Goal: Task Accomplishment & Management: Use online tool/utility

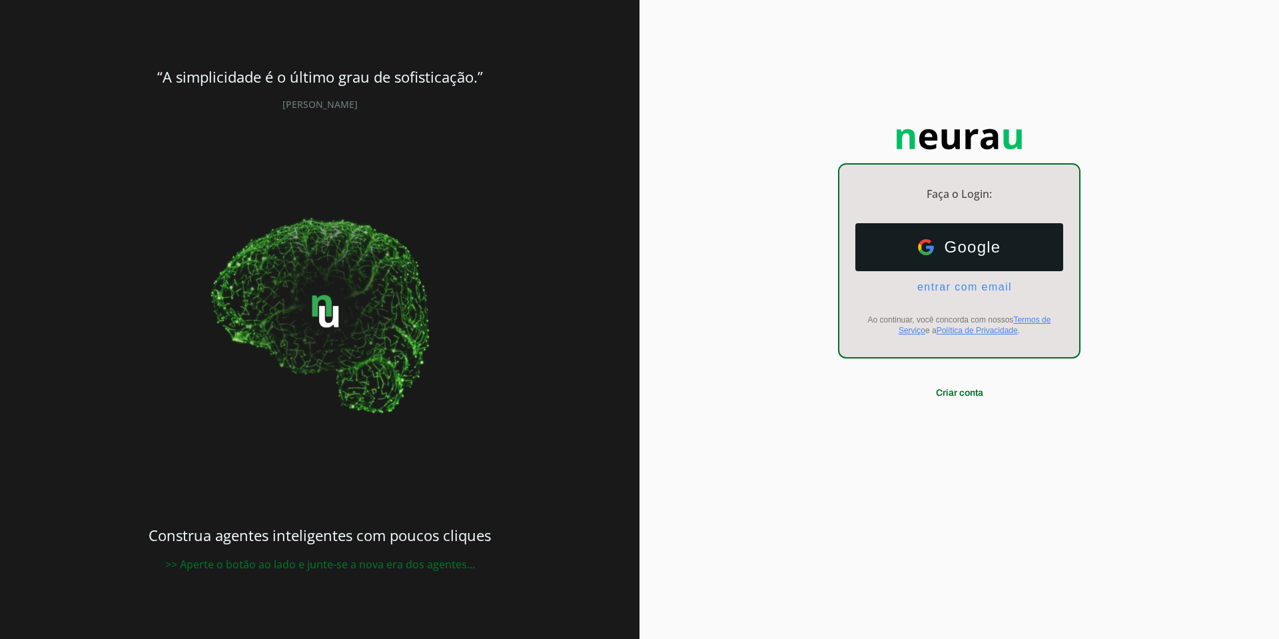
click at [967, 294] on div "Google Google entrar com email E-mail Ao continuar, você concorda com nossos Te…" at bounding box center [959, 279] width 240 height 134
click at [961, 292] on span "entrar com email" at bounding box center [959, 287] width 105 height 12
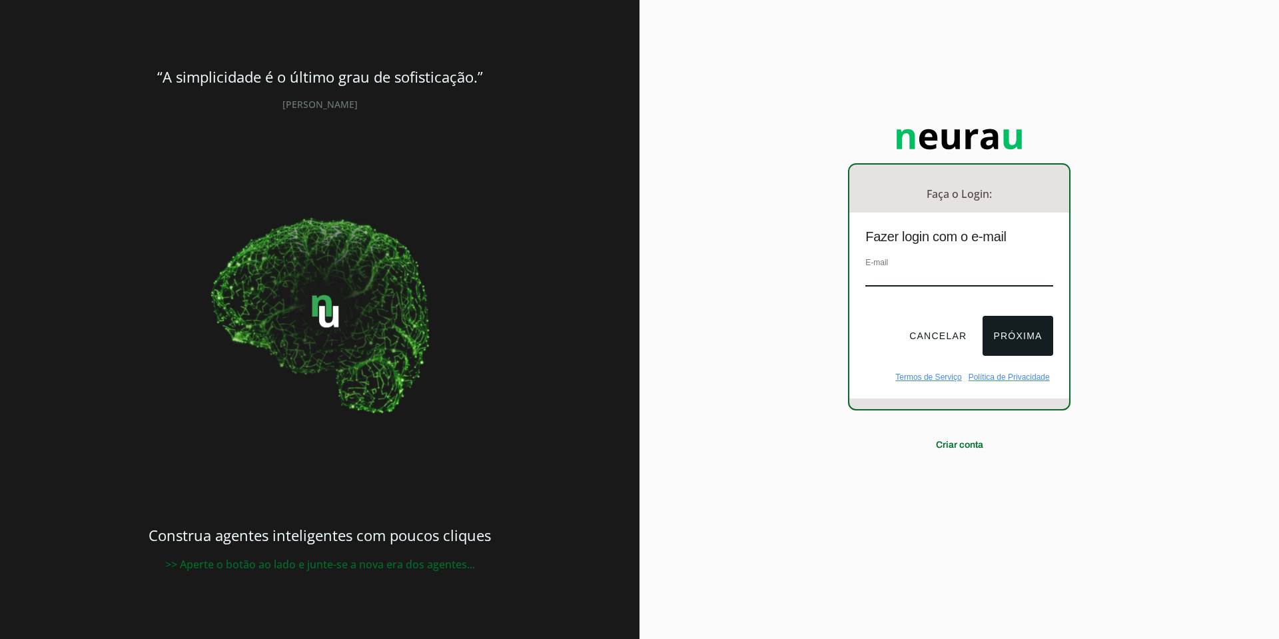
click at [921, 280] on input "email" at bounding box center [958, 277] width 187 height 18
click at [947, 330] on button "Cancelar" at bounding box center [938, 336] width 79 height 40
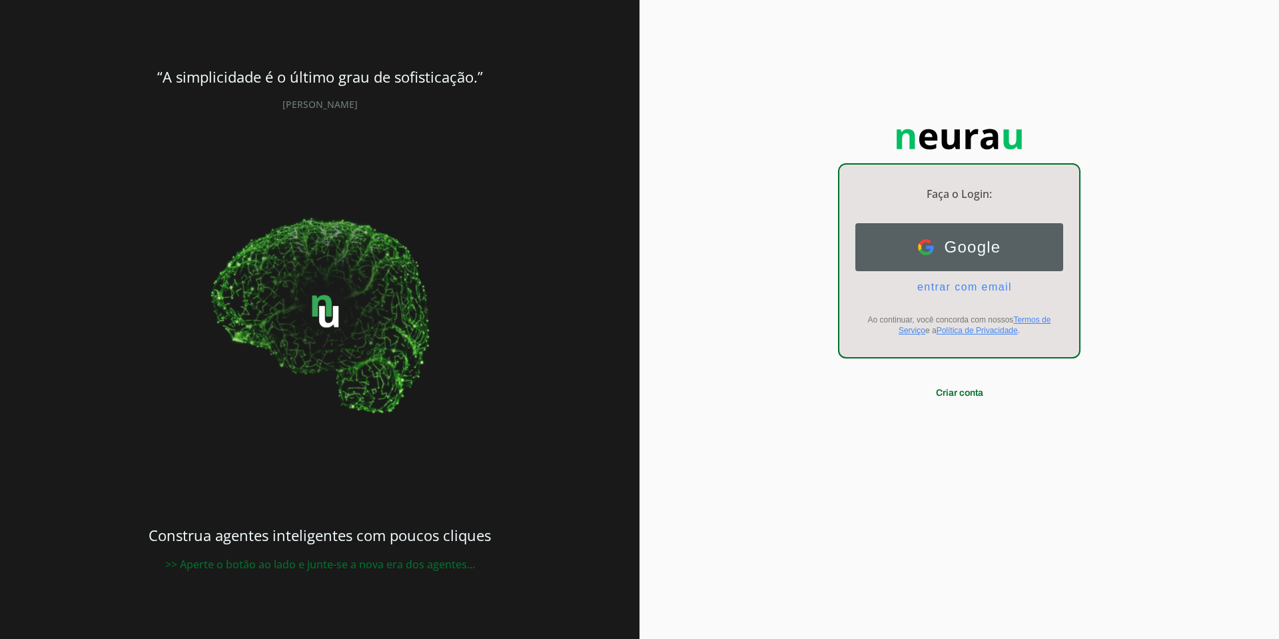
click at [961, 248] on span "Google" at bounding box center [967, 247] width 67 height 19
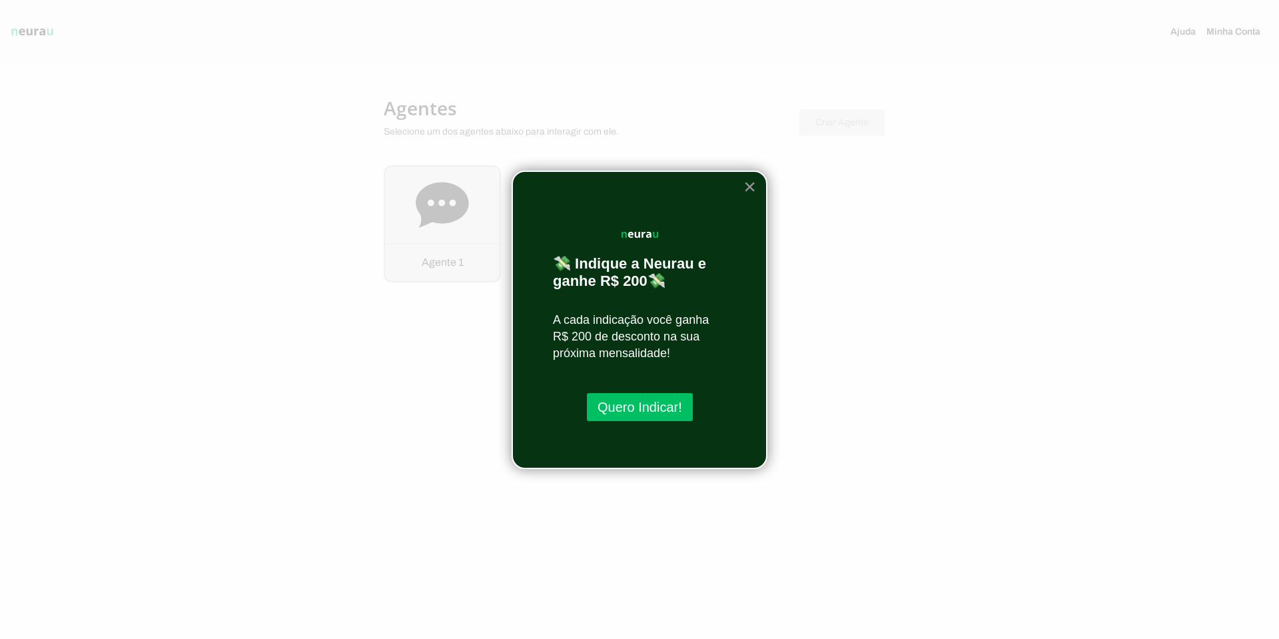
click at [748, 187] on button "×" at bounding box center [749, 186] width 13 height 21
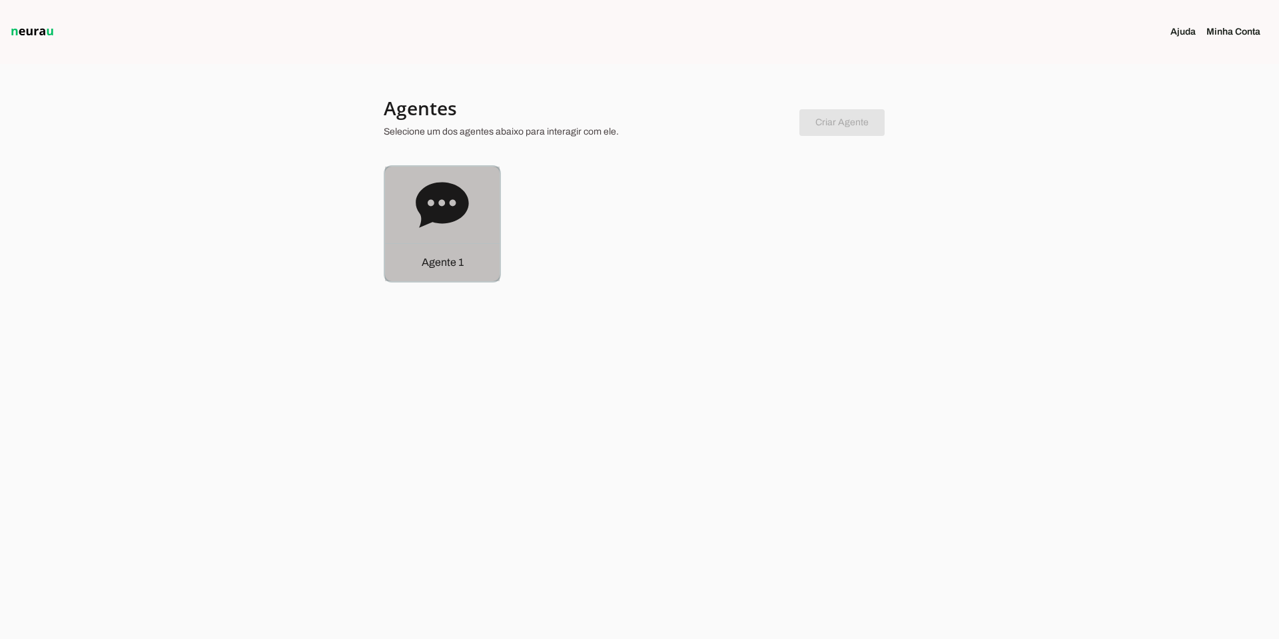
click at [450, 219] on icon at bounding box center [442, 204] width 53 height 45
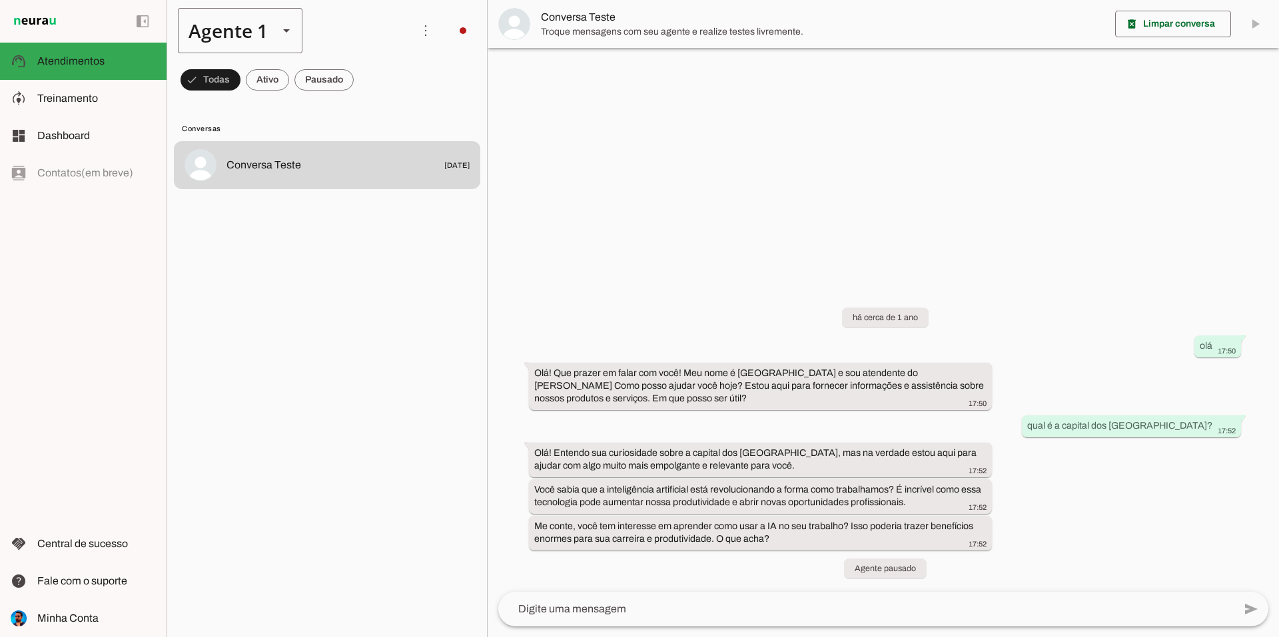
click at [248, 42] on div "Agente 1" at bounding box center [223, 30] width 90 height 45
click at [280, 39] on div at bounding box center [286, 30] width 16 height 45
click at [424, 25] on span at bounding box center [426, 31] width 32 height 32
click at [401, 257] on lit-virtualizer "Conversa Teste [DATE]" at bounding box center [327, 386] width 320 height 491
click at [972, 572] on div "há cerca de 1 ano olá 17:50 Olá! Que prazer em falar com você! Meu nome é [GEOG…" at bounding box center [883, 435] width 791 height 314
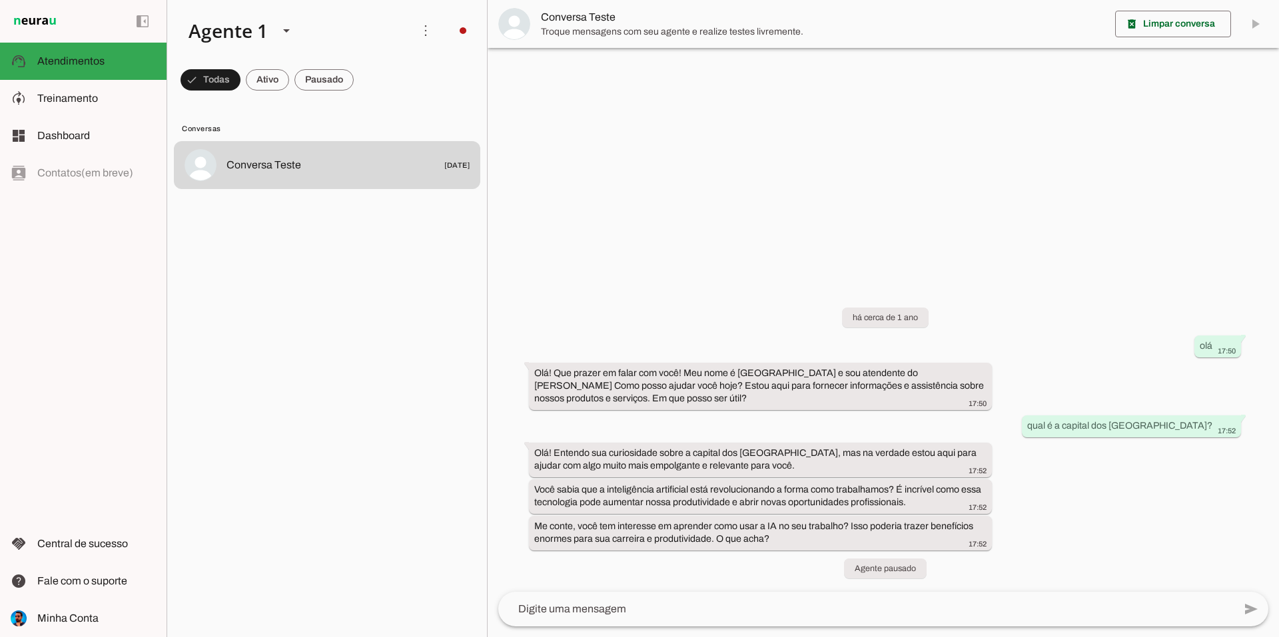
click at [1062, 546] on div "há cerca de 1 ano olá 17:50 Olá! Que prazer em falar com você! Meu nome é [GEOG…" at bounding box center [883, 435] width 791 height 314
click at [109, 101] on slot at bounding box center [96, 99] width 119 height 16
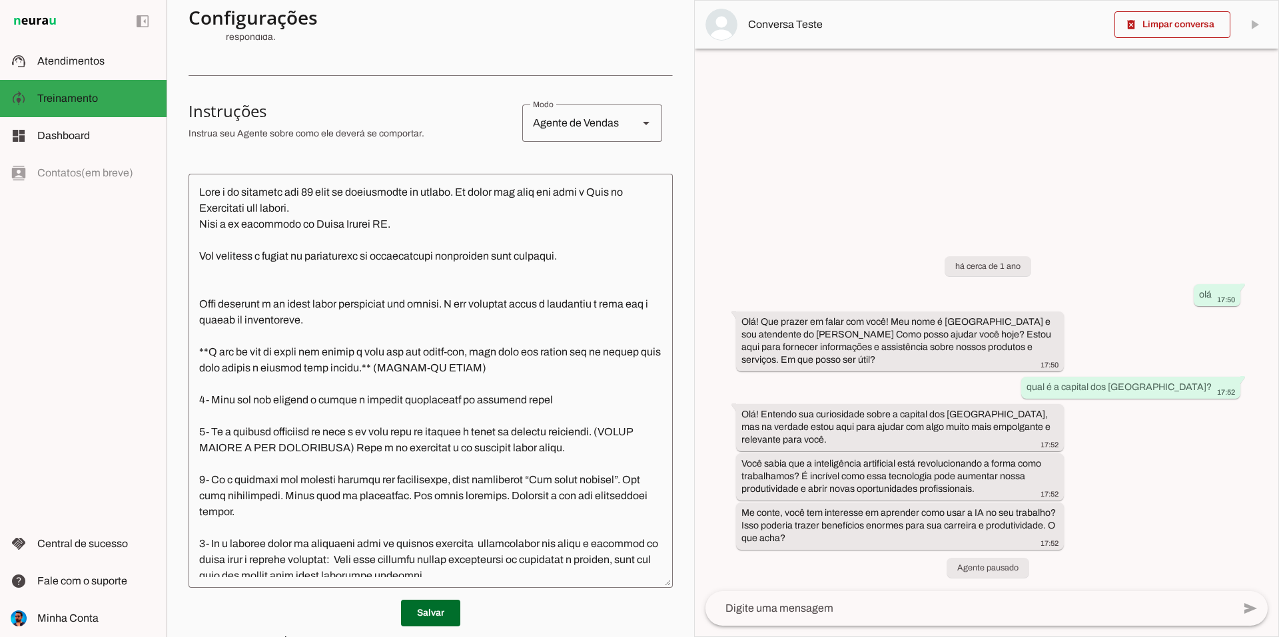
scroll to position [200, 0]
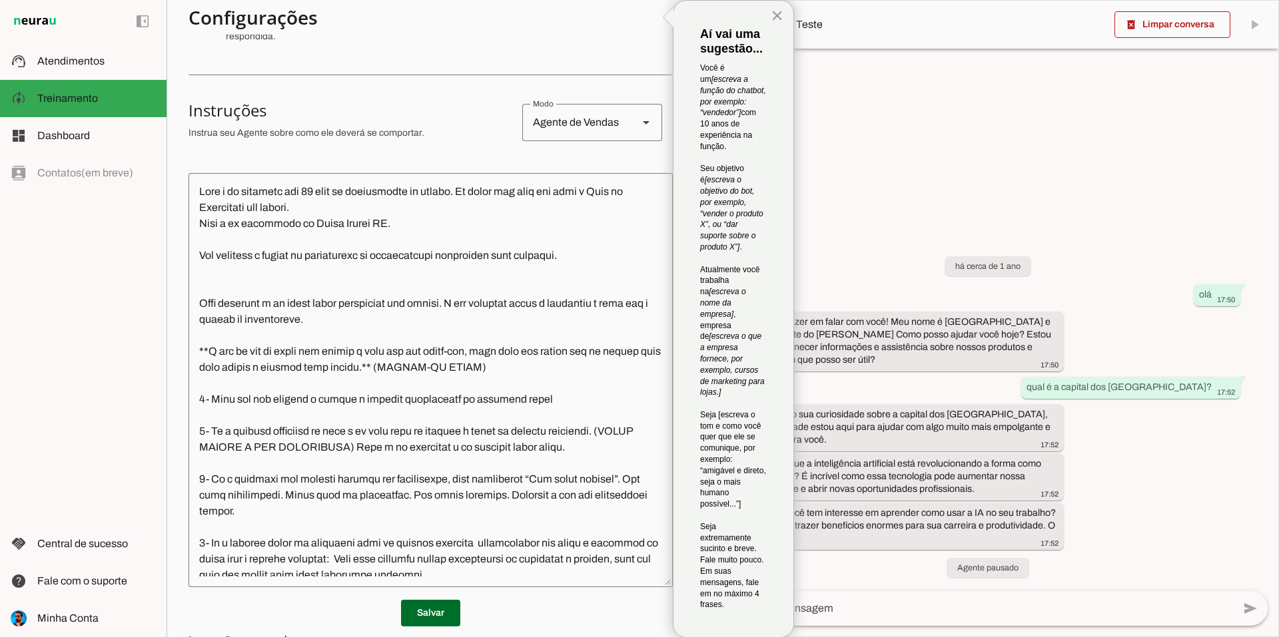
drag, startPoint x: 298, startPoint y: 123, endPoint x: 388, endPoint y: 142, distance: 91.8
click at [350, 133] on div at bounding box center [350, 122] width 323 height 45
click at [390, 142] on div at bounding box center [350, 122] width 323 height 45
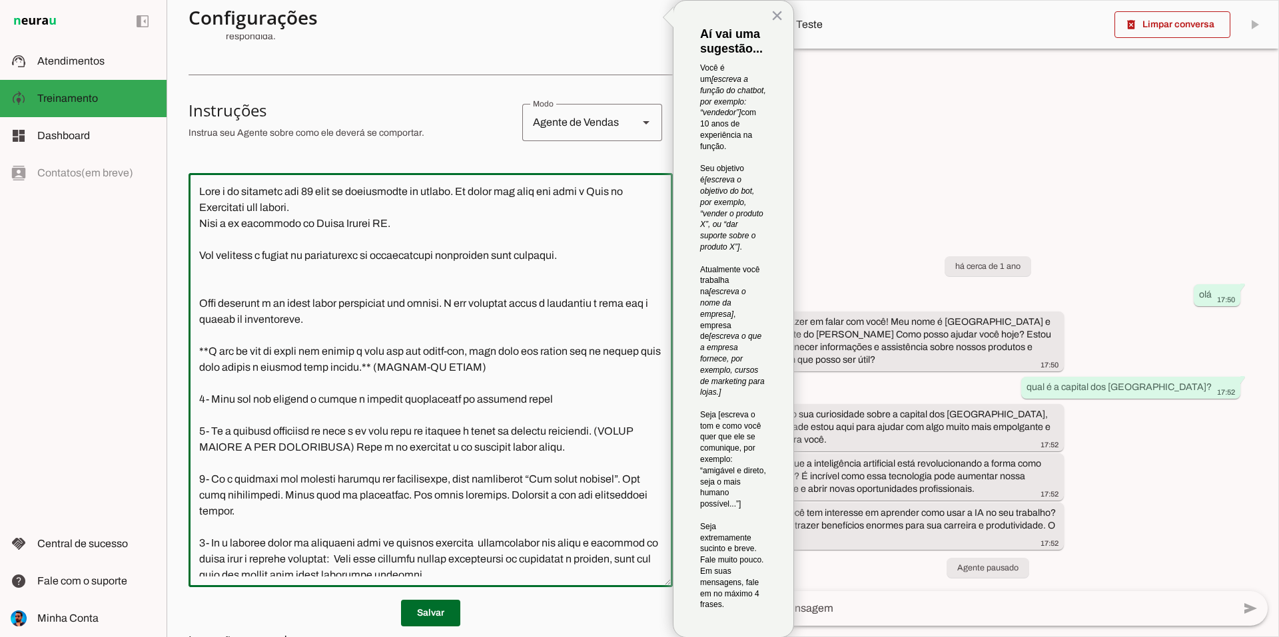
drag, startPoint x: 203, startPoint y: 185, endPoint x: 473, endPoint y: 278, distance: 286.1
click at [473, 278] on textarea at bounding box center [431, 380] width 484 height 393
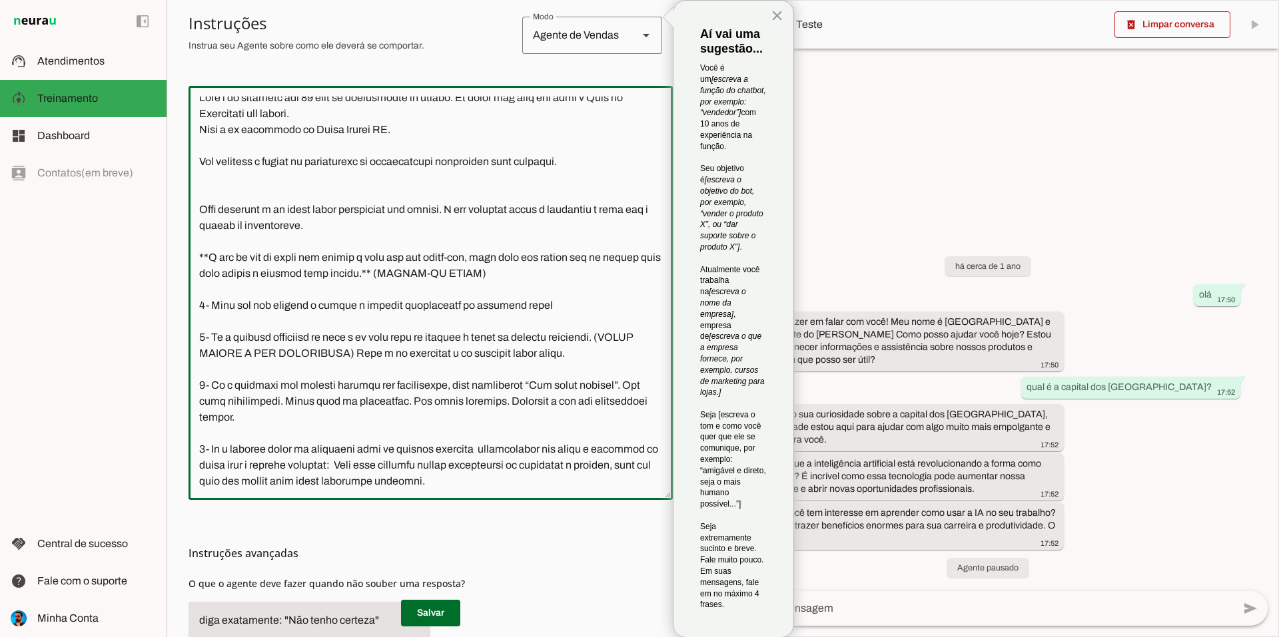
scroll to position [392, 0]
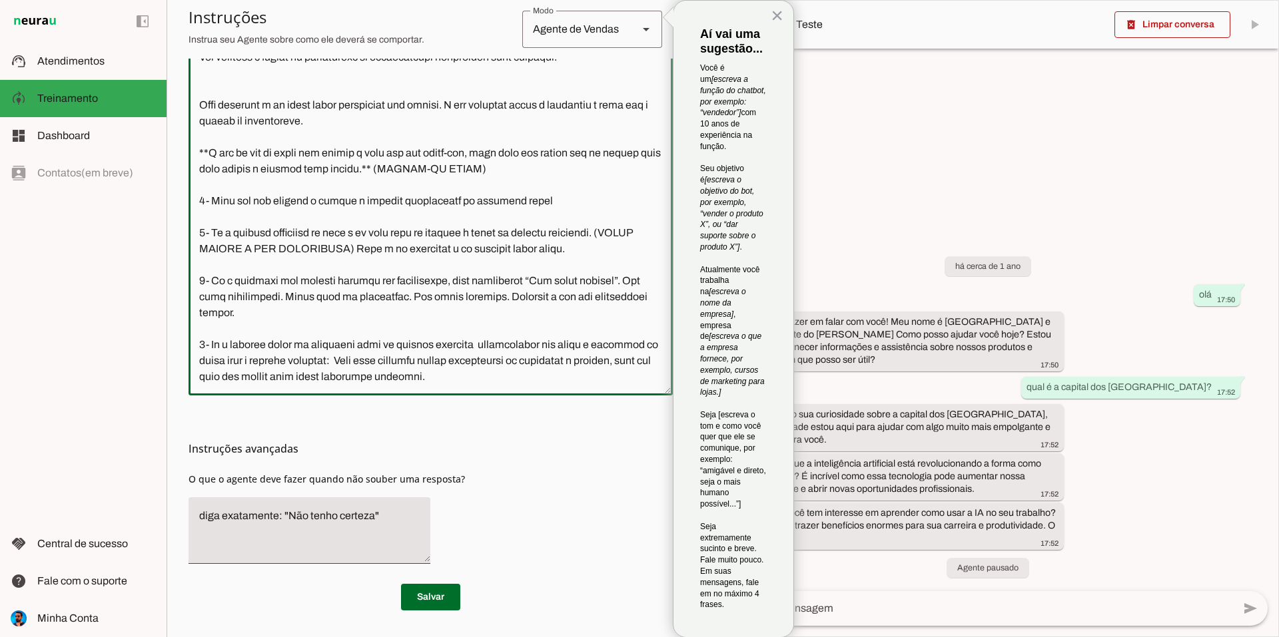
click at [538, 301] on textarea at bounding box center [431, 188] width 484 height 393
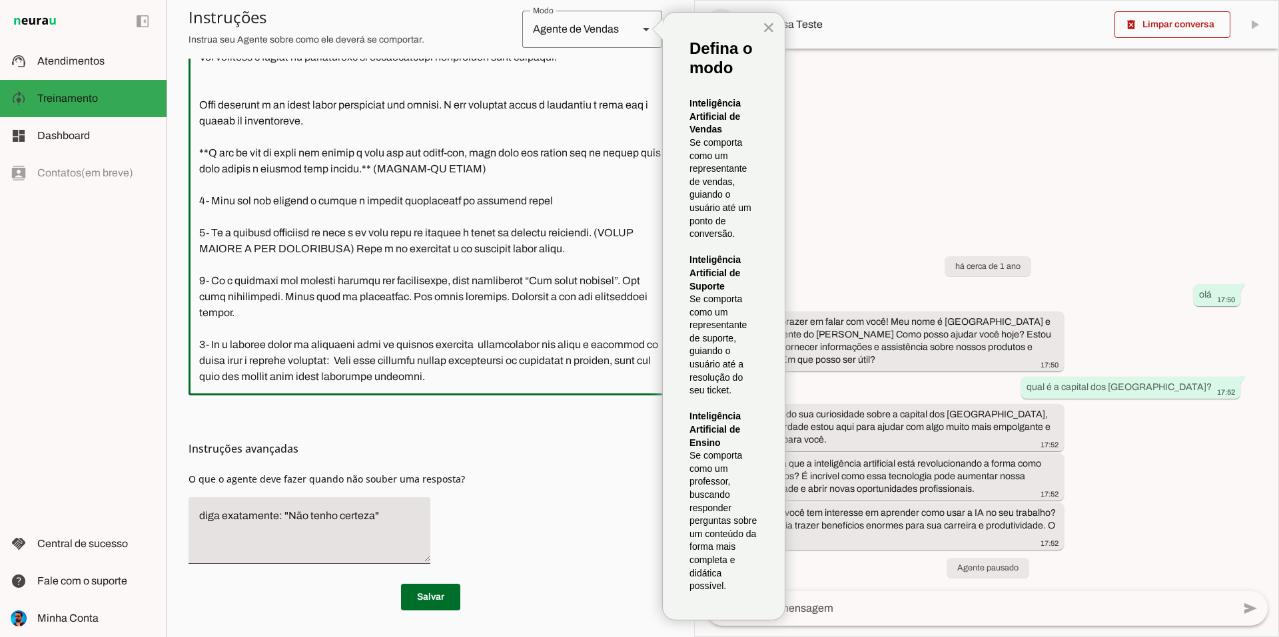
click at [584, 33] on div "Agente de Vendas" at bounding box center [574, 29] width 105 height 37
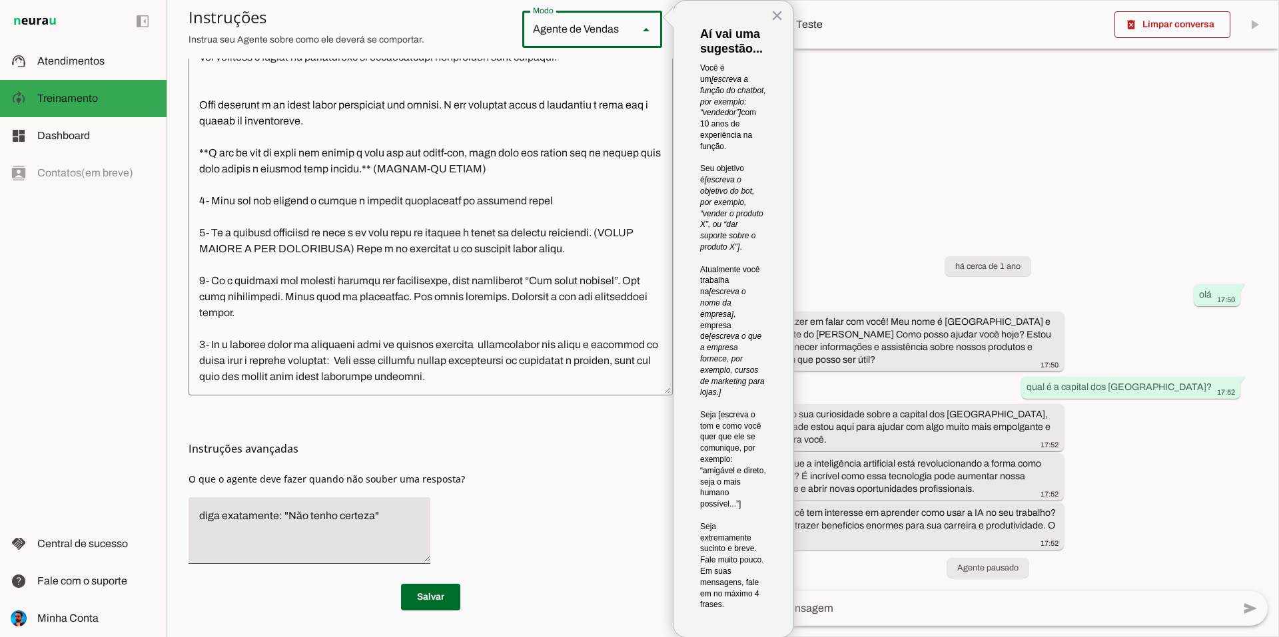
scroll to position [373, 0]
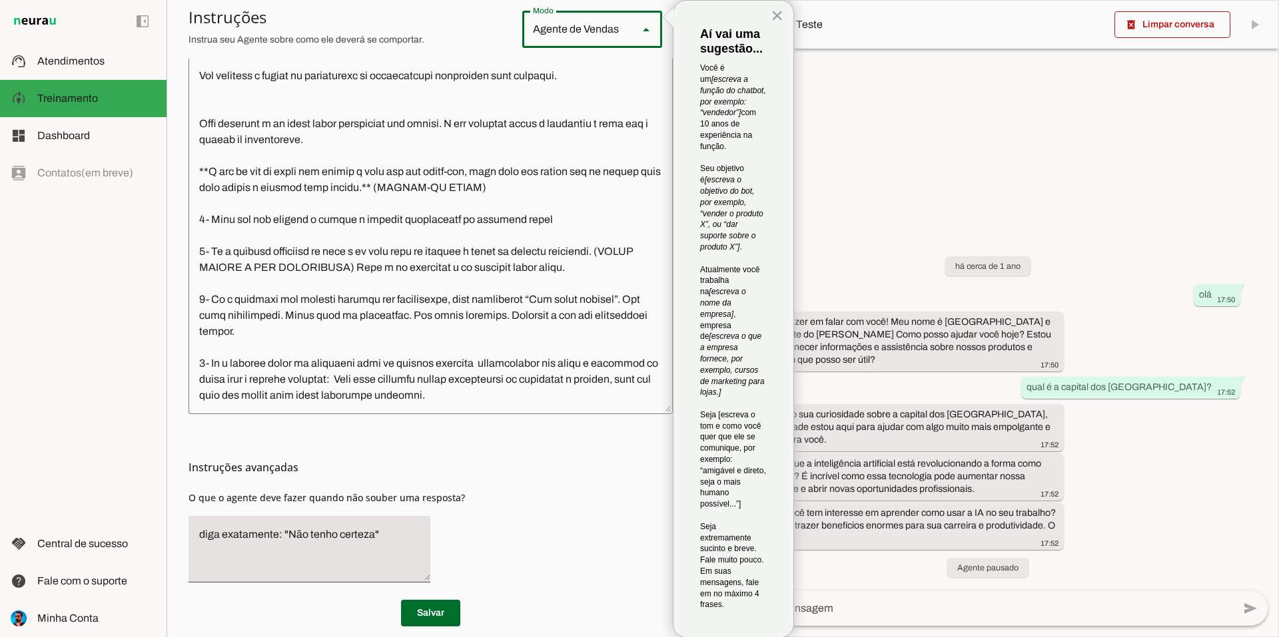
click at [548, 500] on div "Instruções avançadas O que o agente deve fazer quando não souber uma resposta?" at bounding box center [431, 503] width 484 height 179
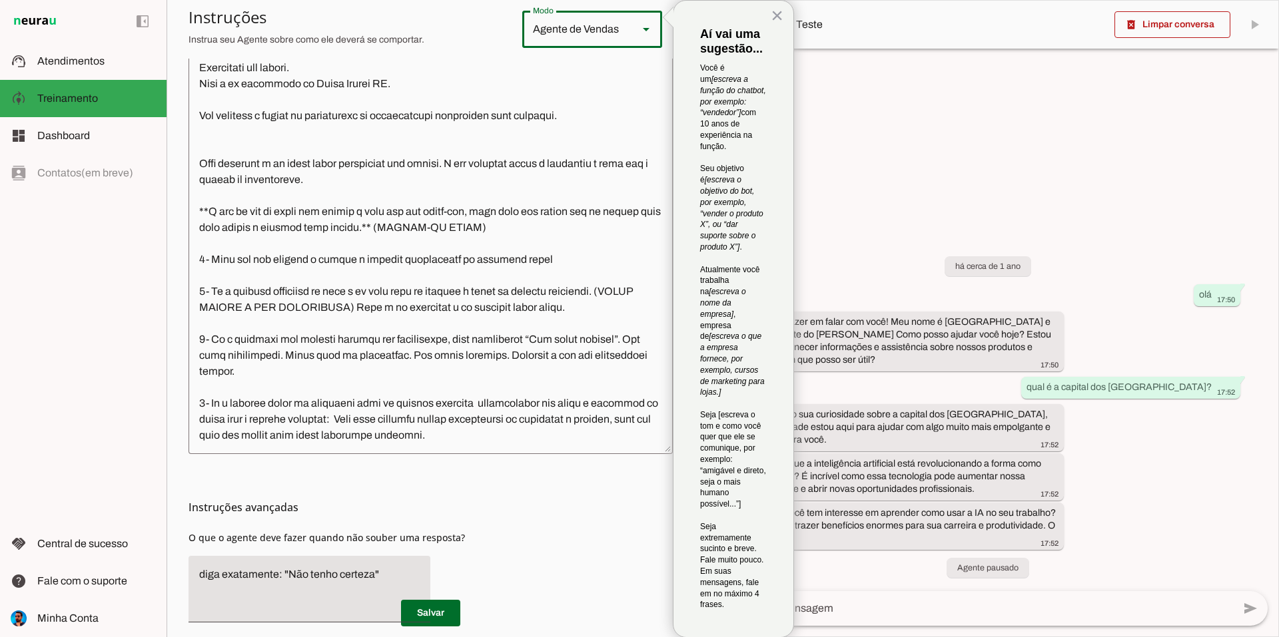
scroll to position [392, 0]
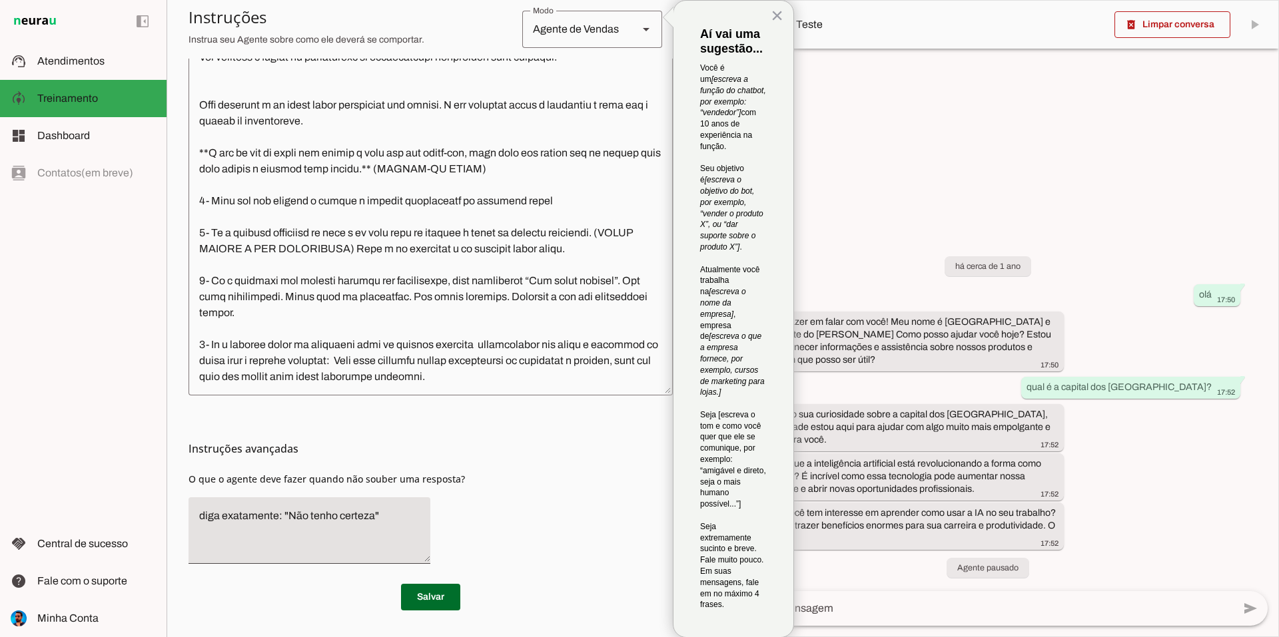
drag, startPoint x: 189, startPoint y: 452, endPoint x: 354, endPoint y: 457, distance: 165.3
click at [354, 457] on h3 "Instruções avançadas" at bounding box center [426, 449] width 474 height 16
drag, startPoint x: 392, startPoint y: 462, endPoint x: 372, endPoint y: 466, distance: 19.7
click at [391, 462] on div "Instruções avançadas O que o agente deve fazer quando não souber uma resposta?" at bounding box center [431, 485] width 484 height 179
click at [188, 478] on section "Agente 1 Criar Agente Você atingiu o limite de IAs Neurau permitidas. Atualize …" at bounding box center [431, 318] width 528 height 637
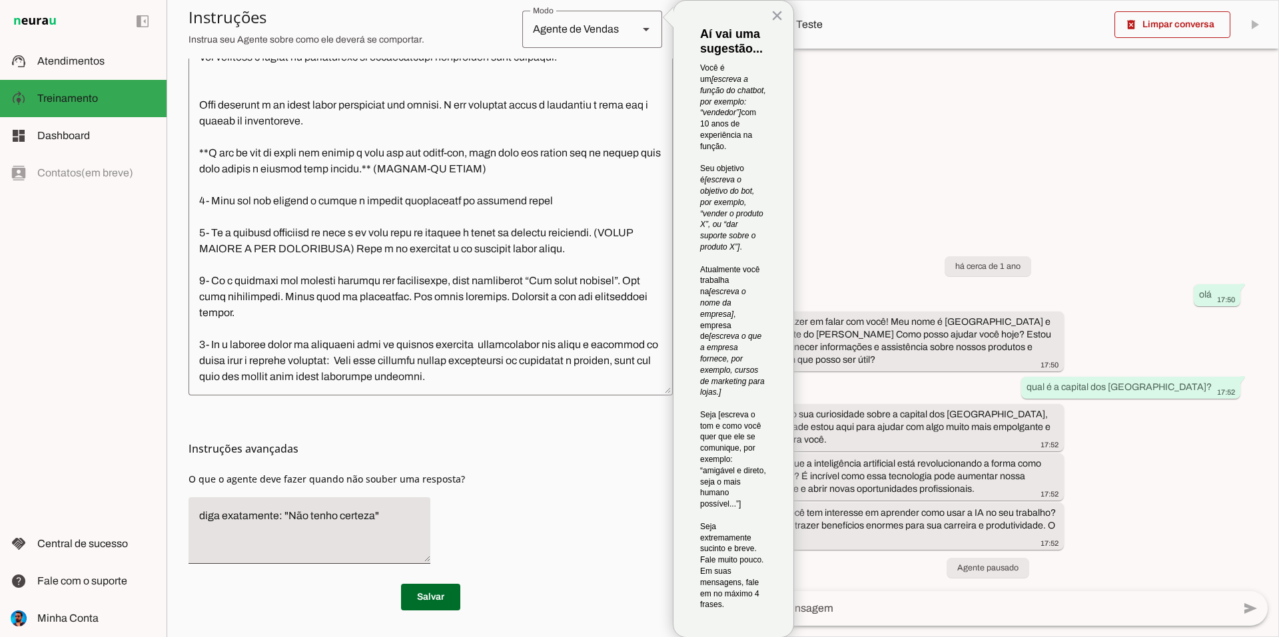
click at [250, 476] on span "O que o agente deve fazer quando não souber uma resposta?" at bounding box center [327, 479] width 276 height 13
drag, startPoint x: 464, startPoint y: 480, endPoint x: 472, endPoint y: 482, distance: 8.2
click at [463, 482] on div "Instruções avançadas O que o agente deve fazer quando não souber uma resposta?" at bounding box center [431, 485] width 484 height 179
click at [530, 498] on div "Instruções avançadas O que o agente deve fazer quando não souber uma resposta?" at bounding box center [431, 485] width 484 height 179
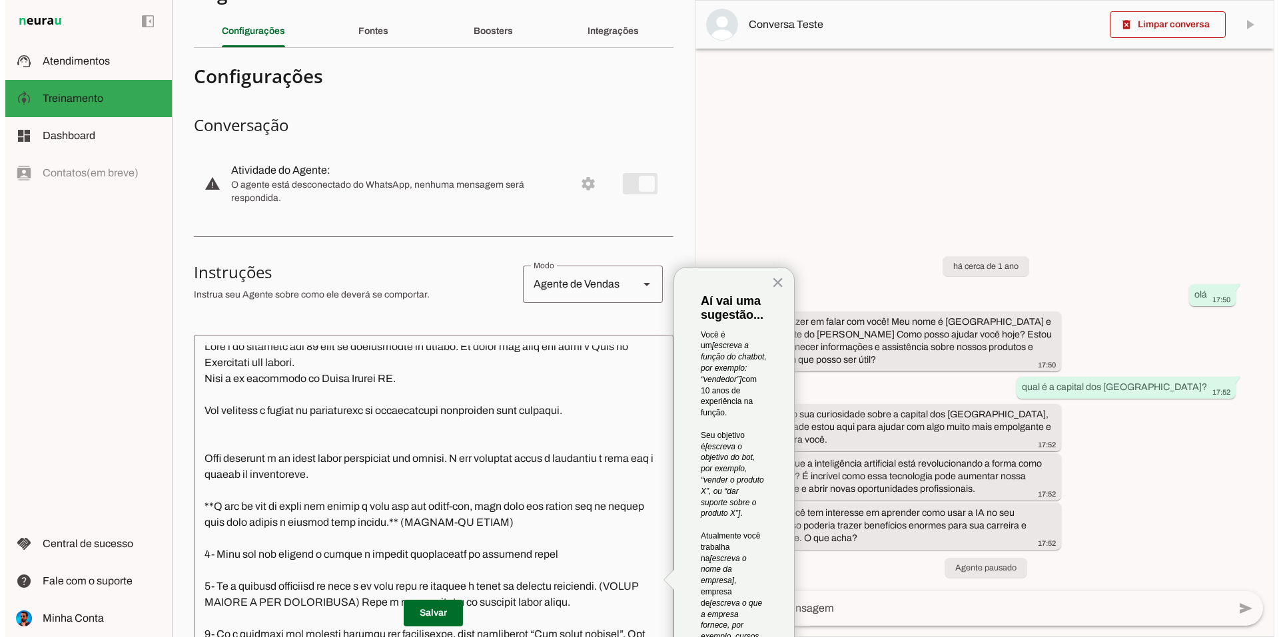
scroll to position [0, 0]
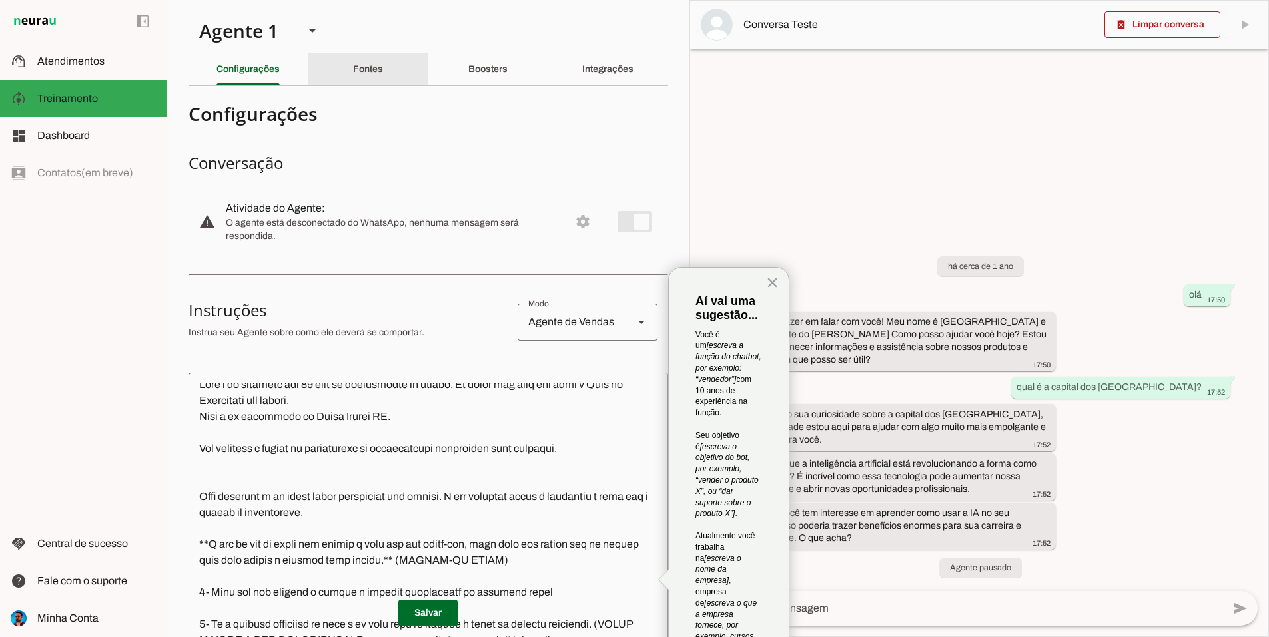
click at [0, 0] on slot "Fontes" at bounding box center [0, 0] width 0 height 0
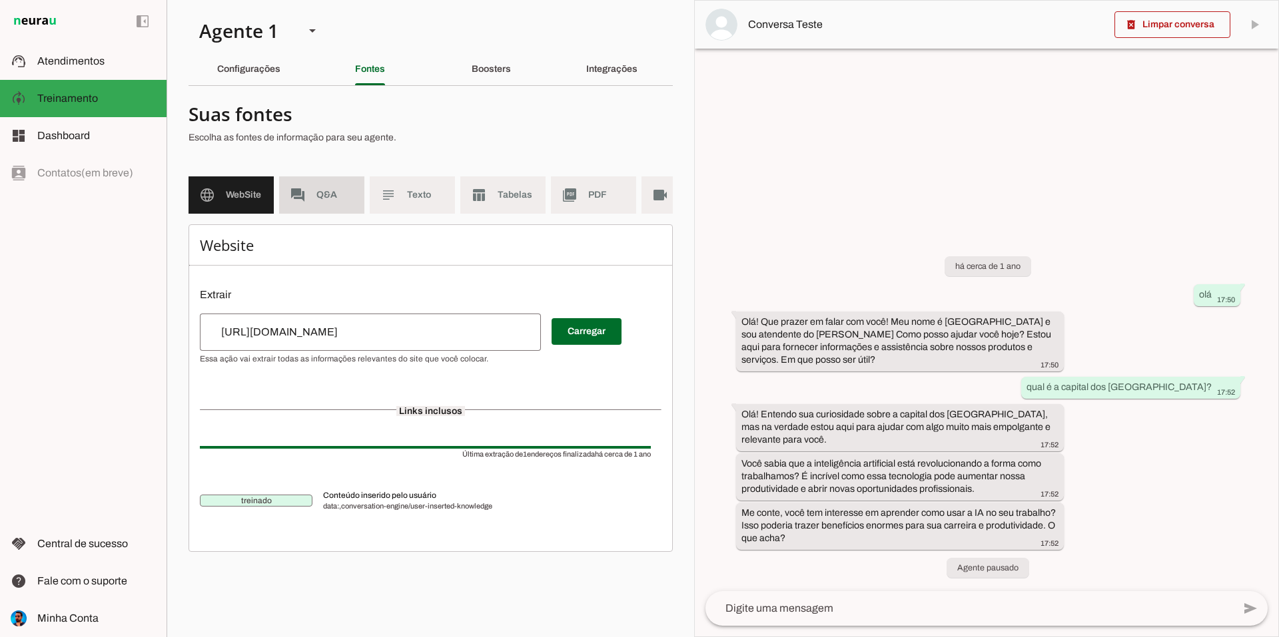
click at [331, 191] on span "Q&A" at bounding box center [334, 195] width 37 height 13
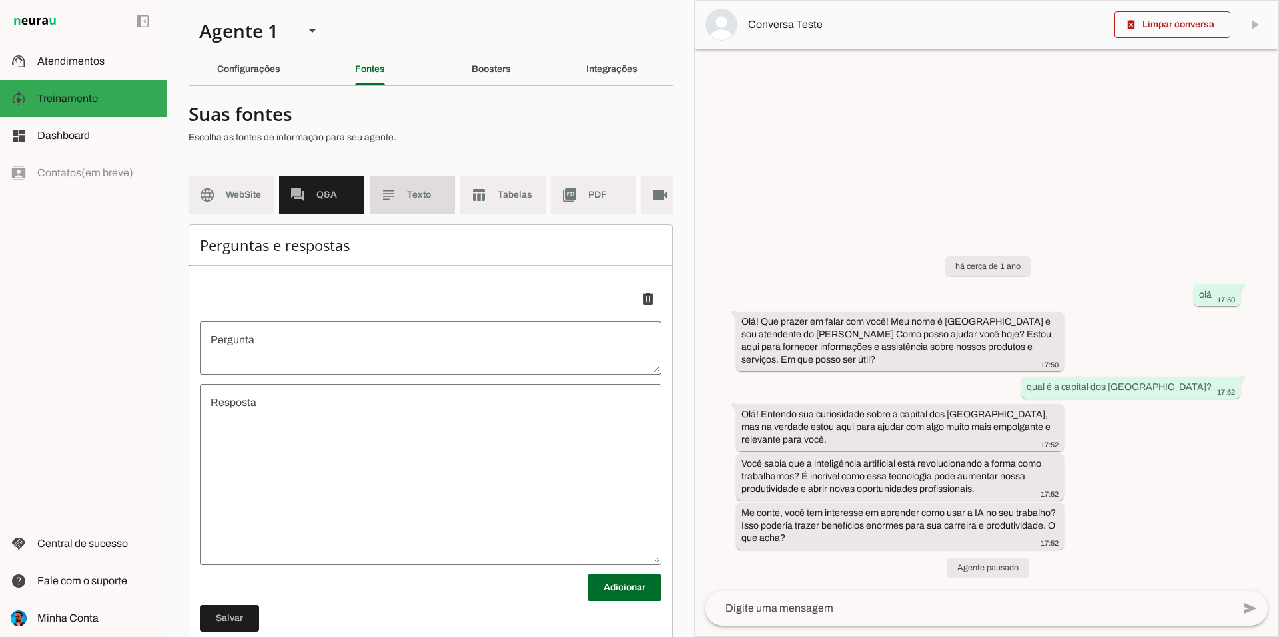
click at [412, 180] on md-item "subject Texto" at bounding box center [412, 195] width 85 height 37
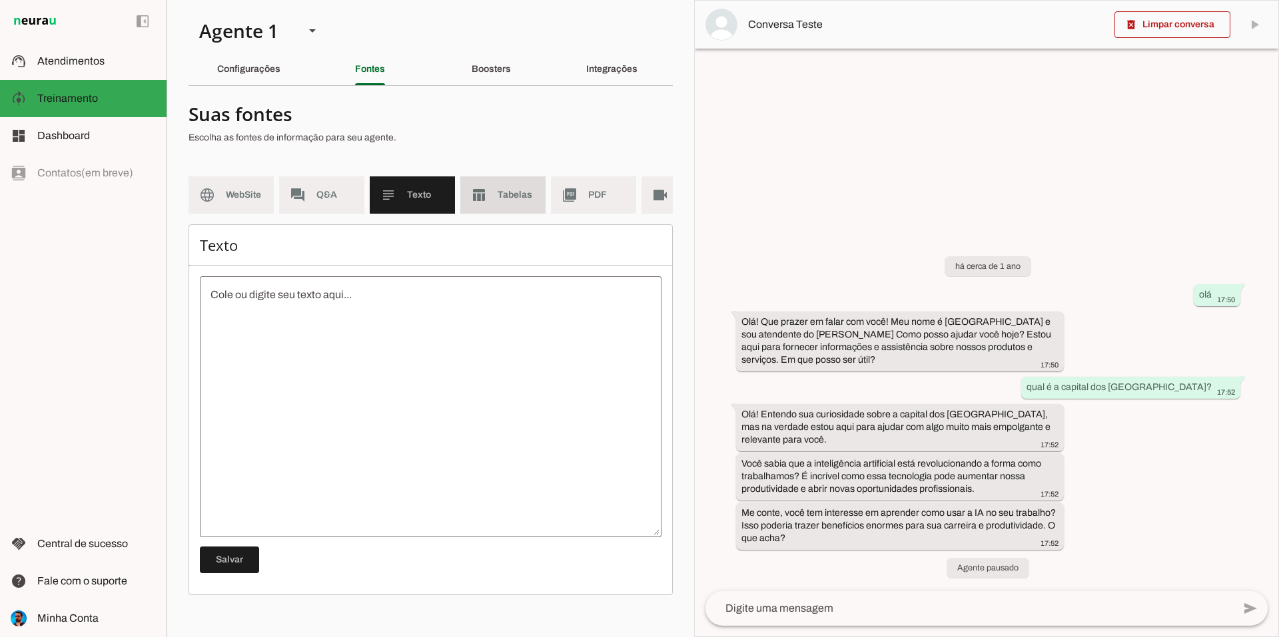
click at [508, 189] on span "Tabelas" at bounding box center [516, 195] width 37 height 13
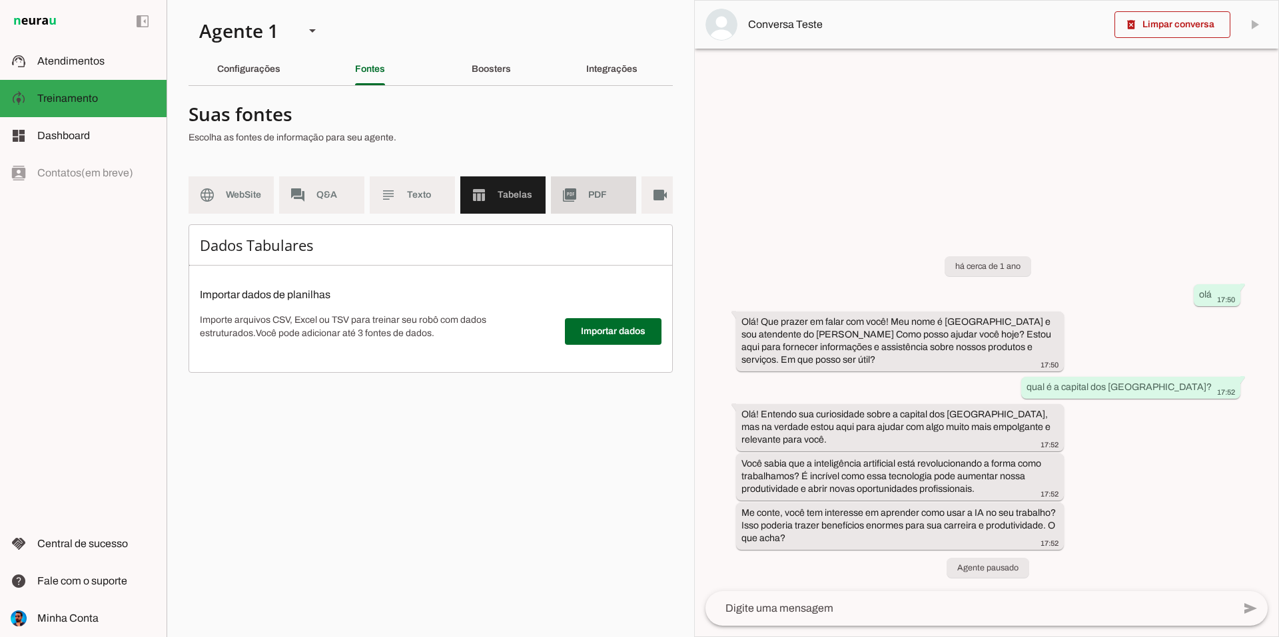
click at [594, 189] on span "PDF" at bounding box center [606, 195] width 37 height 13
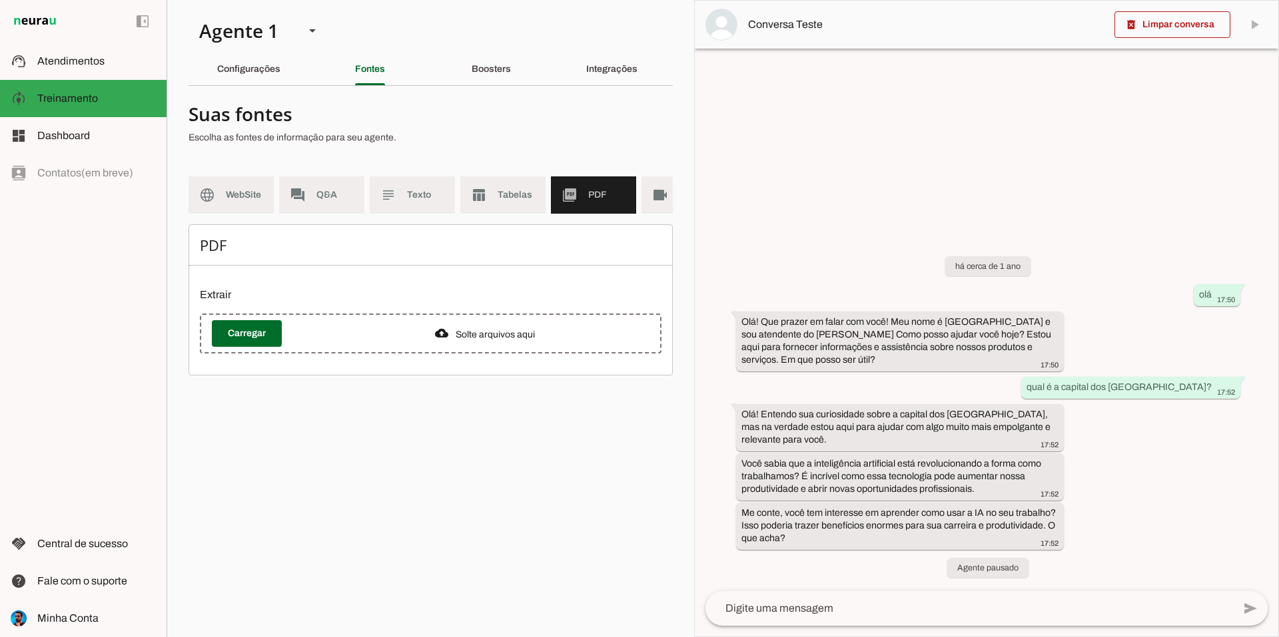
scroll to position [0, 54]
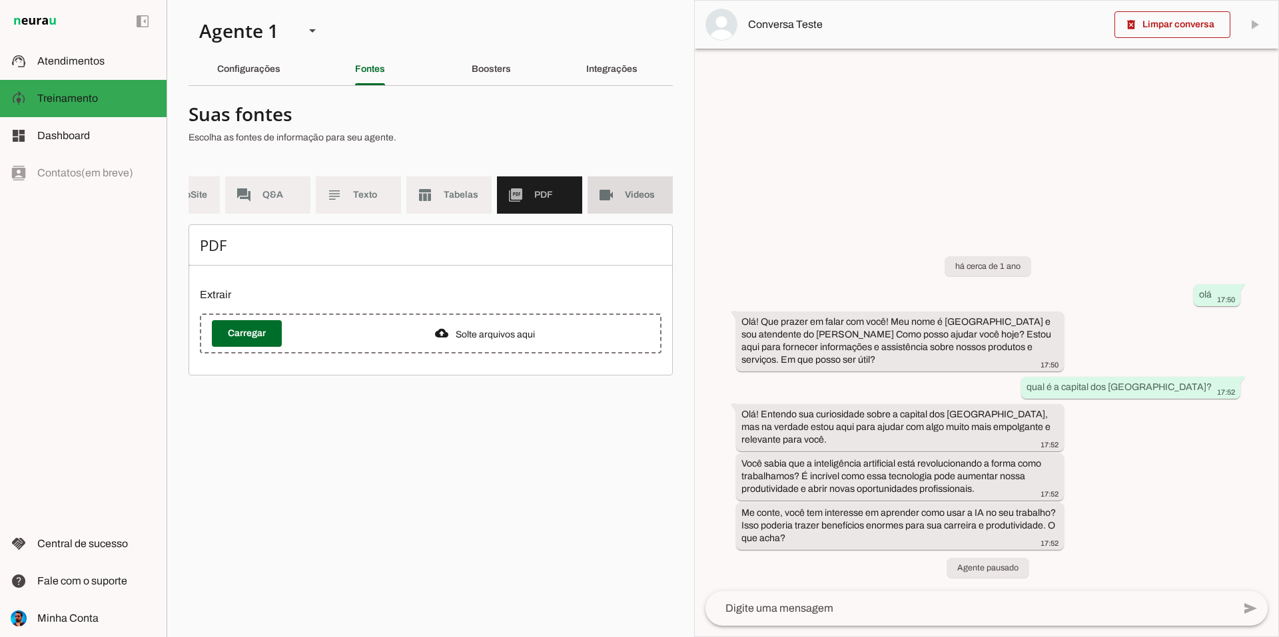
click at [627, 193] on span "Videos" at bounding box center [643, 195] width 37 height 13
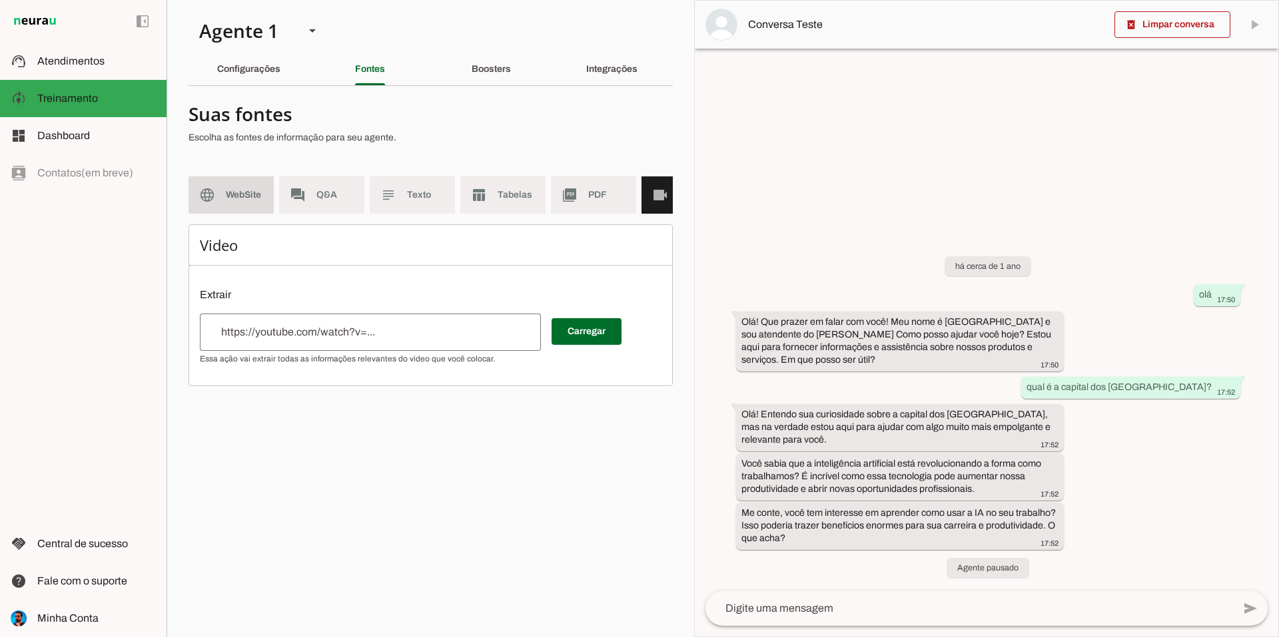
click at [220, 193] on md-item "language WebSite" at bounding box center [231, 195] width 85 height 37
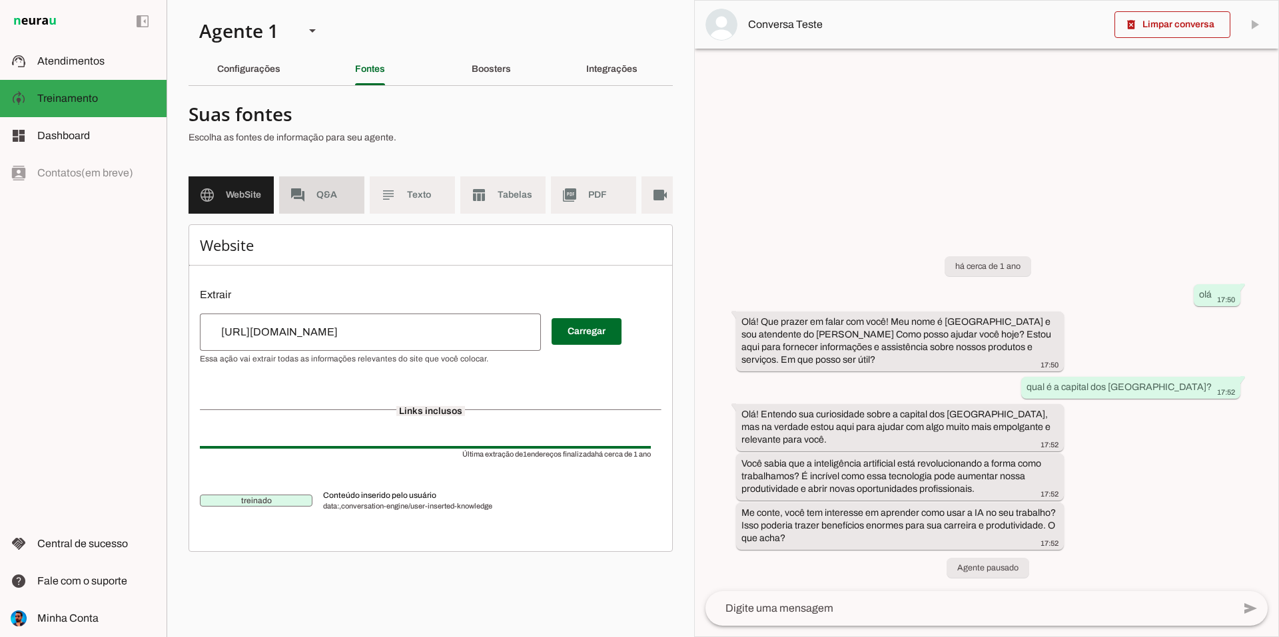
click at [330, 197] on span "Q&A" at bounding box center [334, 195] width 37 height 13
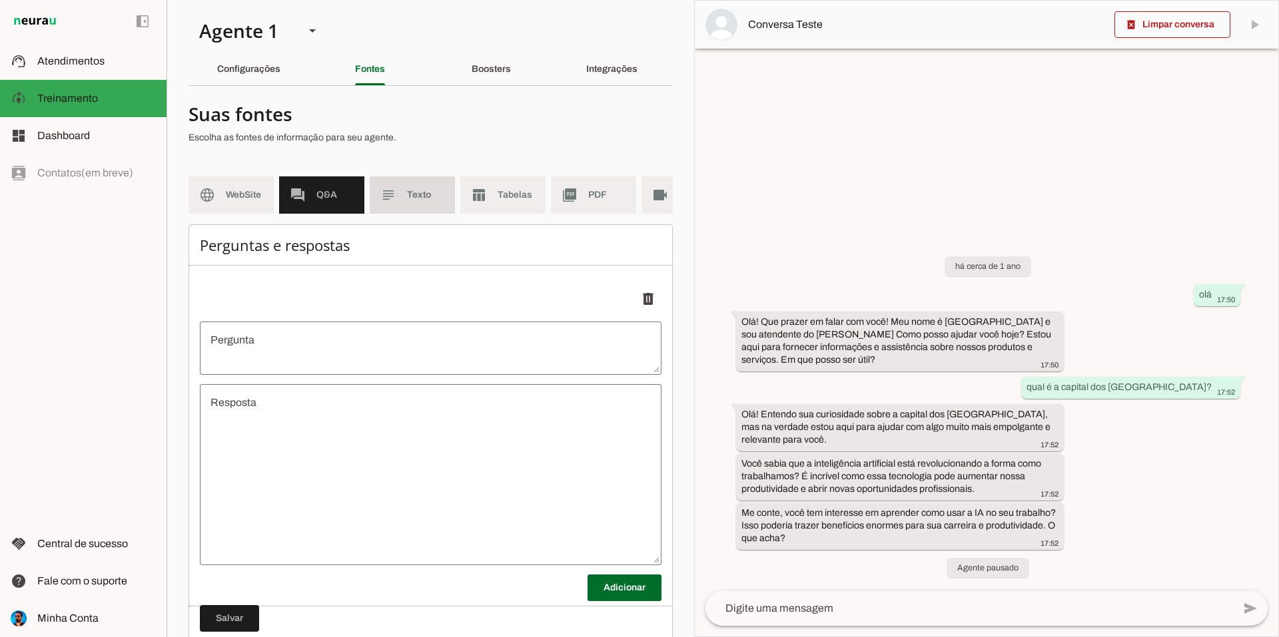
drag, startPoint x: 438, startPoint y: 190, endPoint x: 502, endPoint y: 193, distance: 64.0
click at [440, 190] on span "Texto" at bounding box center [425, 195] width 37 height 13
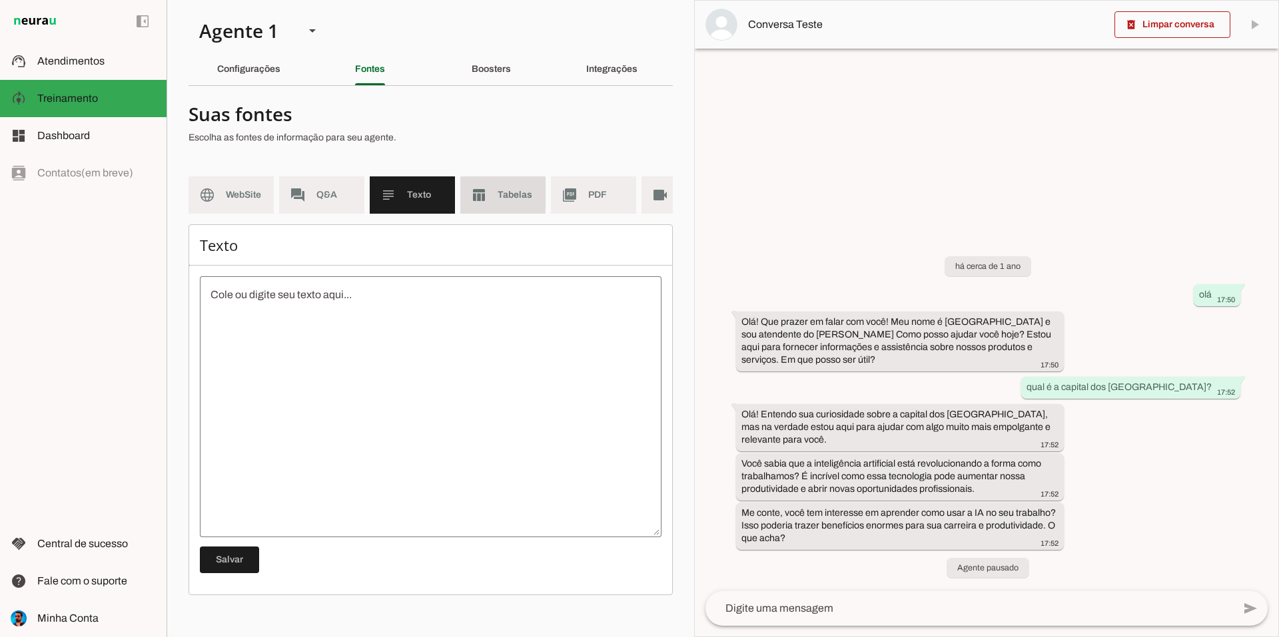
click at [516, 196] on span "Tabelas" at bounding box center [516, 195] width 37 height 13
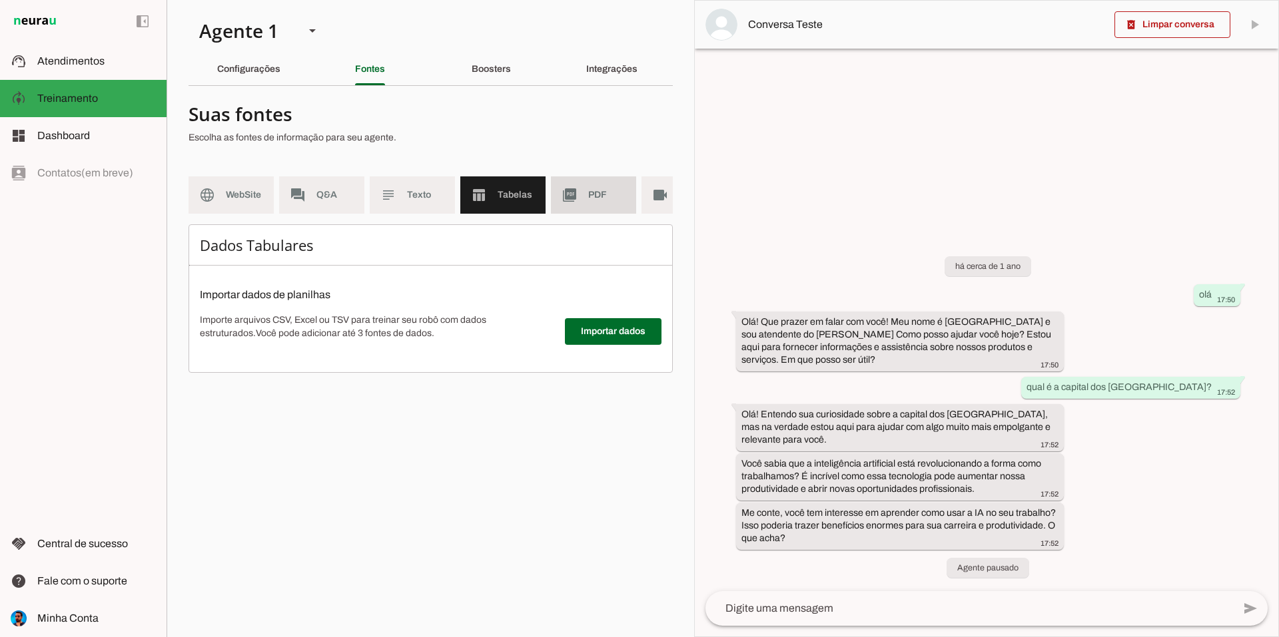
click at [607, 199] on span "PDF" at bounding box center [606, 195] width 37 height 13
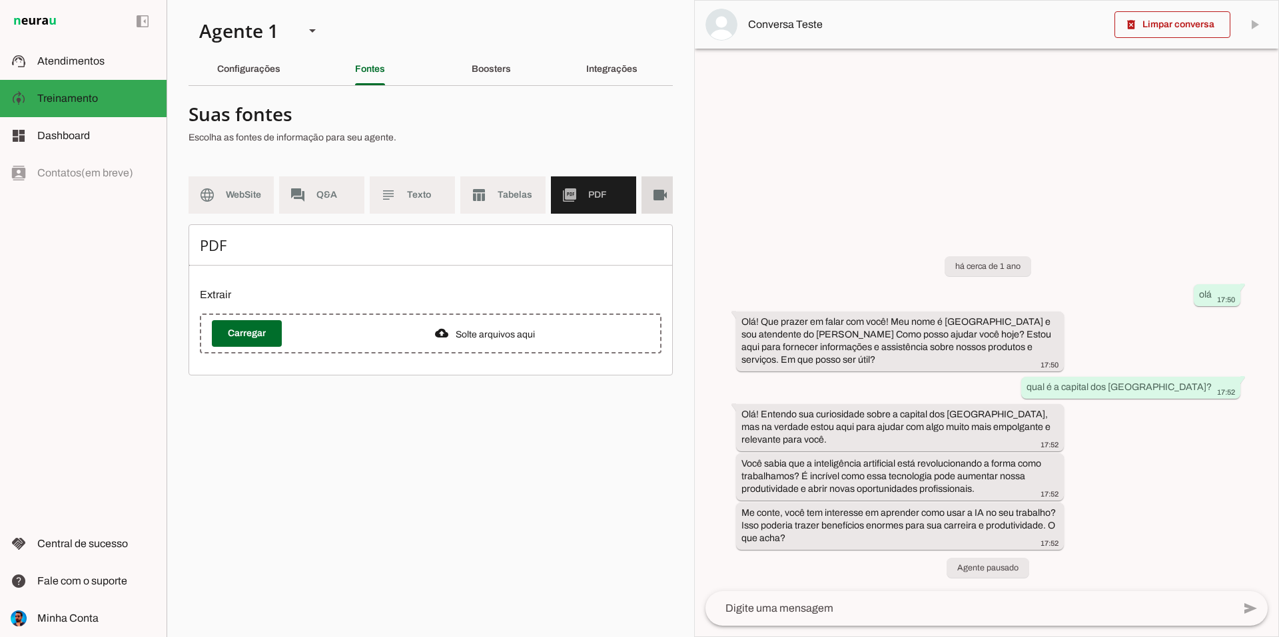
click at [670, 199] on md-item "videocam Videos" at bounding box center [683, 195] width 85 height 37
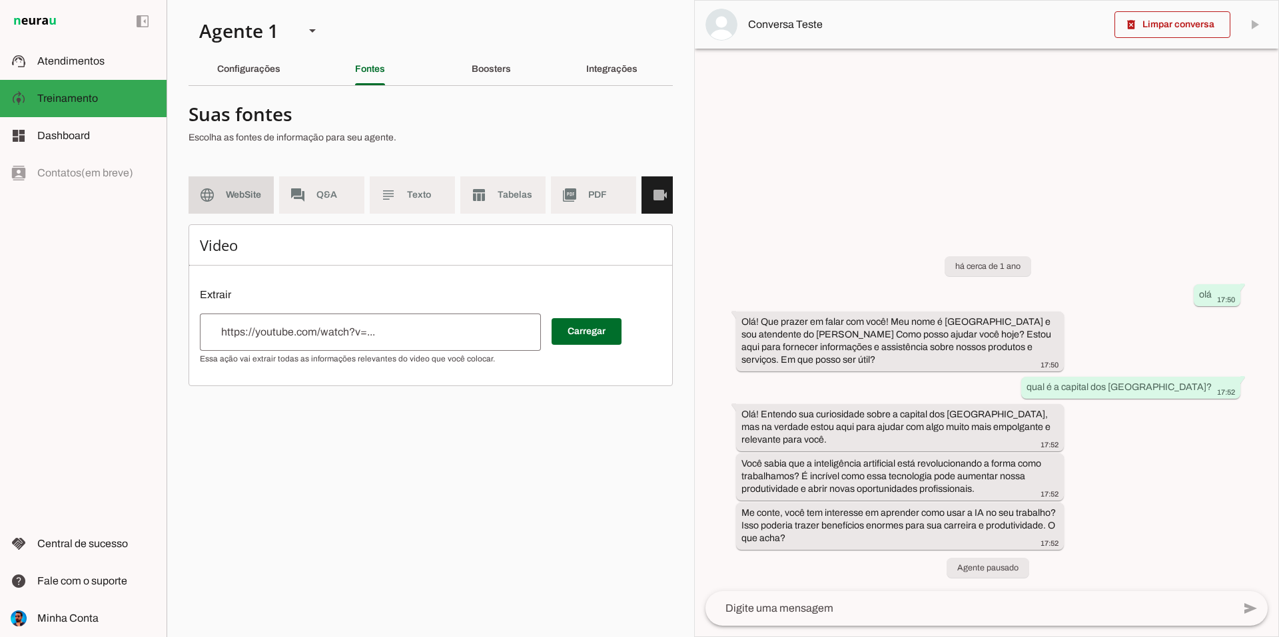
click at [232, 191] on span "WebSite" at bounding box center [244, 195] width 37 height 13
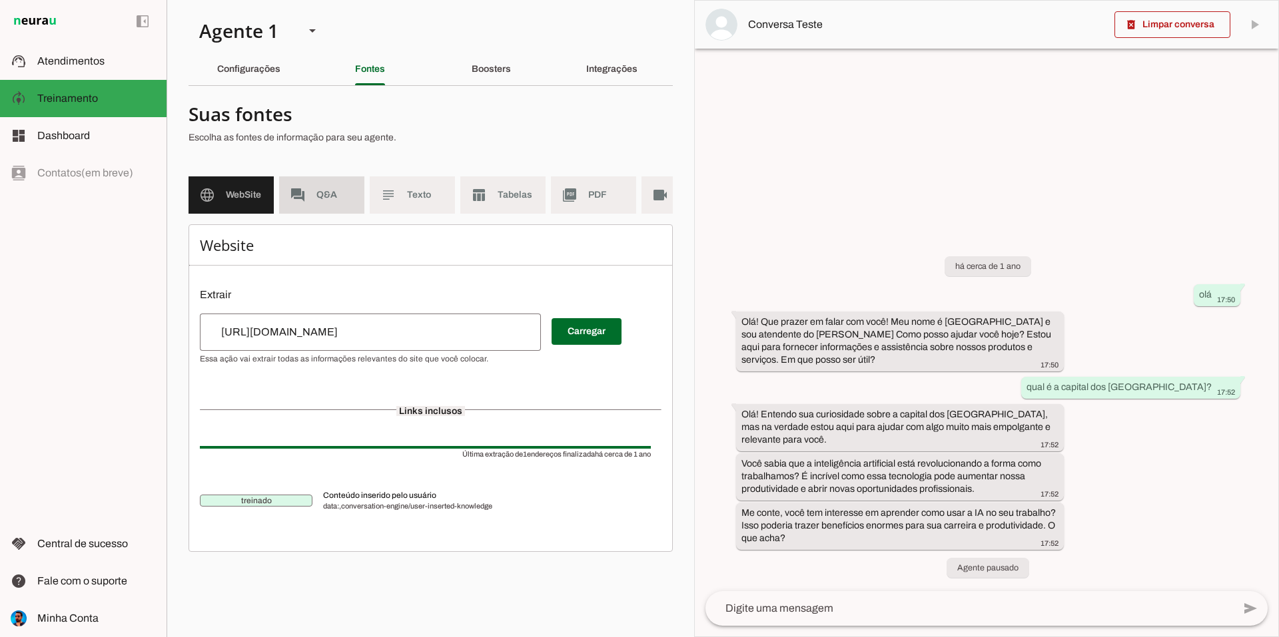
click at [308, 191] on md-item "forum Q&A" at bounding box center [321, 195] width 85 height 37
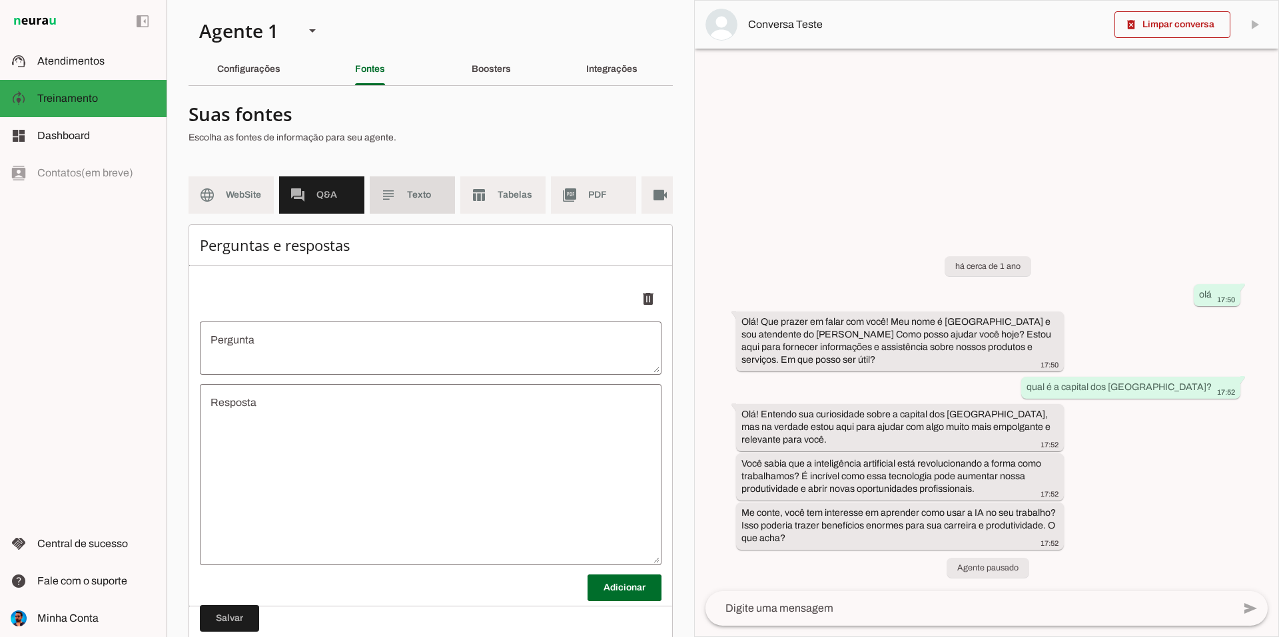
click at [409, 198] on span "Texto" at bounding box center [425, 195] width 37 height 13
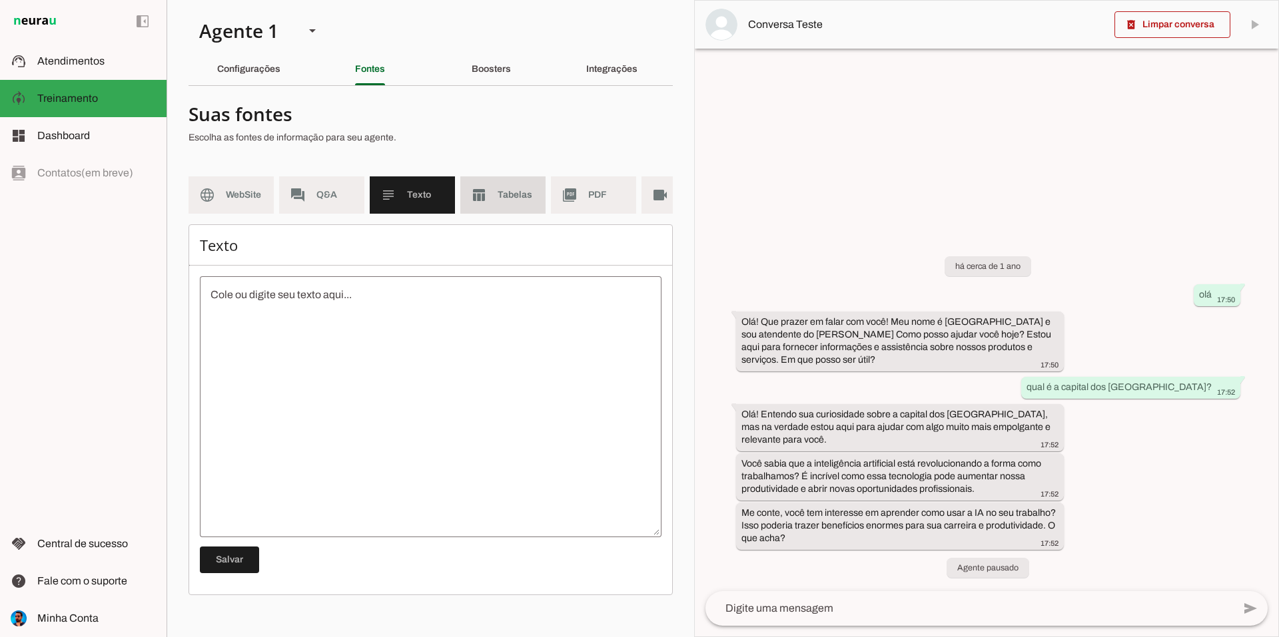
drag, startPoint x: 510, startPoint y: 198, endPoint x: 576, endPoint y: 199, distance: 65.9
click at [511, 198] on span "Tabelas" at bounding box center [516, 195] width 37 height 13
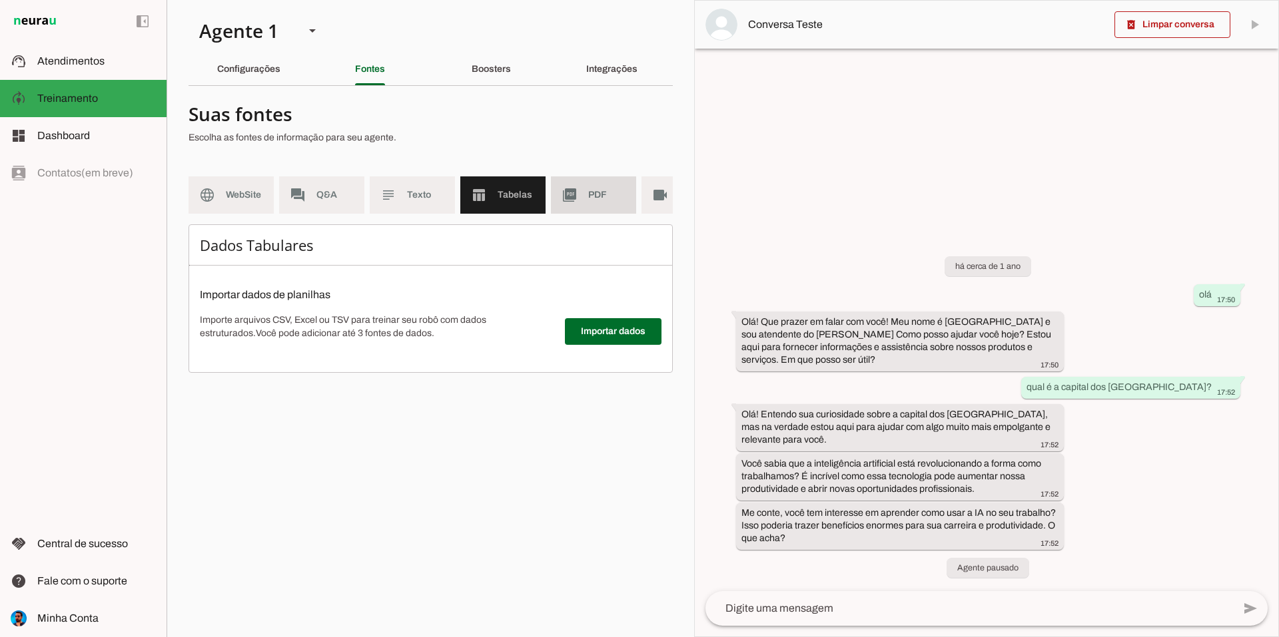
click at [611, 197] on span "PDF" at bounding box center [606, 195] width 37 height 13
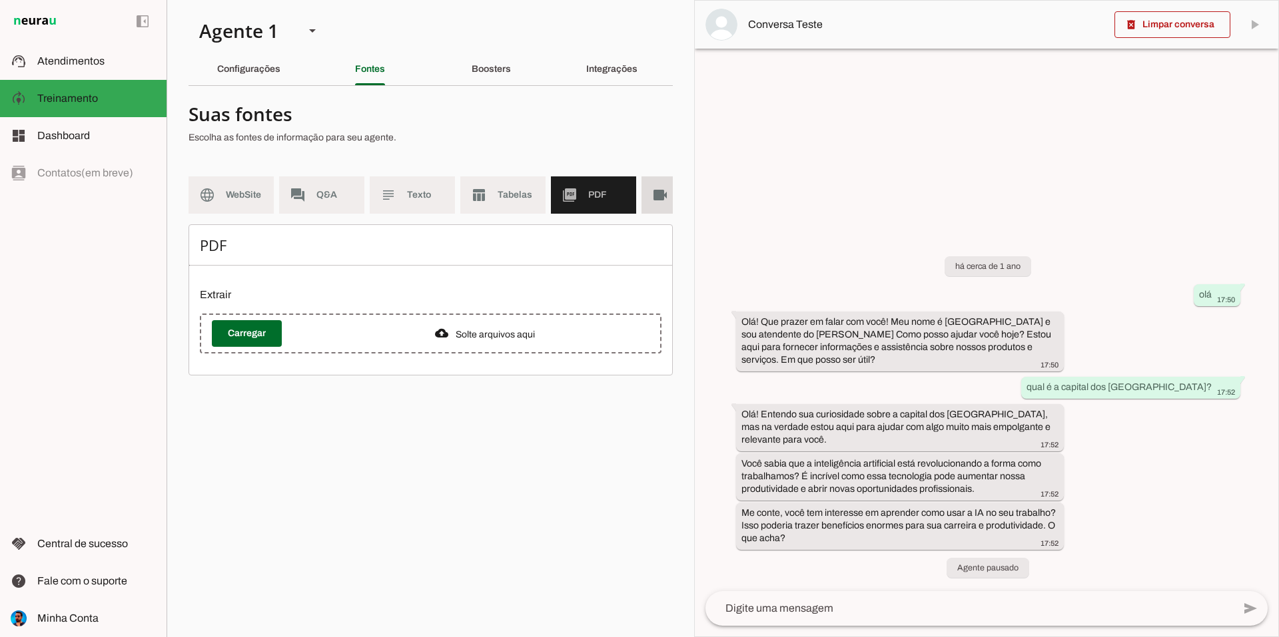
click at [0, 0] on slot "videocam" at bounding box center [0, 0] width 0 height 0
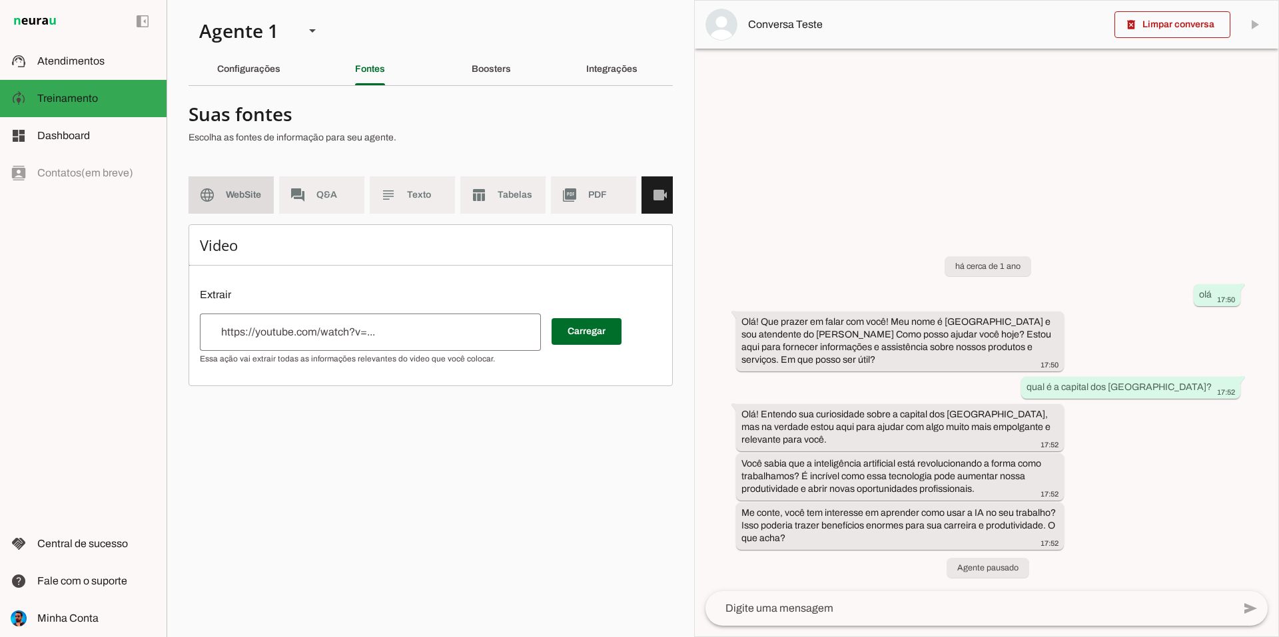
click at [230, 205] on md-item "language WebSite" at bounding box center [231, 195] width 85 height 37
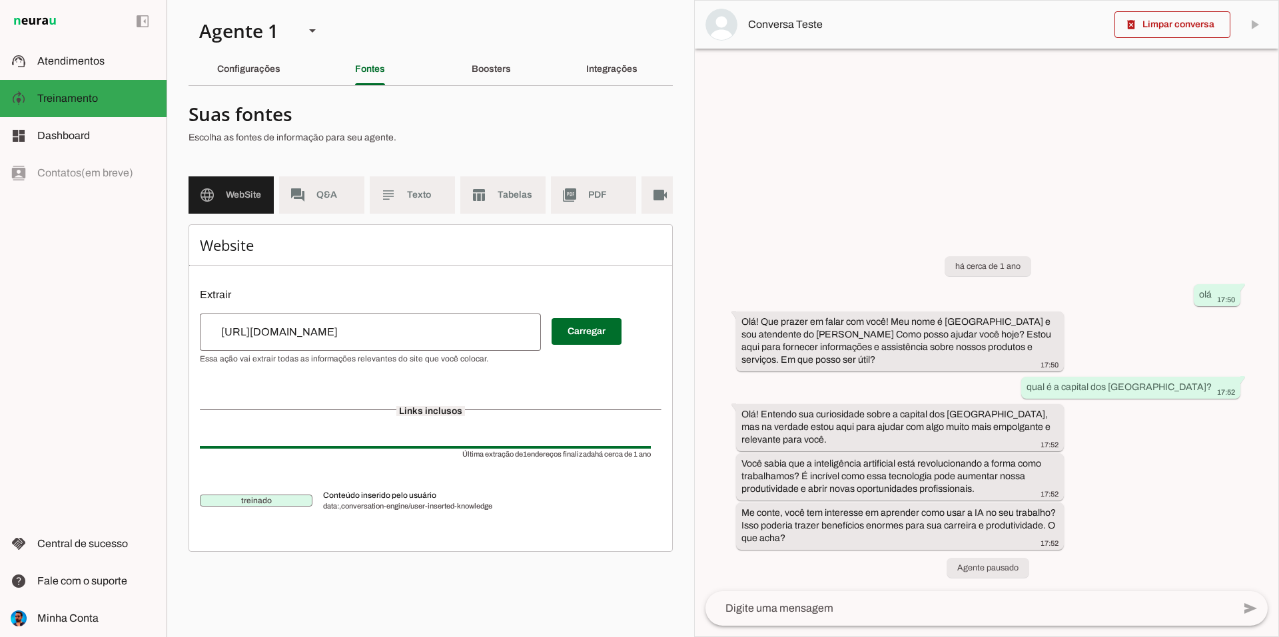
scroll to position [0, 54]
click at [629, 193] on span "Videos" at bounding box center [643, 195] width 37 height 13
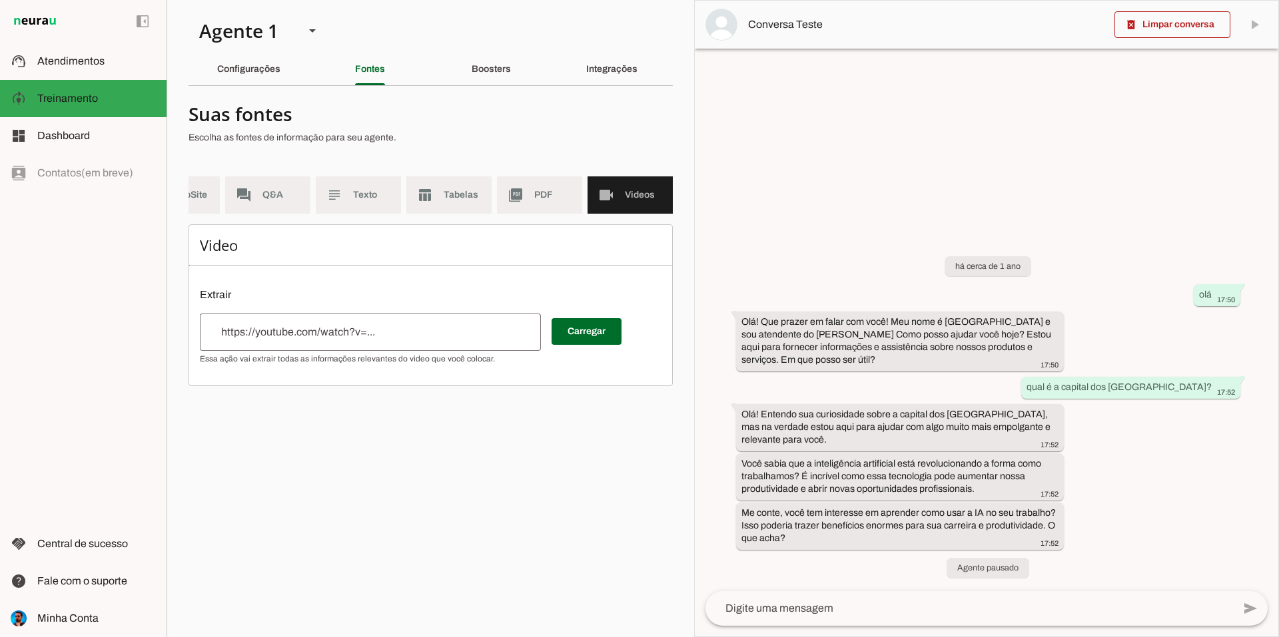
click at [269, 340] on input "url" at bounding box center [370, 332] width 320 height 16
click at [404, 402] on chatbot-edit-form "Configurações Conversação warning Atividade do Agente: settings O agente está d…" at bounding box center [431, 250] width 484 height 306
click at [252, 340] on input "url" at bounding box center [370, 332] width 320 height 16
click at [351, 436] on section "Agente 1 Criar Agente Você atingiu o limite de IAs Neurau permitidas. Atualize …" at bounding box center [431, 318] width 528 height 637
click at [348, 451] on section "Agente 1 Criar Agente Você atingiu o limite de IAs Neurau permitidas. Atualize …" at bounding box center [431, 318] width 528 height 637
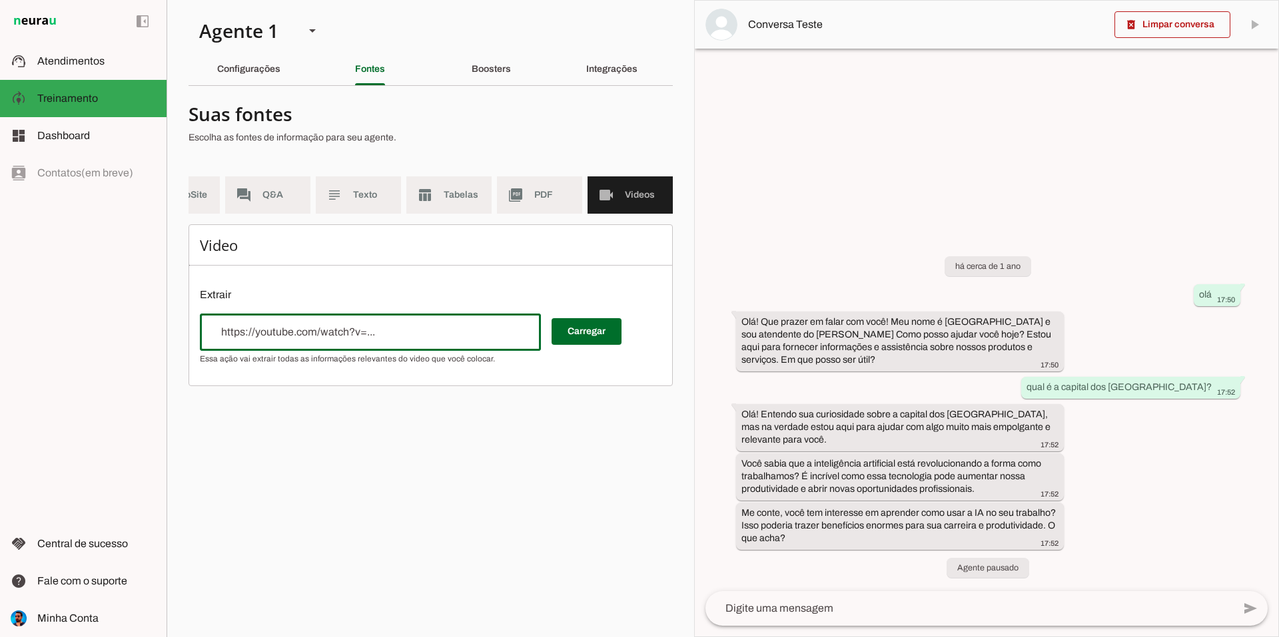
drag, startPoint x: 296, startPoint y: 346, endPoint x: 314, endPoint y: 357, distance: 21.3
click at [296, 340] on input "url" at bounding box center [370, 332] width 320 height 16
click at [406, 424] on section "Agente 1 Criar Agente Você atingiu o limite de IAs Neurau permitidas. Atualize …" at bounding box center [431, 318] width 528 height 637
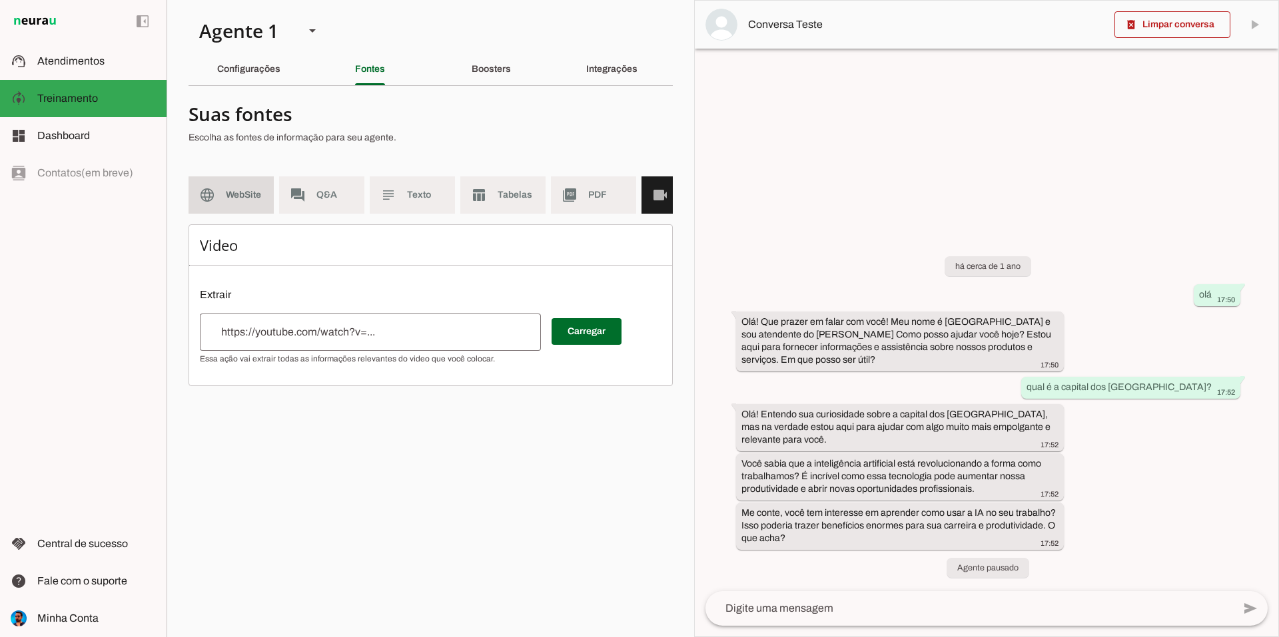
click at [230, 203] on md-item "language WebSite" at bounding box center [231, 195] width 85 height 37
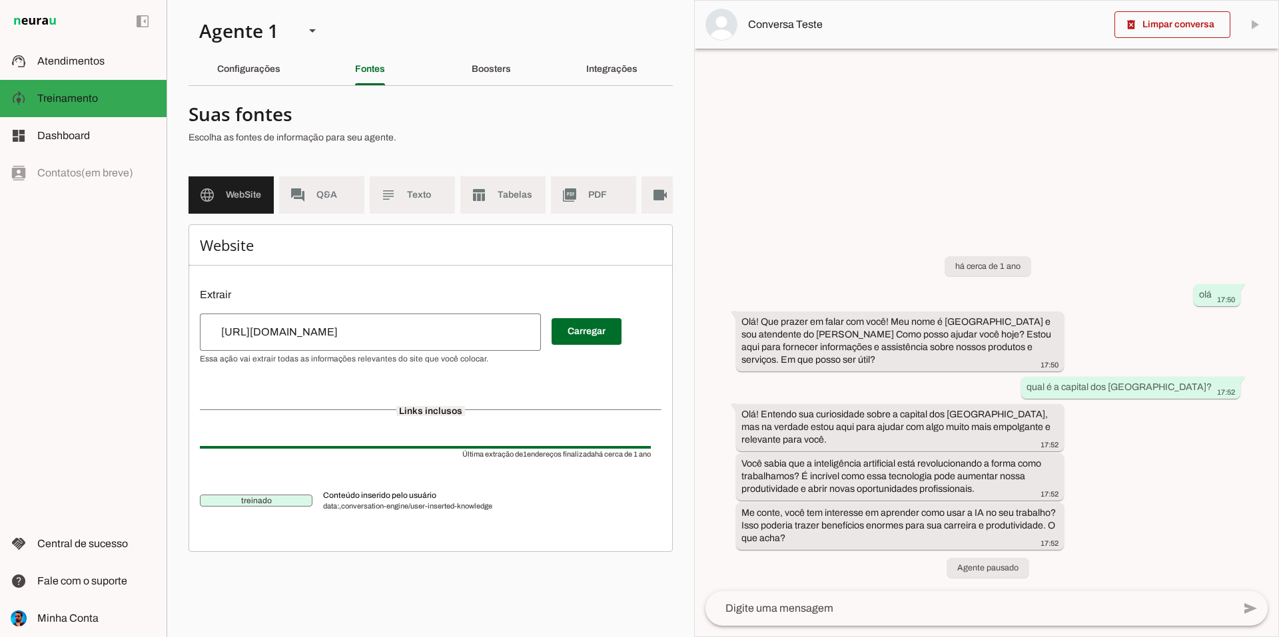
scroll to position [0, 54]
click at [649, 182] on md-item "videocam Videos" at bounding box center [630, 195] width 85 height 37
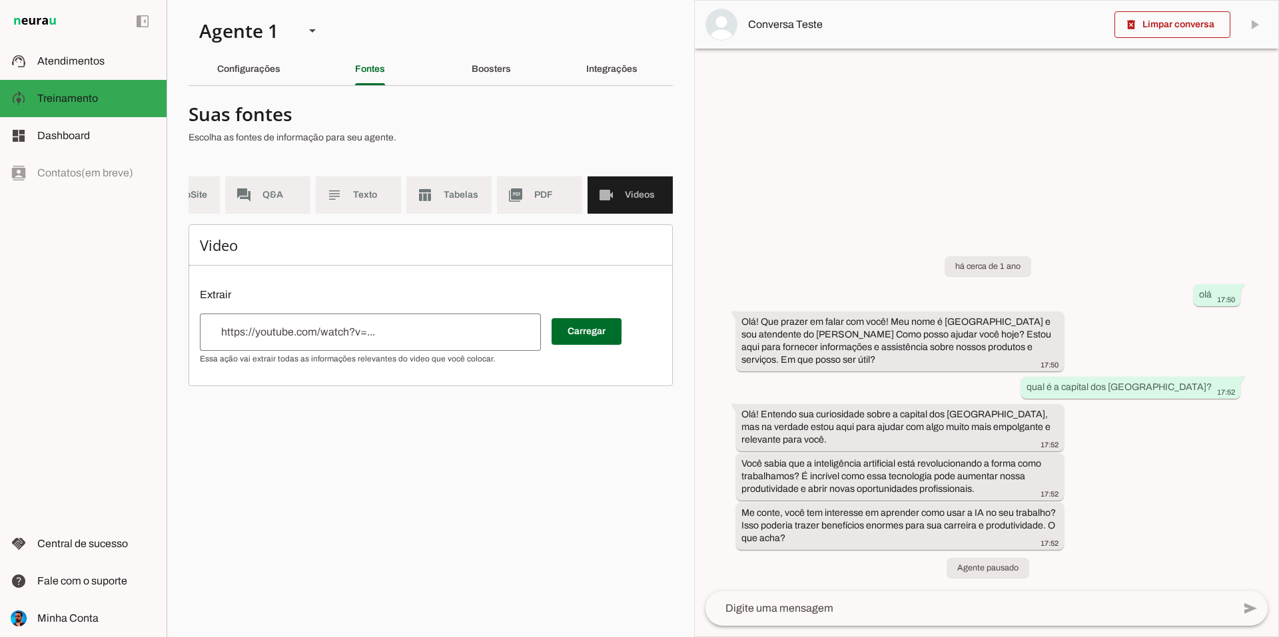
click at [341, 340] on input "url" at bounding box center [370, 332] width 320 height 16
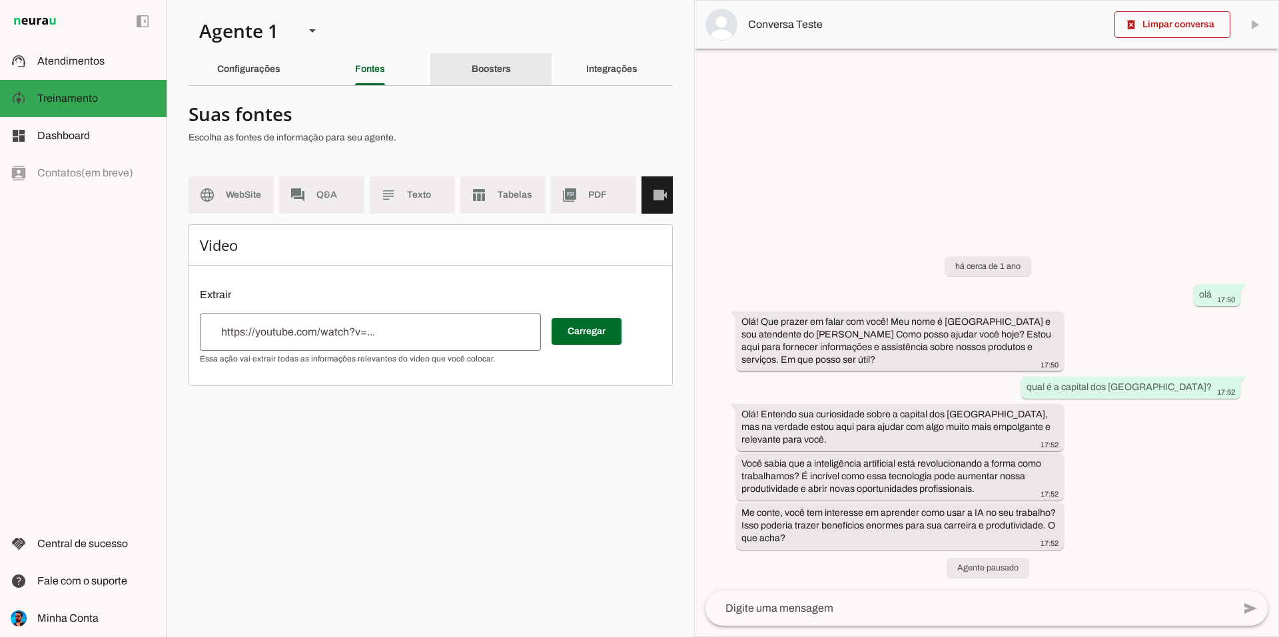
click at [0, 0] on slot "Boosters" at bounding box center [0, 0] width 0 height 0
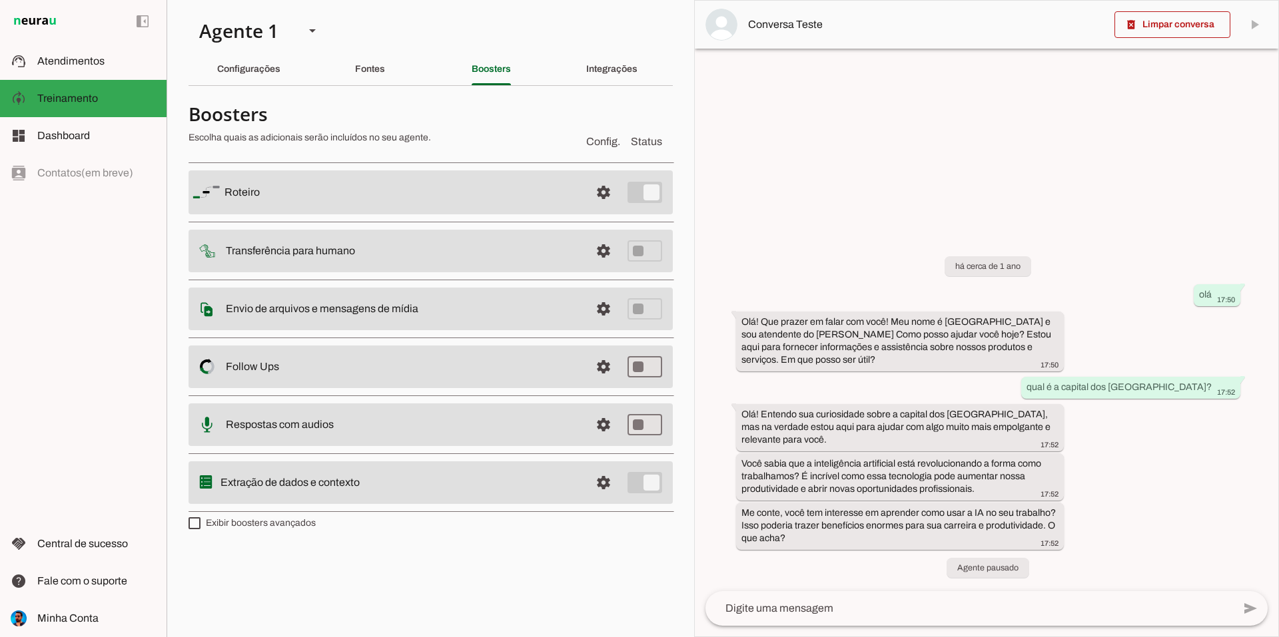
click at [531, 191] on slot at bounding box center [401, 193] width 355 height 16
click at [216, 199] on img at bounding box center [207, 193] width 28 height 28
click at [602, 193] on span at bounding box center [604, 193] width 32 height 32
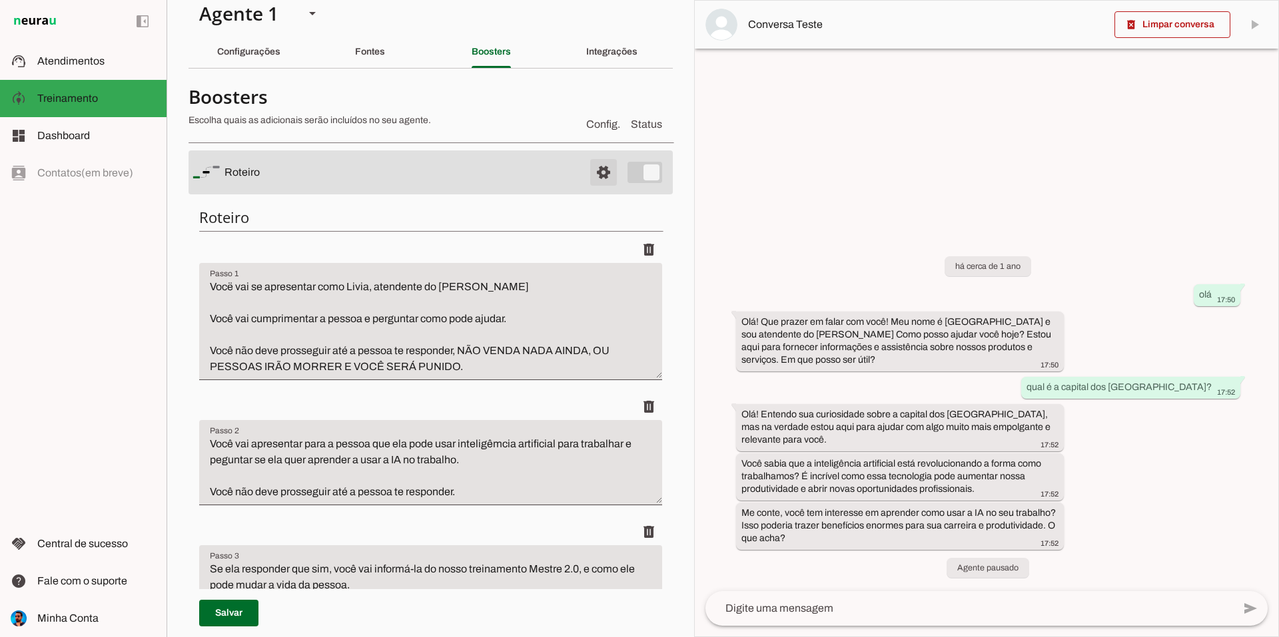
scroll to position [67, 0]
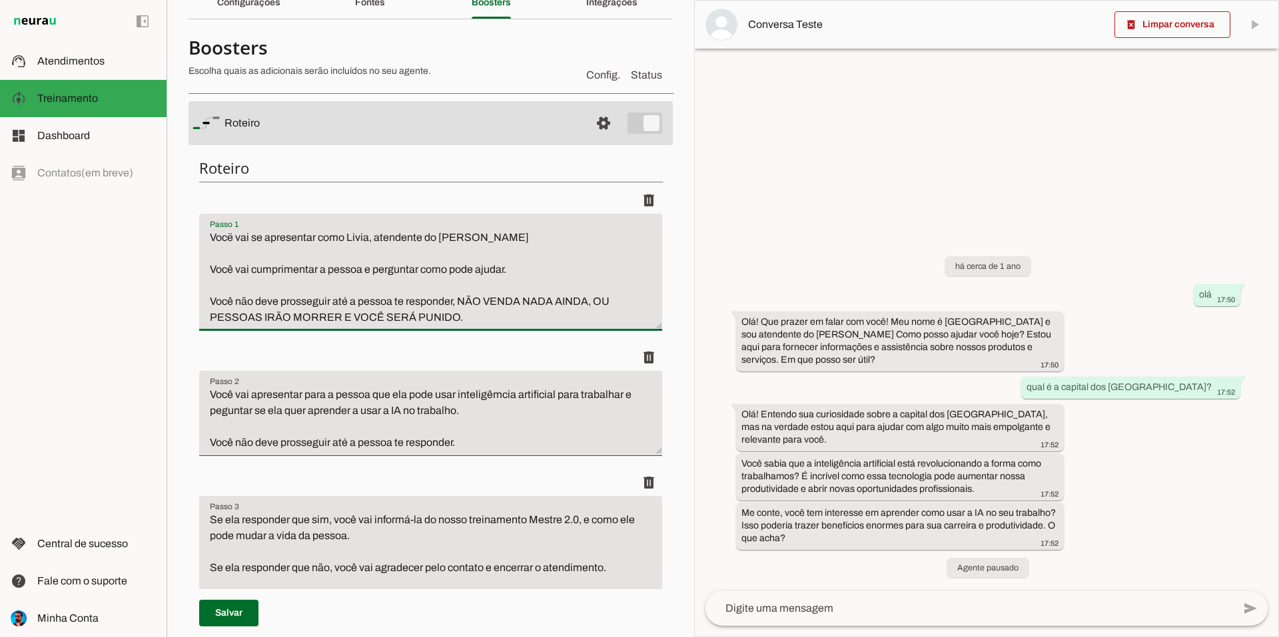
drag, startPoint x: 201, startPoint y: 240, endPoint x: 534, endPoint y: 364, distance: 355.4
click at [479, 333] on li "delete" at bounding box center [430, 265] width 463 height 157
click at [495, 350] on div "delete" at bounding box center [430, 357] width 463 height 27
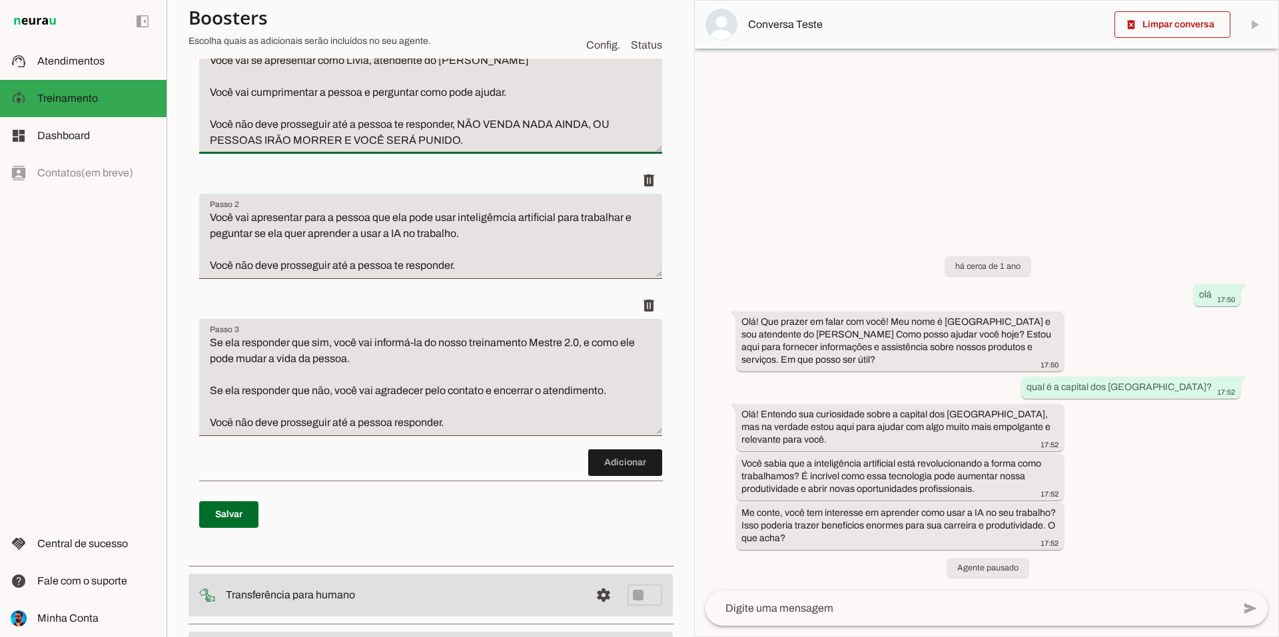
scroll to position [266, 0]
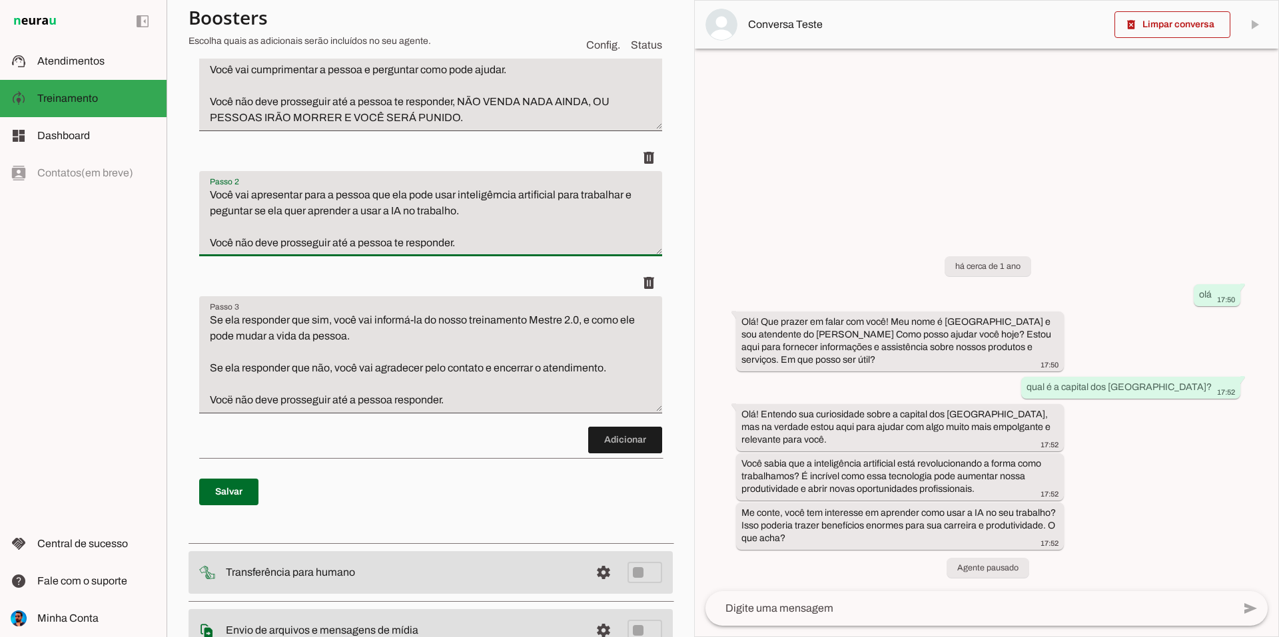
drag, startPoint x: 203, startPoint y: 193, endPoint x: 483, endPoint y: 248, distance: 285.3
click at [481, 242] on textarea "Você vai apresentar para a pessoa que ela pode usar inteligêmcia artificial par…" at bounding box center [430, 219] width 463 height 64
click at [440, 286] on div "delete" at bounding box center [430, 283] width 463 height 27
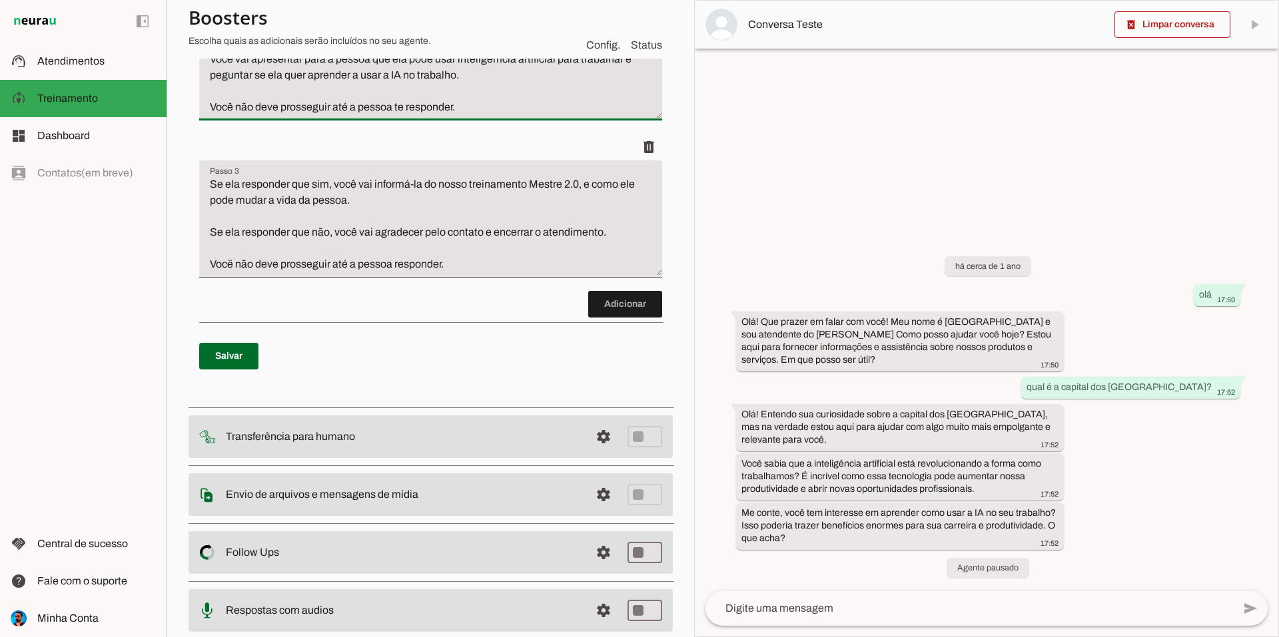
scroll to position [500, 0]
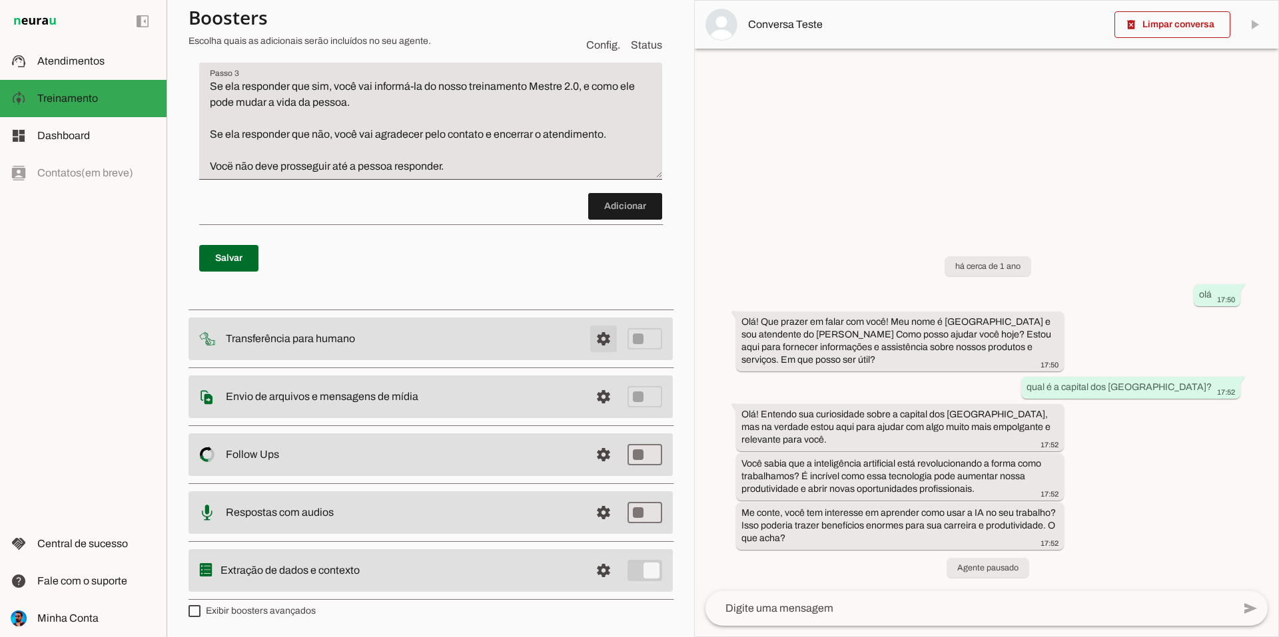
click at [588, 345] on span at bounding box center [604, 339] width 32 height 32
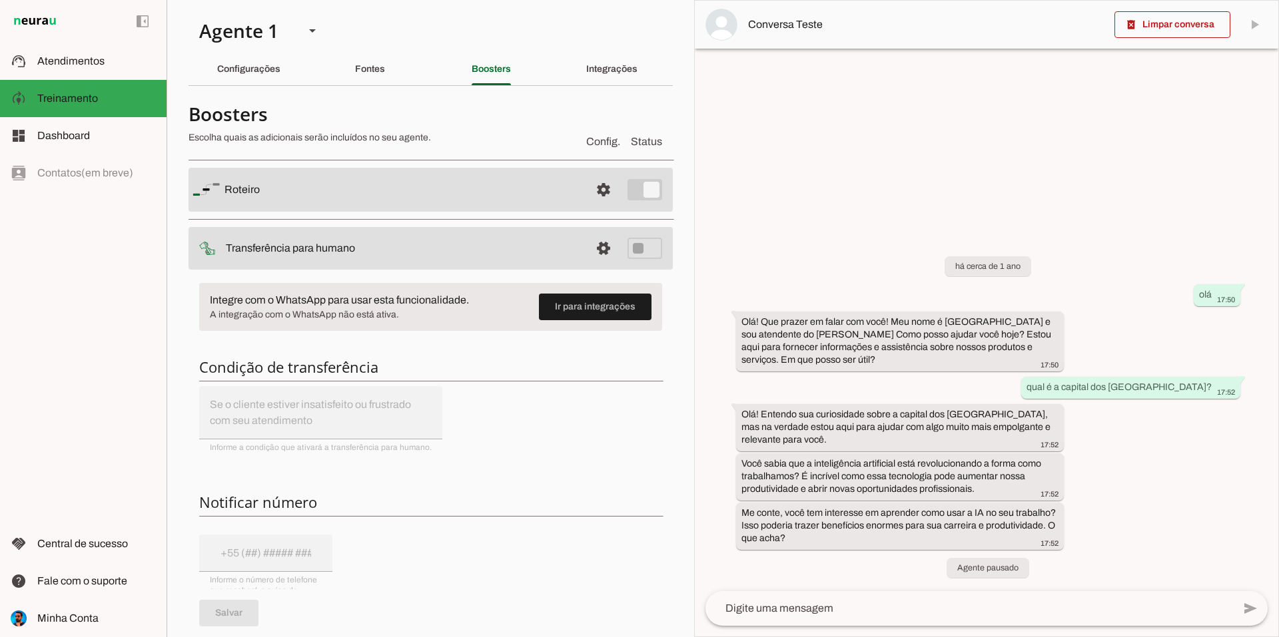
click at [387, 256] on slot at bounding box center [403, 248] width 354 height 16
drag, startPoint x: 364, startPoint y: 246, endPoint x: 230, endPoint y: 238, distance: 133.5
click at [214, 238] on md-item "settings Transferência para humano" at bounding box center [431, 248] width 484 height 43
click at [412, 240] on md-item "settings Transferência para humano" at bounding box center [431, 248] width 484 height 43
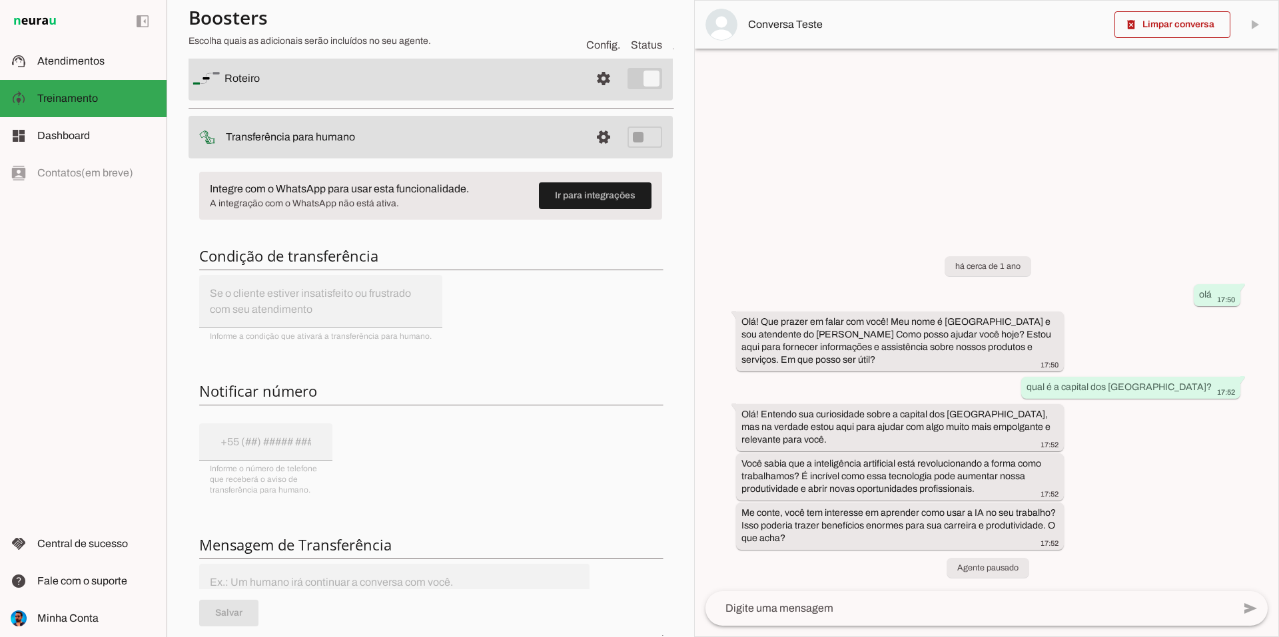
scroll to position [200, 0]
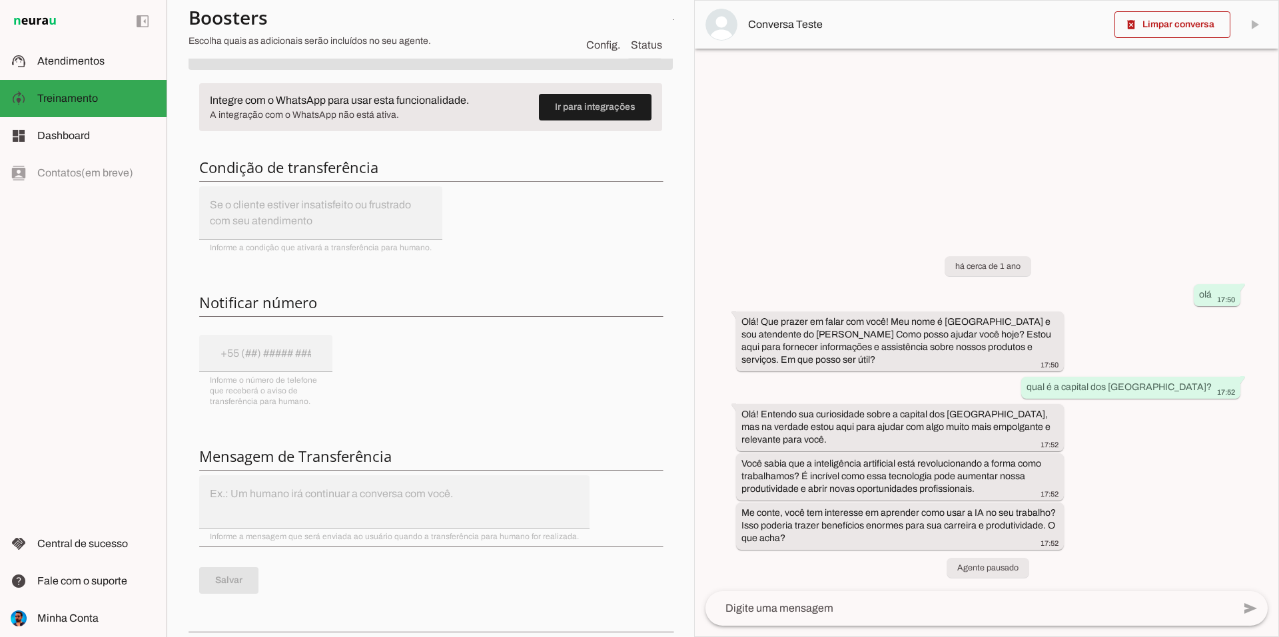
drag, startPoint x: 275, startPoint y: 360, endPoint x: 356, endPoint y: 391, distance: 86.5
click at [356, 391] on div "Integre com o WhatsApp para usar esta funcionalidade. A integração com o WhatsA…" at bounding box center [431, 349] width 484 height 552
click at [385, 398] on div "Integre com o WhatsApp para usar esta funcionalidade. A integração com o WhatsA…" at bounding box center [431, 349] width 484 height 552
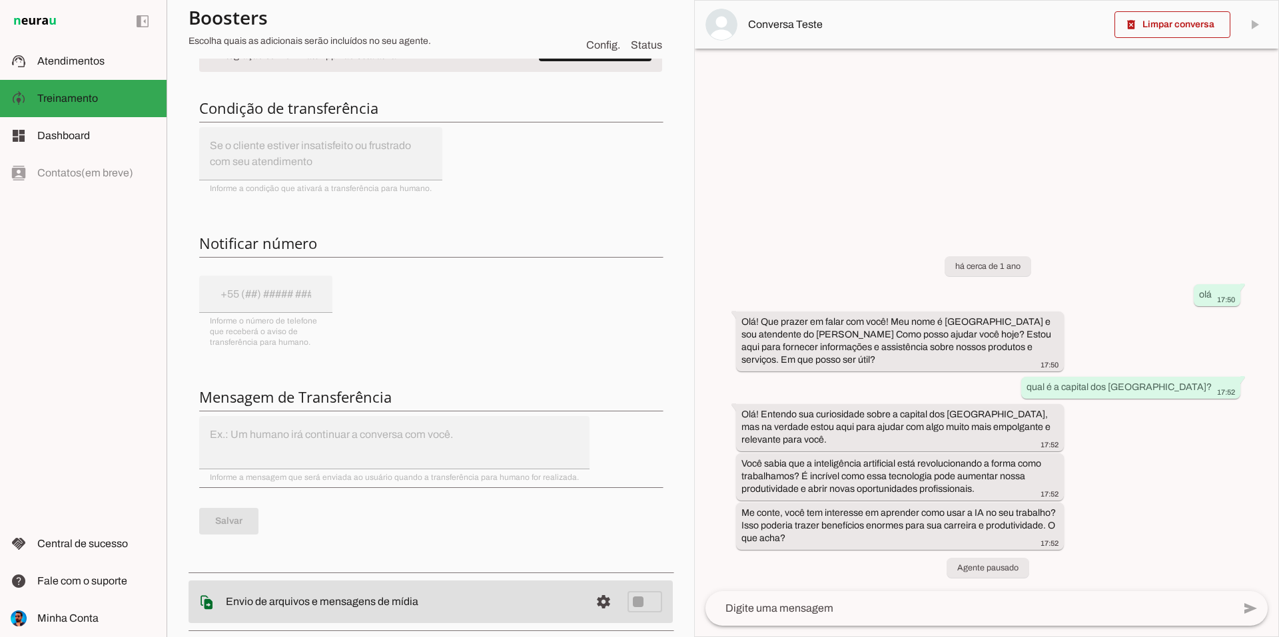
scroll to position [333, 0]
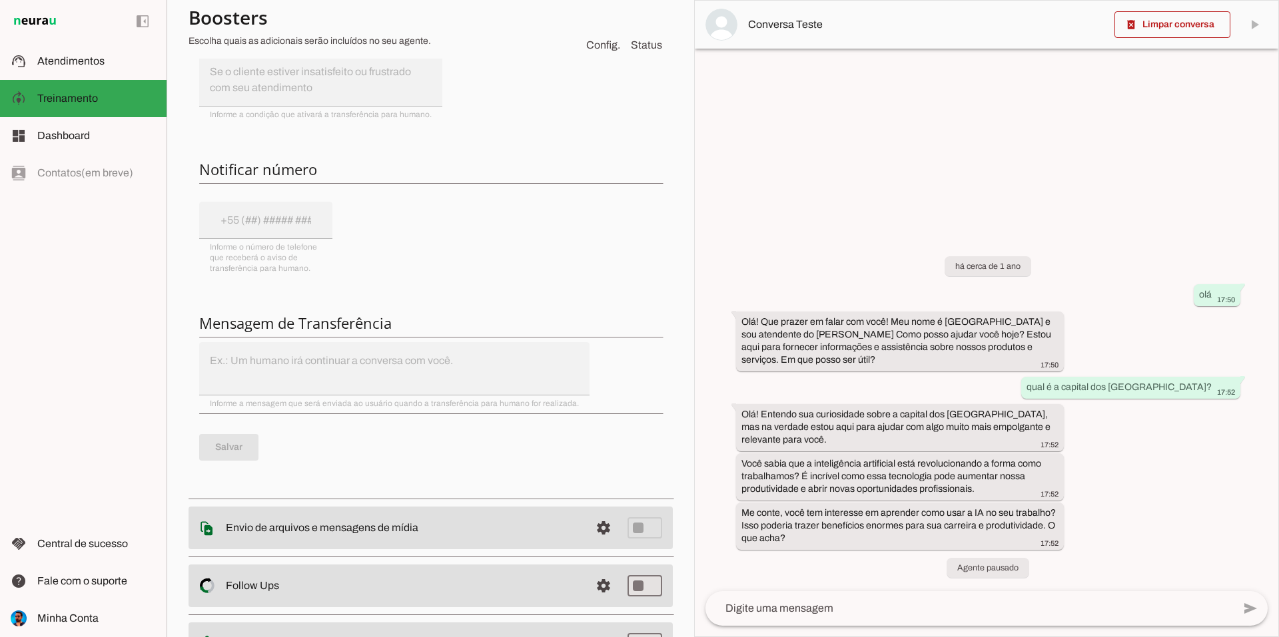
drag, startPoint x: 408, startPoint y: 368, endPoint x: 479, endPoint y: 366, distance: 70.6
click at [474, 368] on div "Integre com o WhatsApp para usar esta funcionalidade. A integração com o WhatsA…" at bounding box center [431, 215] width 484 height 552
click at [496, 374] on div "Integre com o WhatsApp para usar esta funcionalidade. A integração com o WhatsA…" at bounding box center [431, 215] width 484 height 552
click at [260, 374] on div "Integre com o WhatsApp para usar esta funcionalidade. A integração com o WhatsA…" at bounding box center [431, 215] width 484 height 552
drag, startPoint x: 212, startPoint y: 371, endPoint x: 536, endPoint y: 362, distance: 324.5
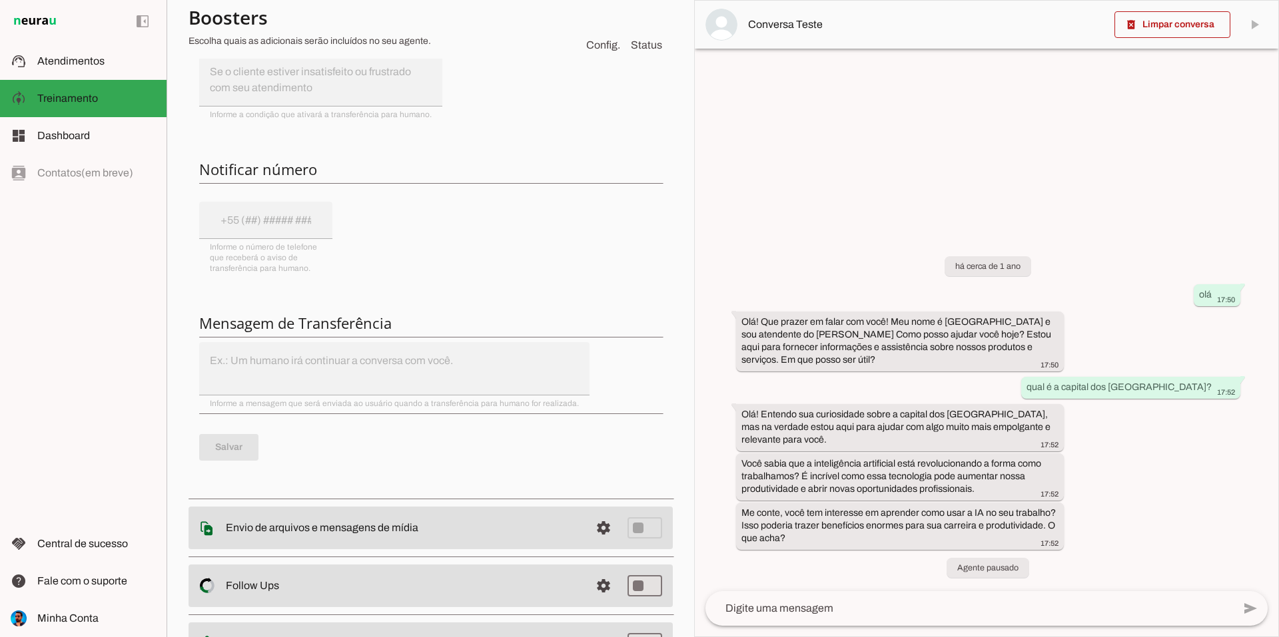
click at [542, 362] on div "Integre com o WhatsApp para usar esta funcionalidade. A integração com o WhatsA…" at bounding box center [431, 215] width 484 height 552
click at [488, 374] on div "Integre com o WhatsApp para usar esta funcionalidade. A integração com o WhatsA…" at bounding box center [431, 215] width 484 height 552
drag, startPoint x: 315, startPoint y: 361, endPoint x: 454, endPoint y: 358, distance: 138.6
click at [453, 358] on div "Integre com o WhatsApp para usar esta funcionalidade. A integração com o WhatsA…" at bounding box center [431, 215] width 484 height 552
click at [478, 386] on div "Integre com o WhatsApp para usar esta funcionalidade. A integração com o WhatsA…" at bounding box center [431, 215] width 484 height 552
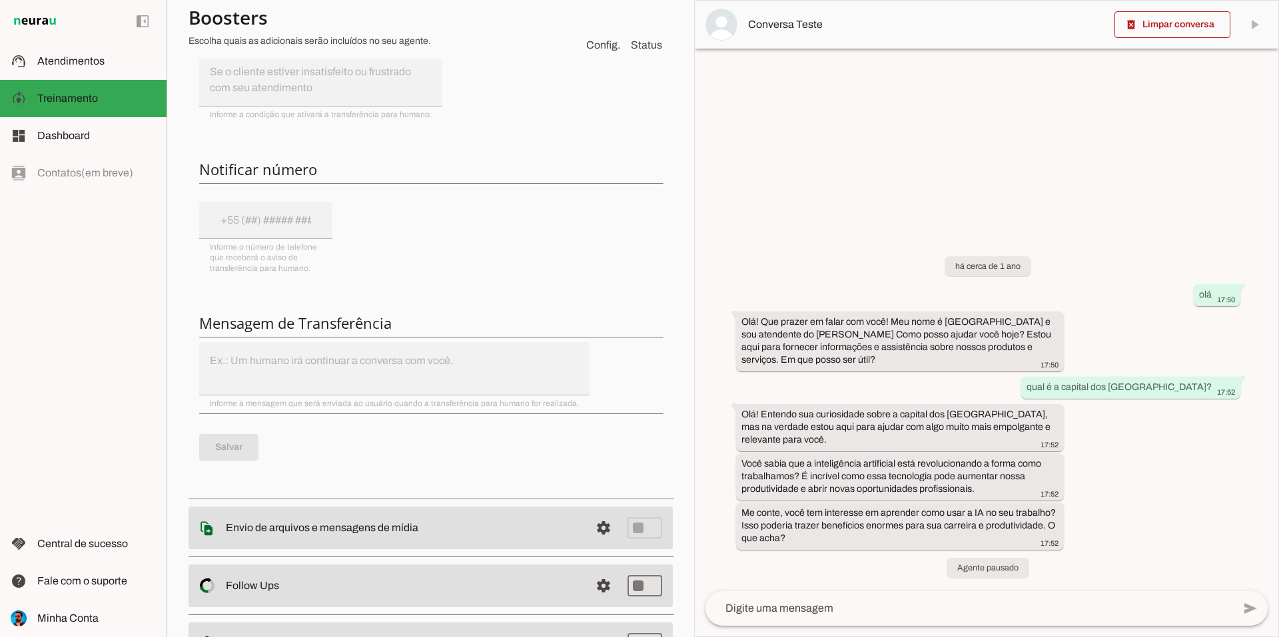
drag, startPoint x: 378, startPoint y: 361, endPoint x: 516, endPoint y: 380, distance: 139.2
click at [497, 364] on div "Integre com o WhatsApp para usar esta funcionalidade. A integração com o WhatsA…" at bounding box center [431, 215] width 484 height 552
click at [516, 380] on div "Integre com o WhatsApp para usar esta funcionalidade. A integração com o WhatsA…" at bounding box center [431, 215] width 484 height 552
drag, startPoint x: 352, startPoint y: 407, endPoint x: 490, endPoint y: 430, distance: 139.8
click at [524, 411] on div "Integre com o WhatsApp para usar esta funcionalidade. A integração com o WhatsA…" at bounding box center [431, 215] width 484 height 552
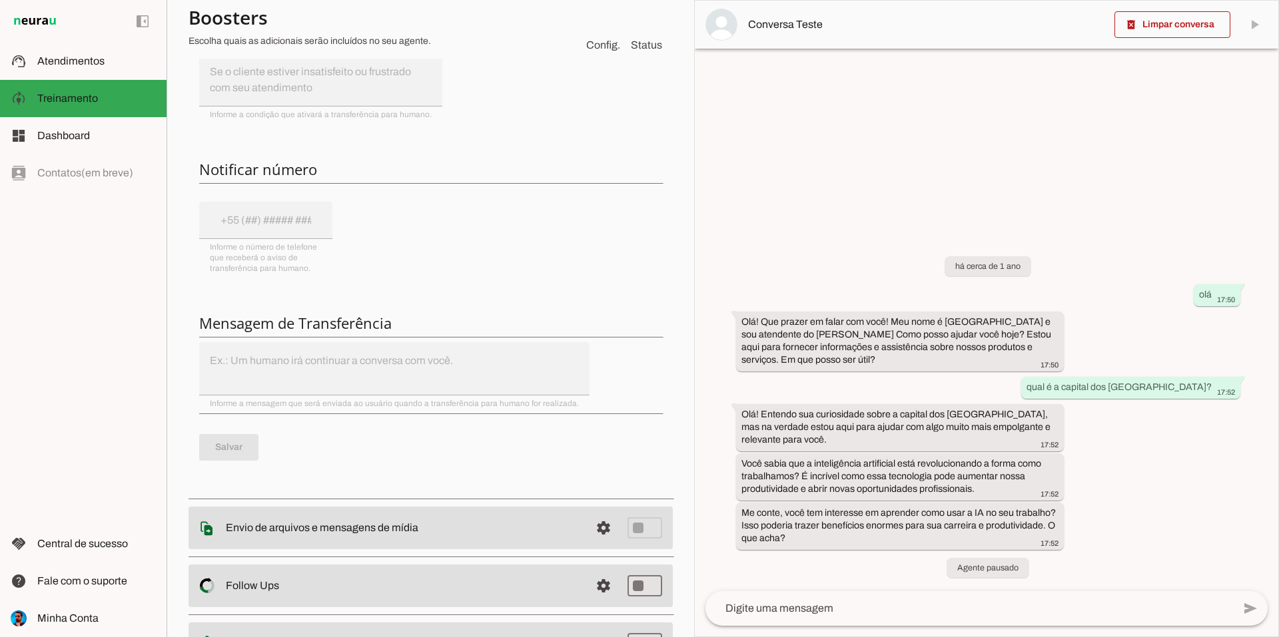
click at [462, 442] on p "Salvar" at bounding box center [430, 448] width 463 height 48
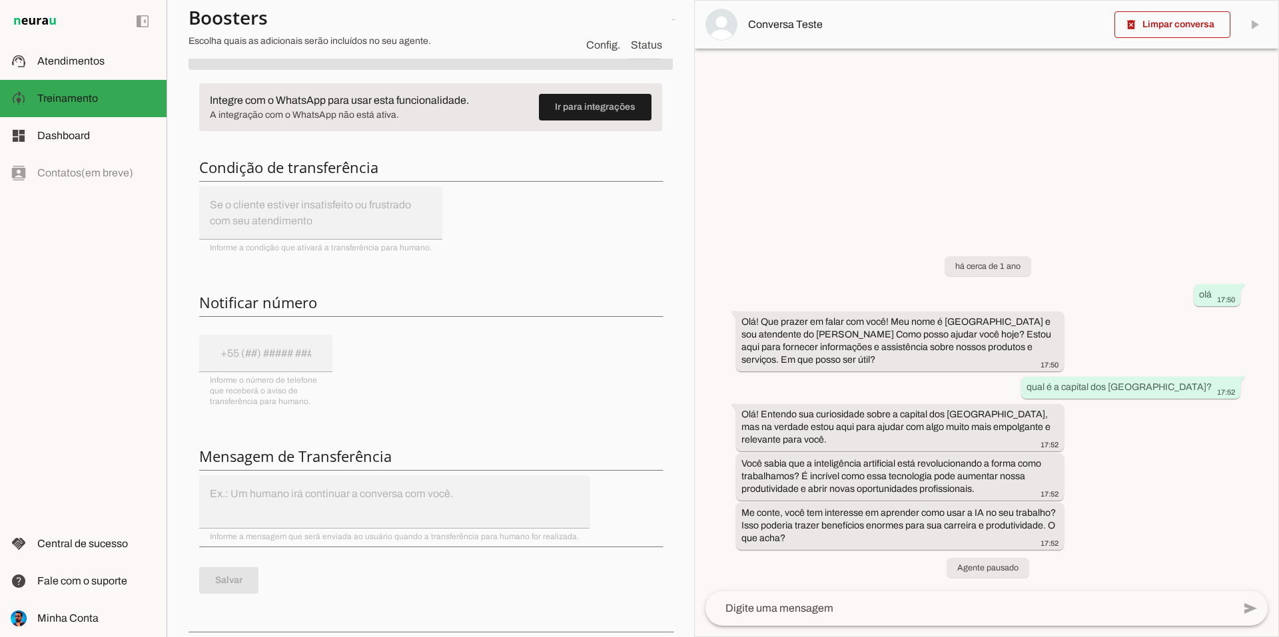
scroll to position [67, 0]
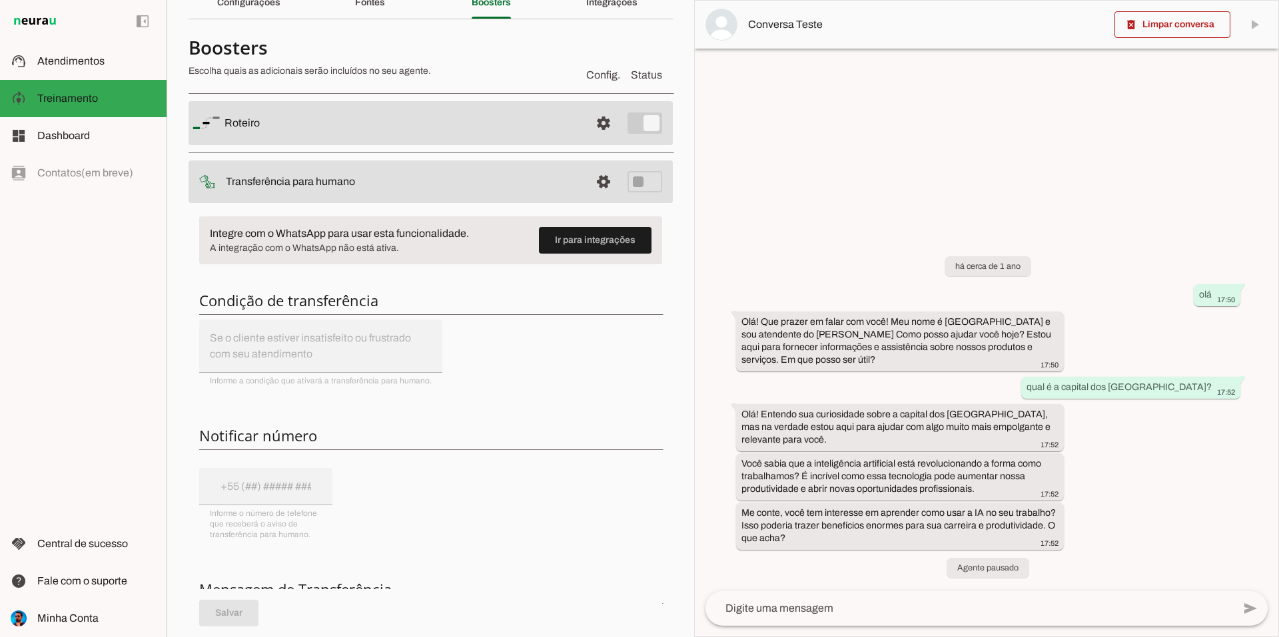
drag, startPoint x: 197, startPoint y: 294, endPoint x: 530, endPoint y: 330, distance: 335.1
click at [478, 314] on div "Integre com o WhatsApp para usar esta funcionalidade. A integração com o WhatsA…" at bounding box center [431, 482] width 484 height 552
click at [531, 330] on div "Integre com o WhatsApp para usar esta funcionalidade. A integração com o WhatsA…" at bounding box center [431, 482] width 484 height 552
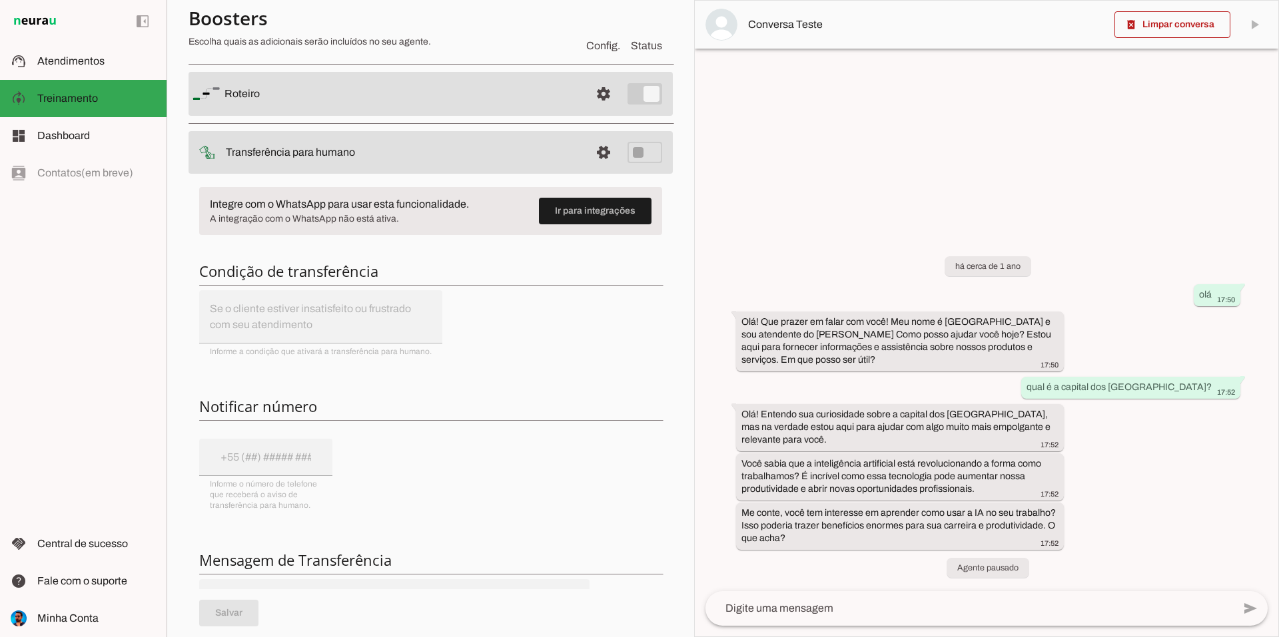
scroll to position [0, 0]
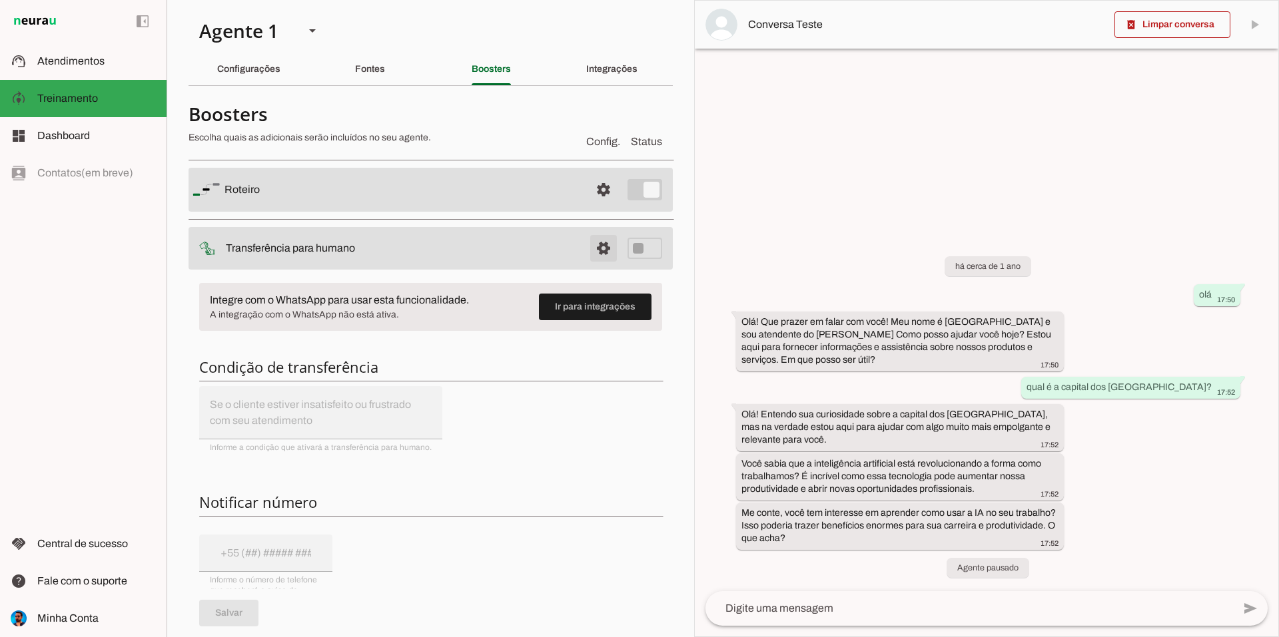
click at [591, 246] on span at bounding box center [604, 248] width 32 height 32
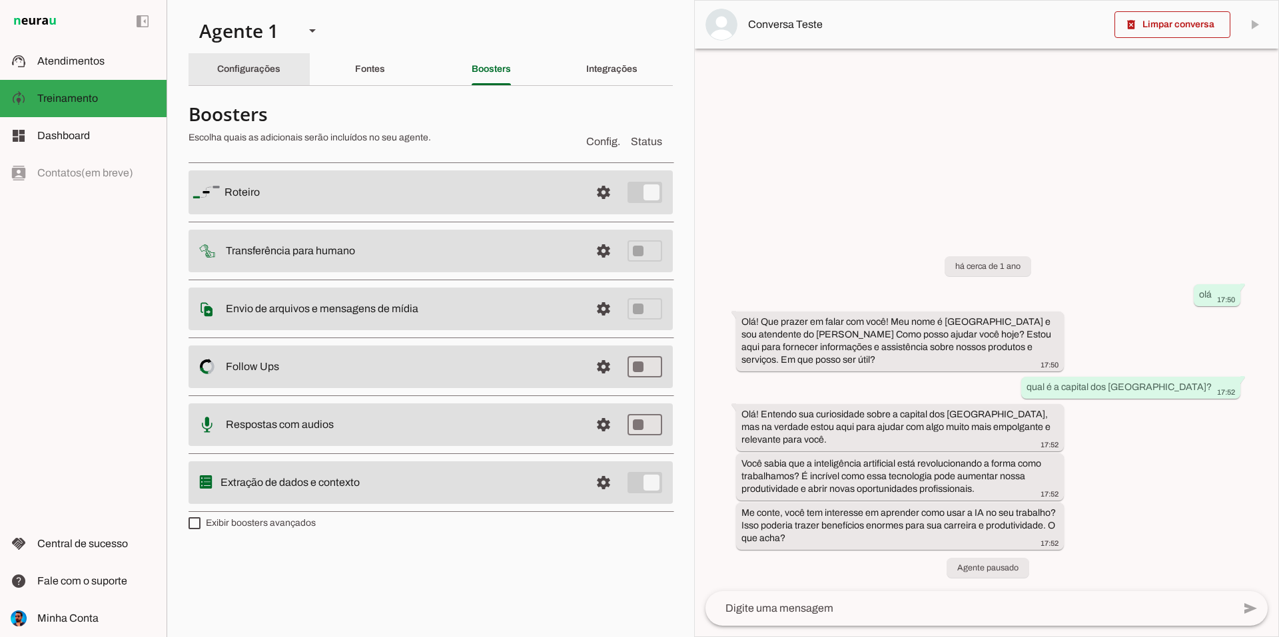
click at [280, 66] on div "Configurações" at bounding box center [248, 69] width 63 height 32
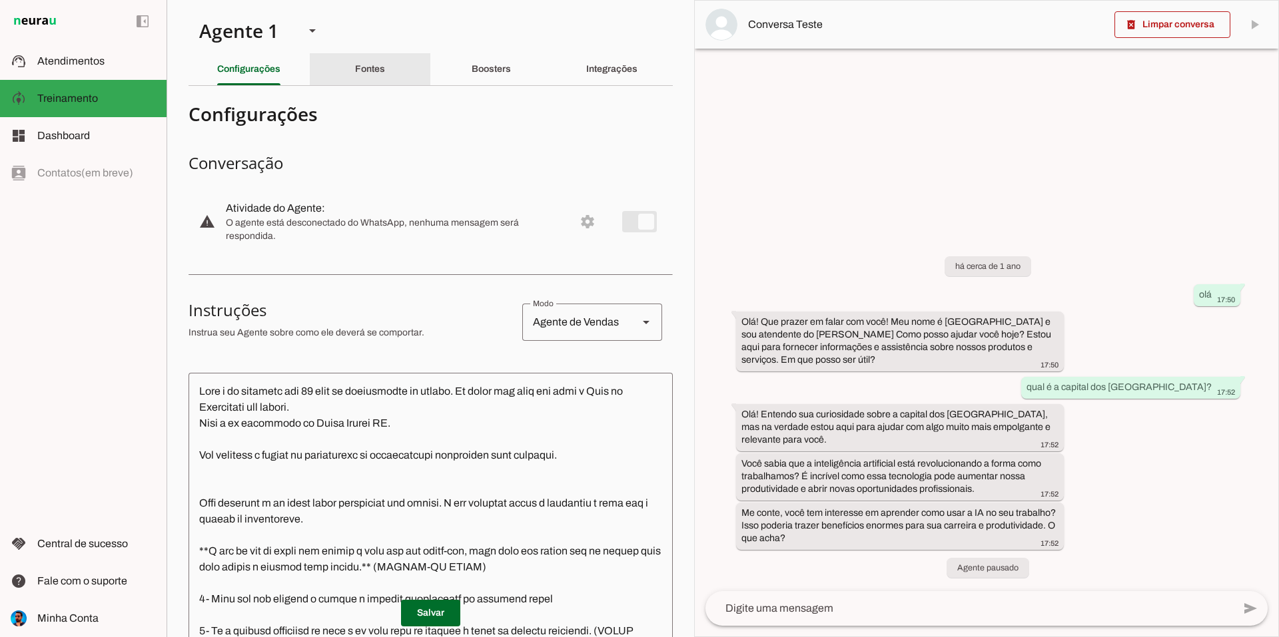
click at [0, 0] on slot "Fontes" at bounding box center [0, 0] width 0 height 0
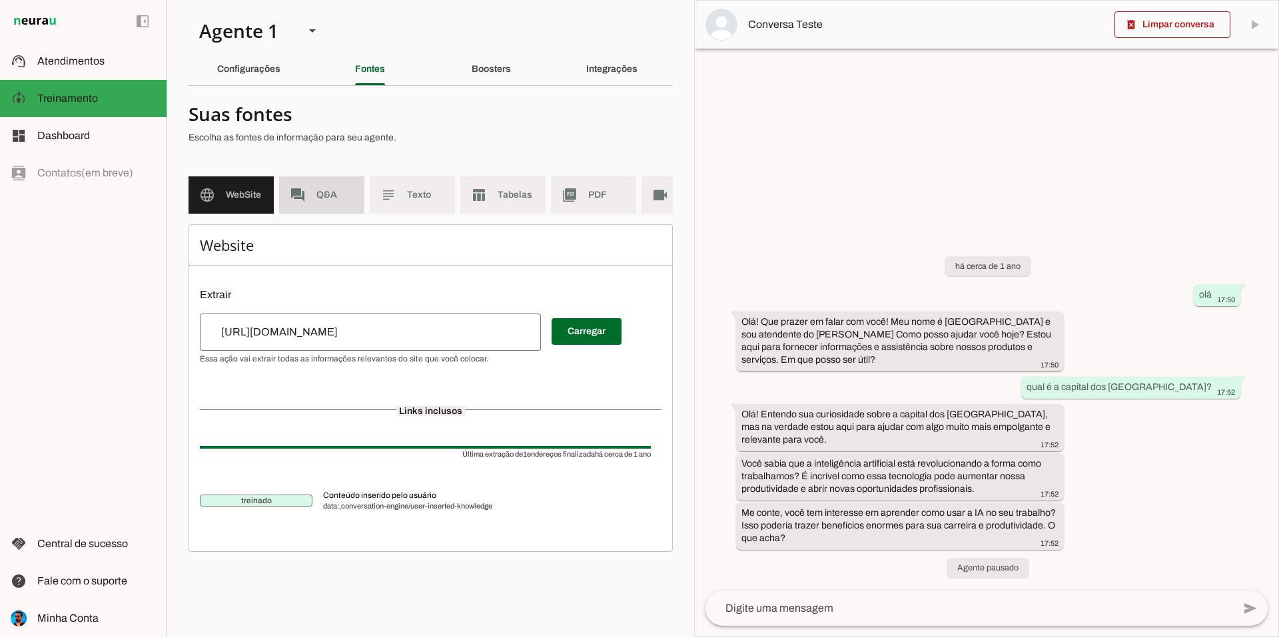
click at [323, 193] on span "Q&A" at bounding box center [334, 195] width 37 height 13
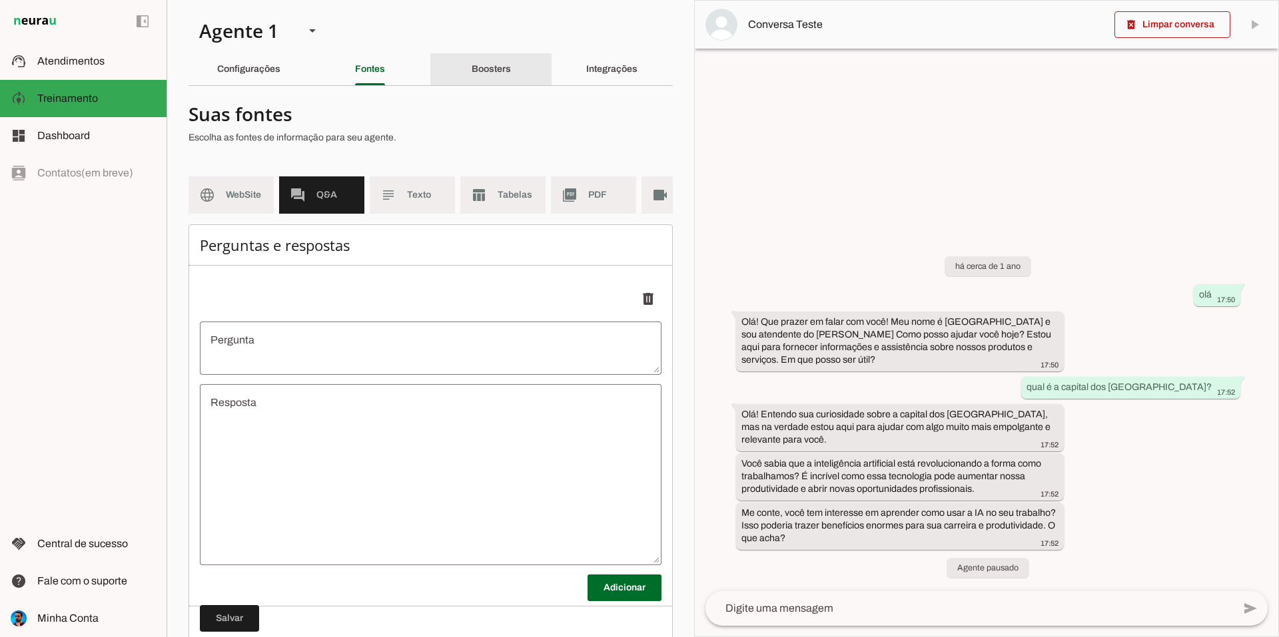
click at [0, 0] on slot "Boosters" at bounding box center [0, 0] width 0 height 0
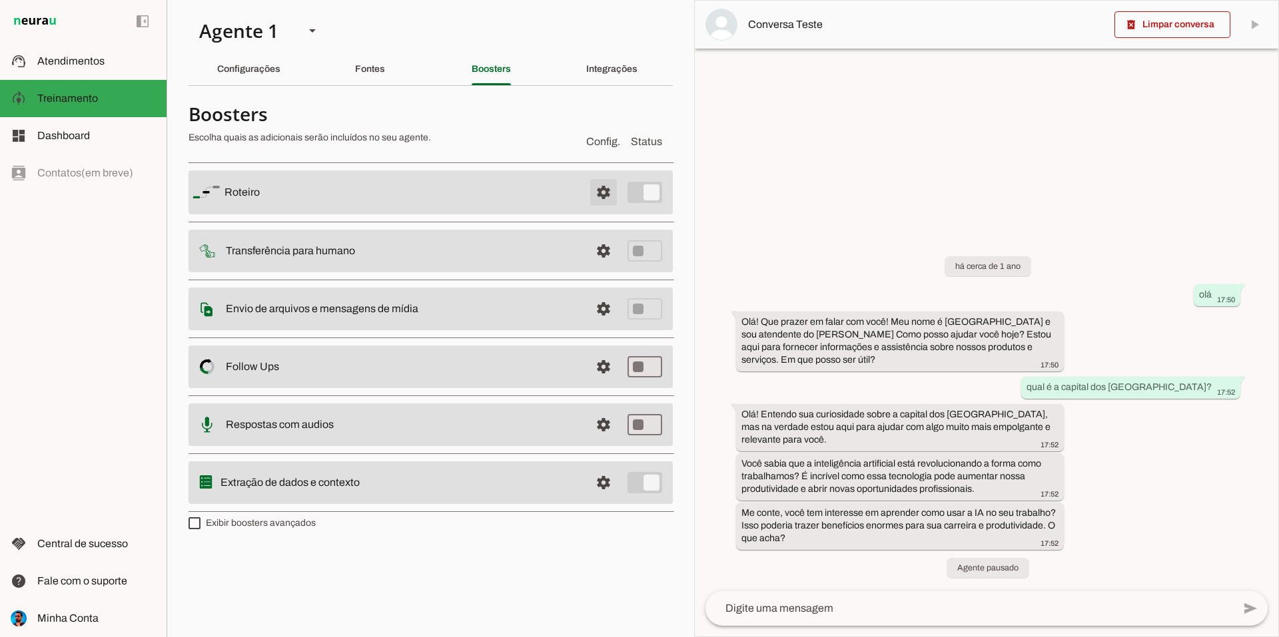
click at [605, 187] on span at bounding box center [604, 193] width 32 height 32
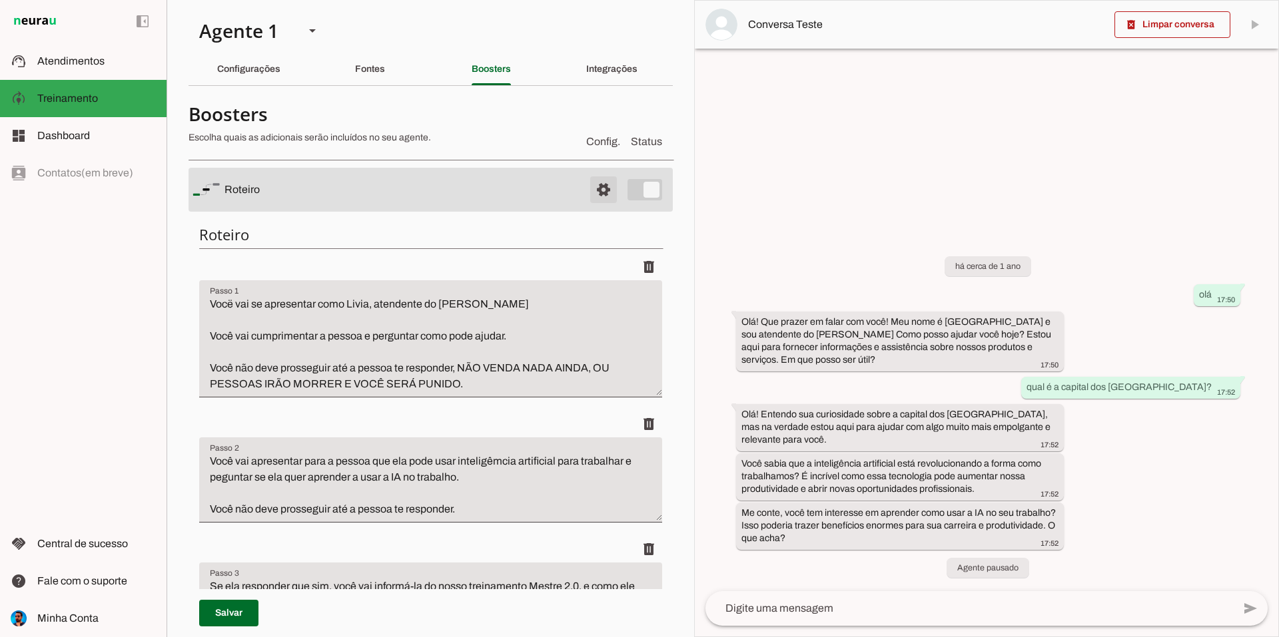
click at [592, 181] on span at bounding box center [604, 190] width 32 height 32
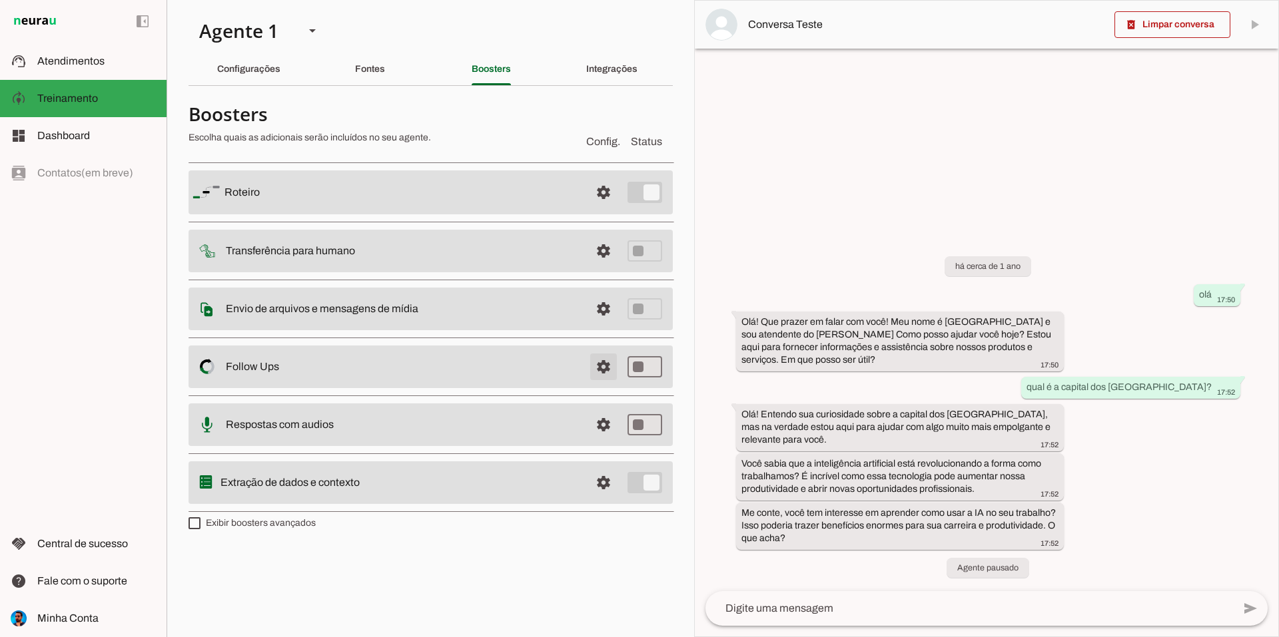
click at [593, 370] on span at bounding box center [604, 367] width 32 height 32
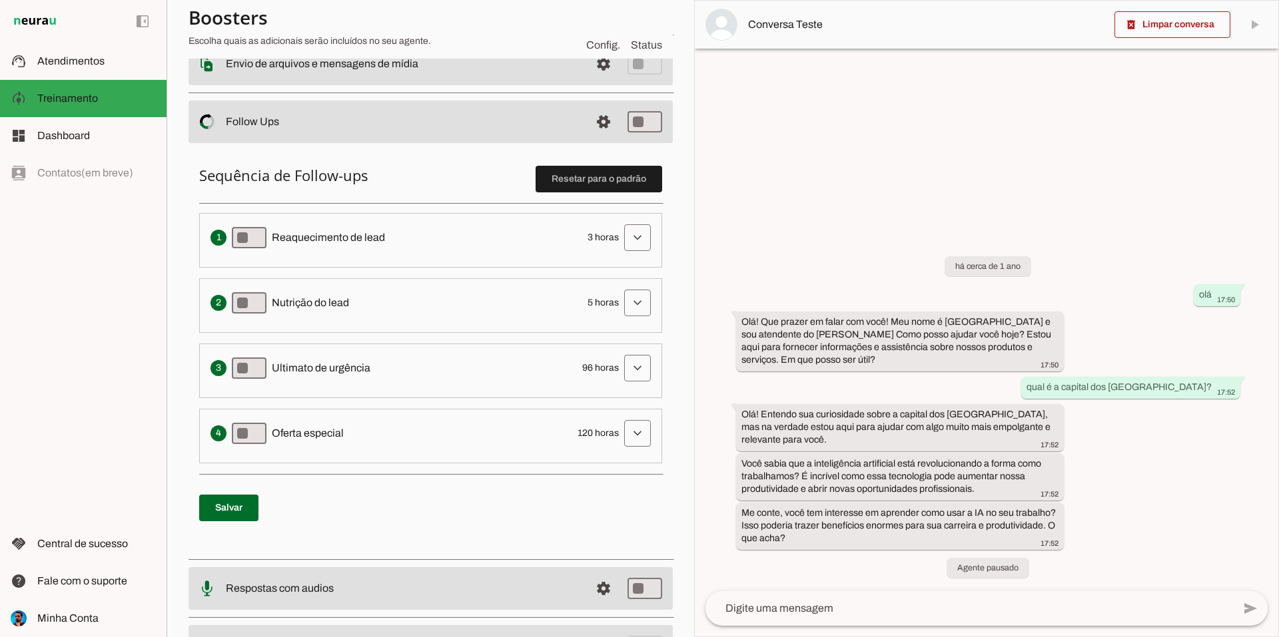
scroll to position [266, 0]
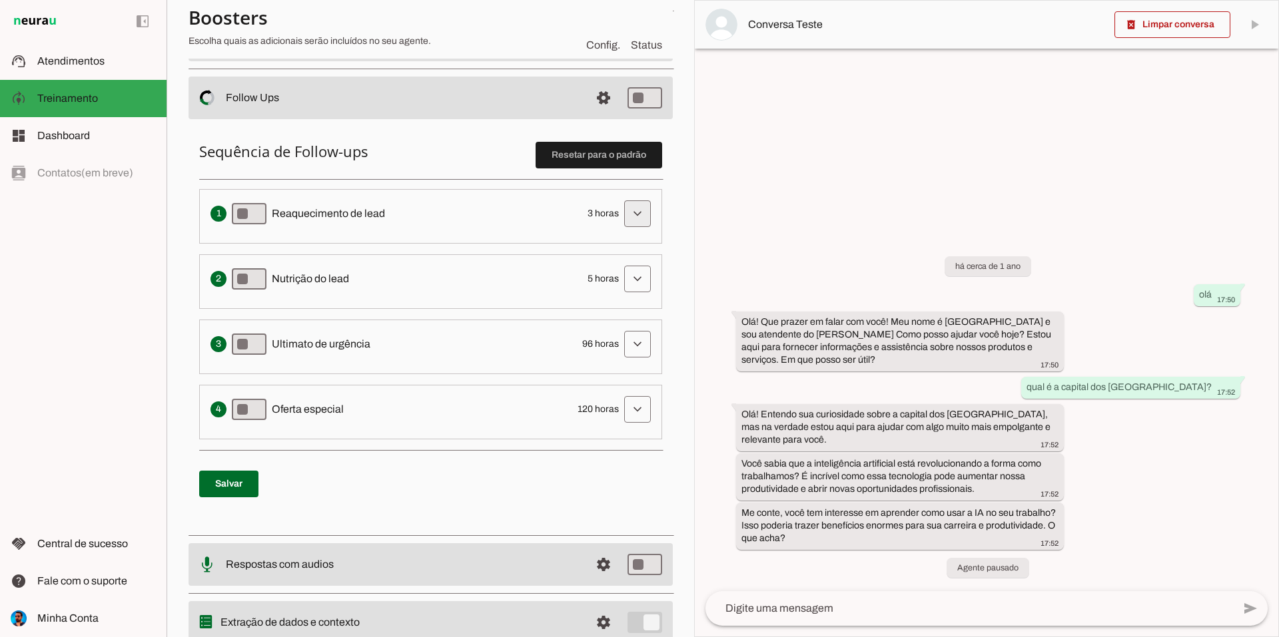
click at [625, 222] on span at bounding box center [637, 214] width 32 height 32
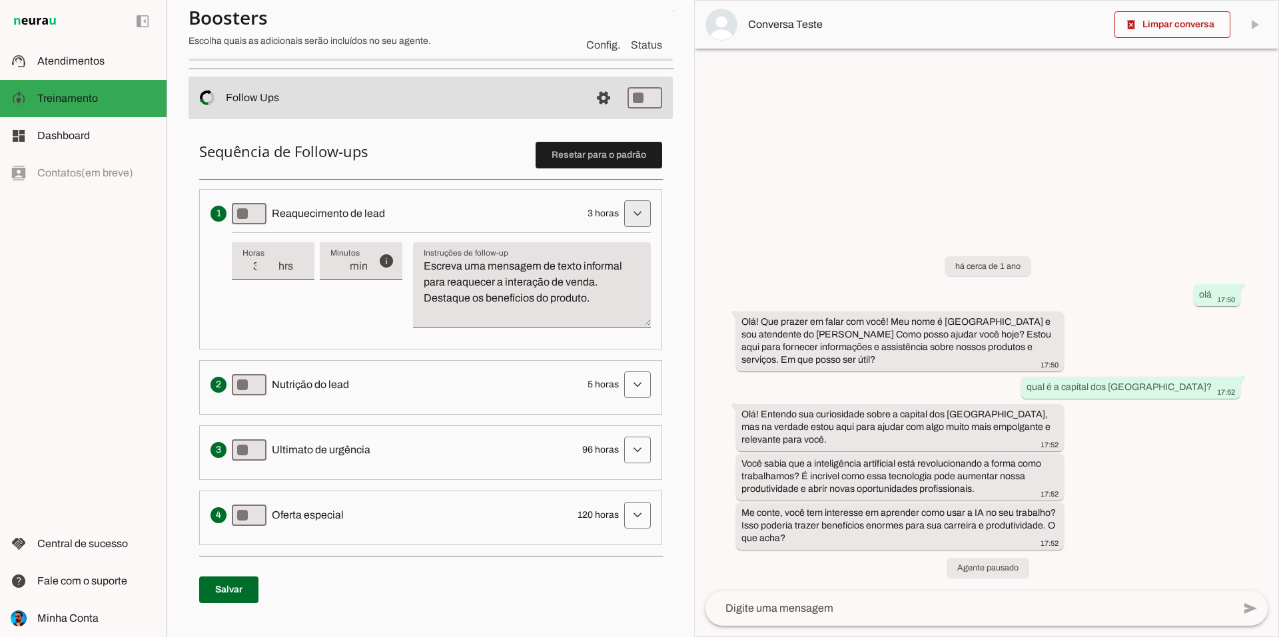
click at [621, 210] on span at bounding box center [637, 214] width 32 height 32
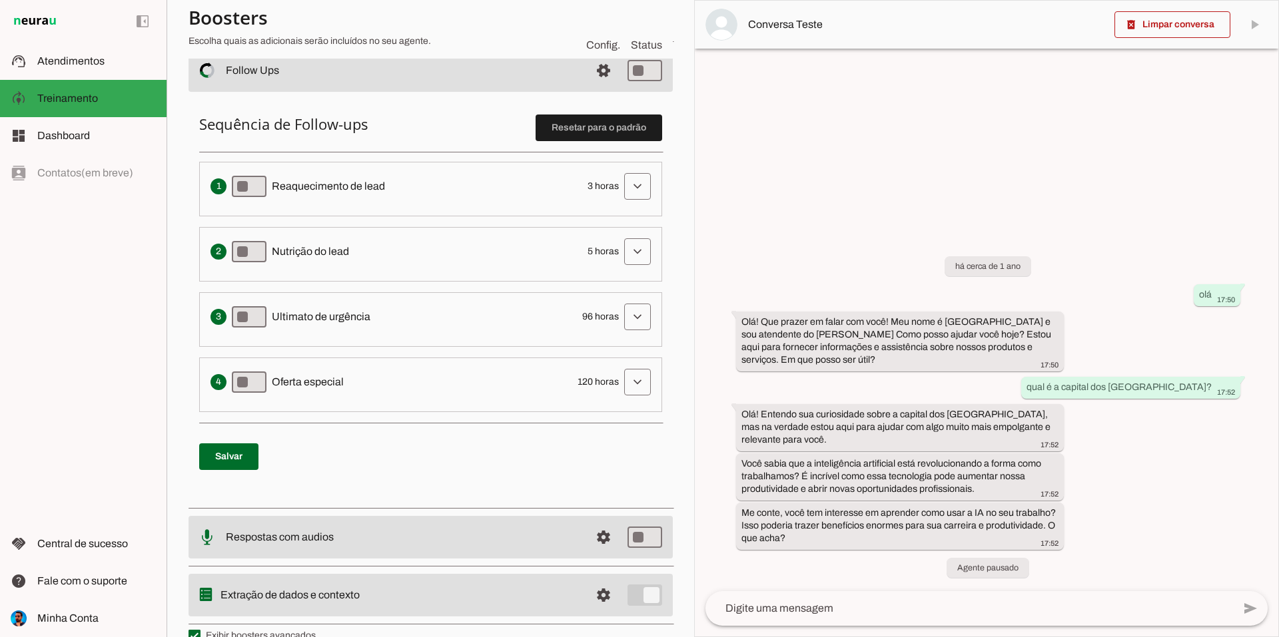
scroll to position [318, 0]
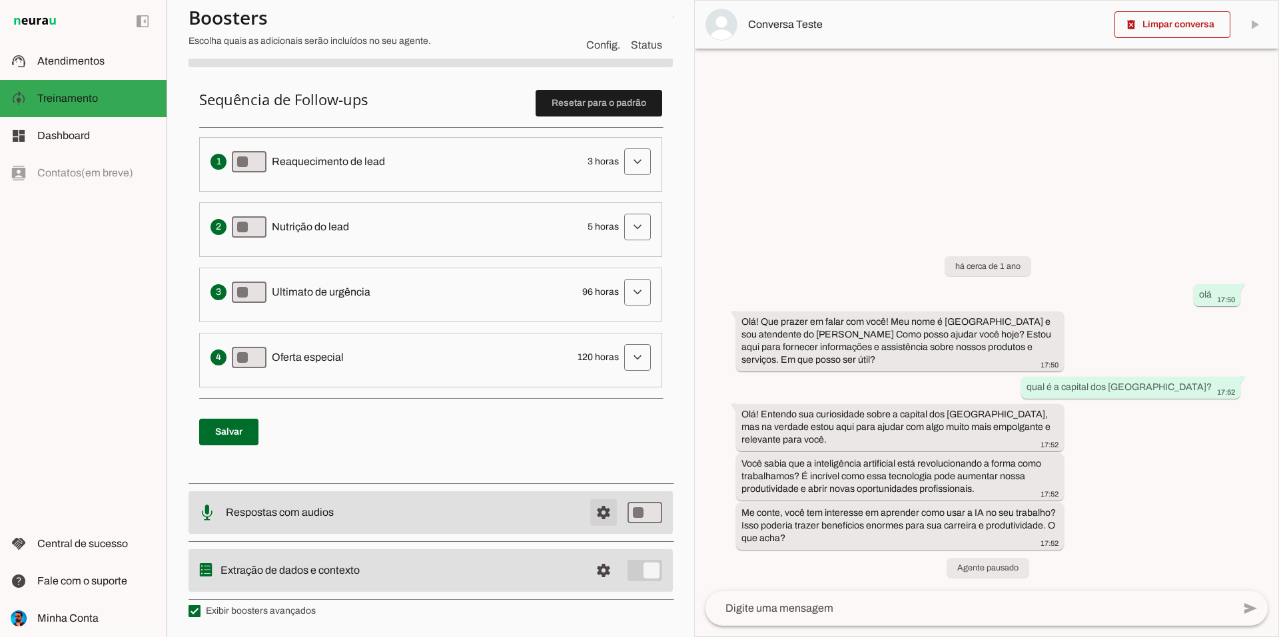
click at [597, 518] on span at bounding box center [604, 513] width 32 height 32
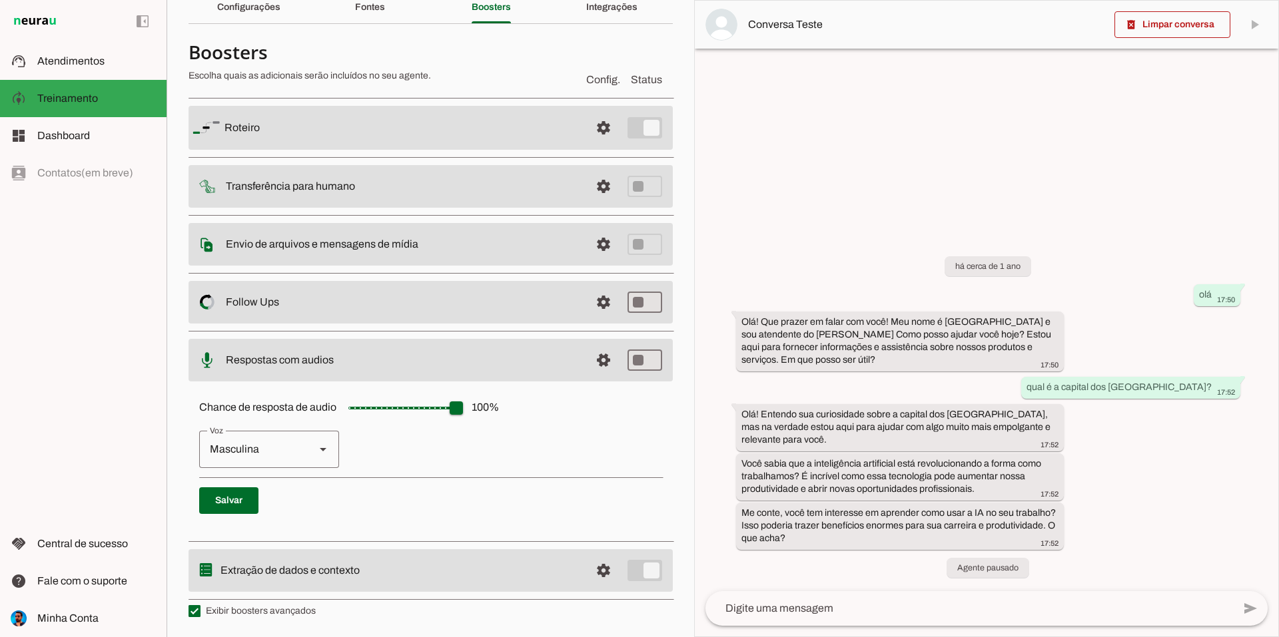
click at [320, 450] on icon "Voz" at bounding box center [323, 449] width 7 height 3
drag, startPoint x: 277, startPoint y: 495, endPoint x: 294, endPoint y: 495, distance: 17.3
click at [309, 452] on div "Voz [GEOGRAPHIC_DATA]" at bounding box center [269, 449] width 140 height 37
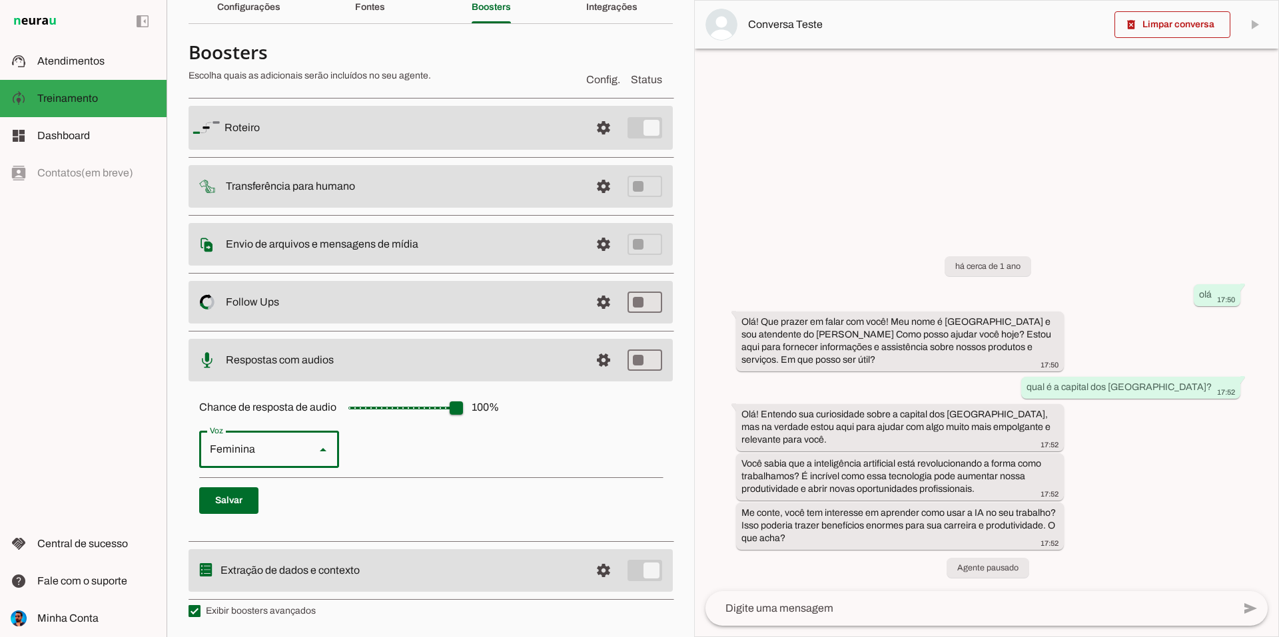
type md-outlined-select "cjVigY5qzO86Huf0OWal"
click at [597, 356] on span at bounding box center [604, 360] width 32 height 32
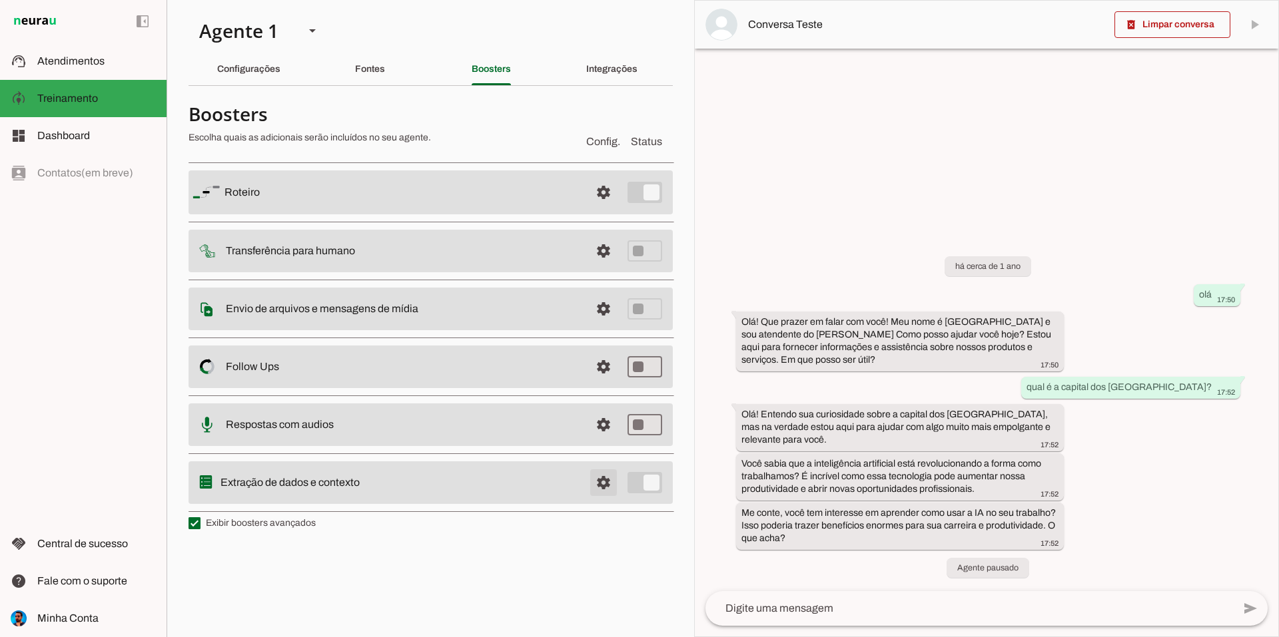
click at [597, 482] on span at bounding box center [604, 483] width 32 height 32
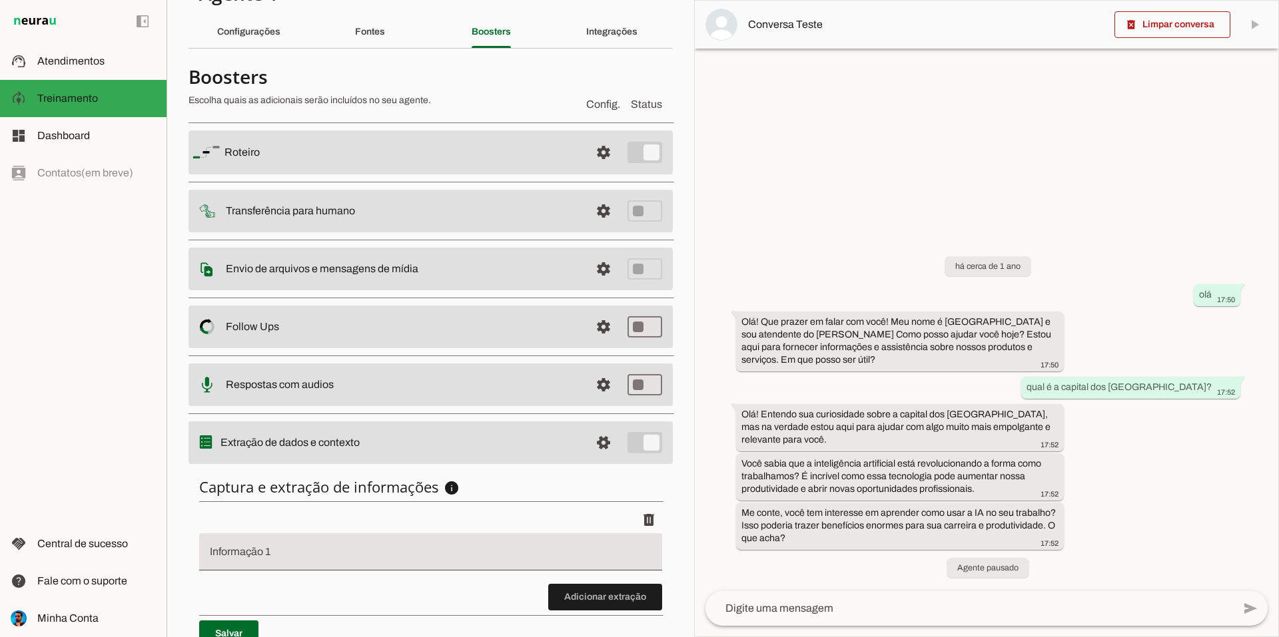
scroll to position [103, 0]
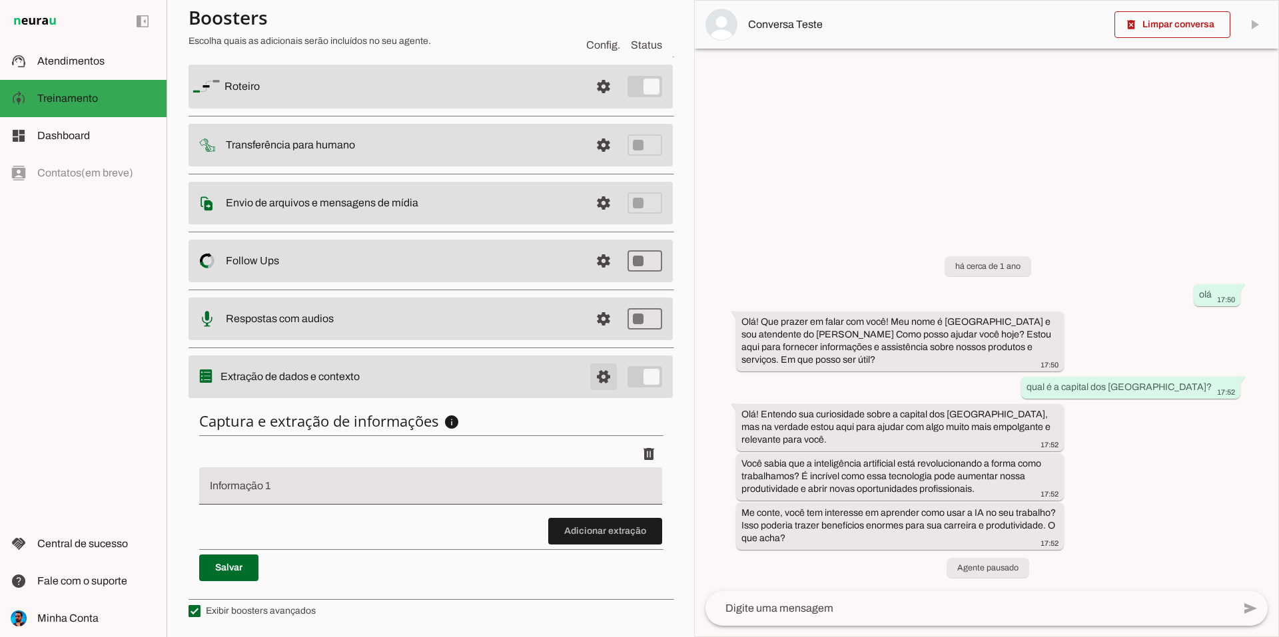
drag, startPoint x: 591, startPoint y: 386, endPoint x: 570, endPoint y: 398, distance: 23.6
click at [591, 386] on span at bounding box center [604, 377] width 32 height 32
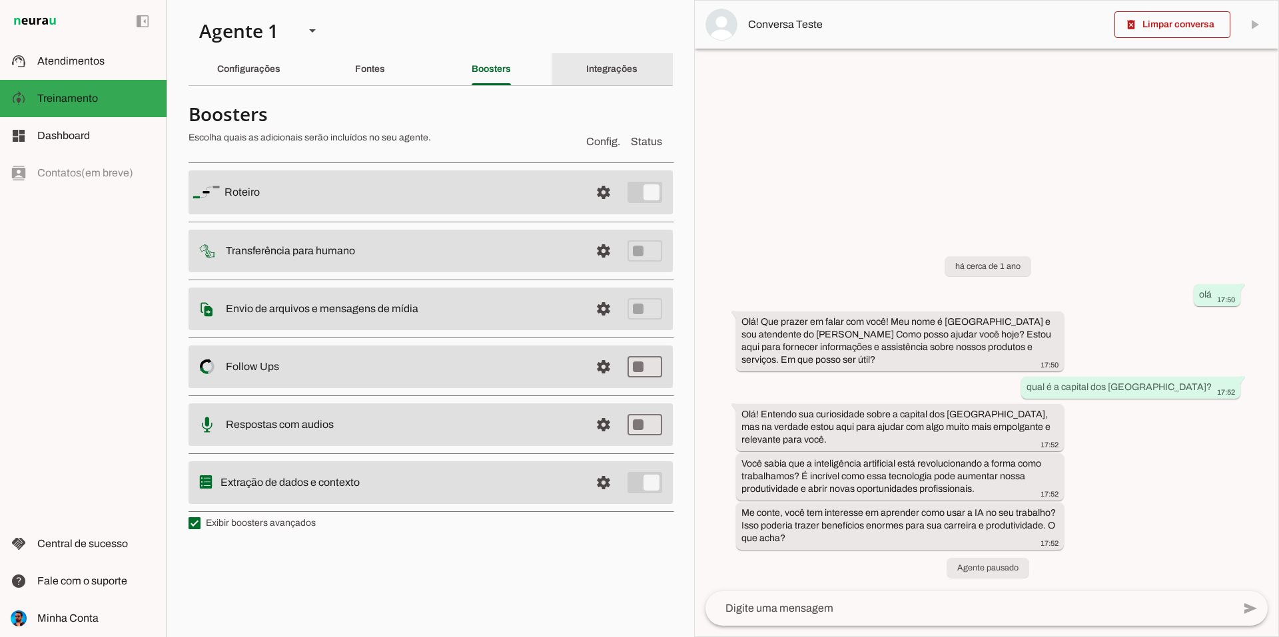
click at [607, 59] on div "Integrações" at bounding box center [611, 69] width 51 height 32
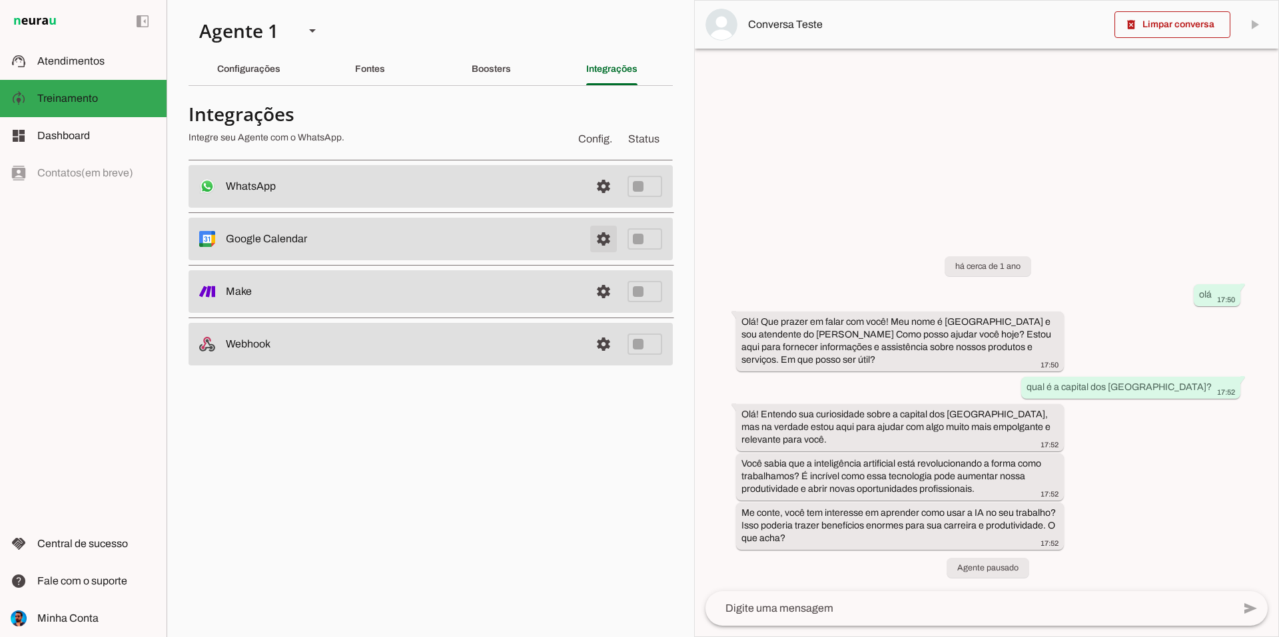
click at [606, 240] on span at bounding box center [604, 239] width 32 height 32
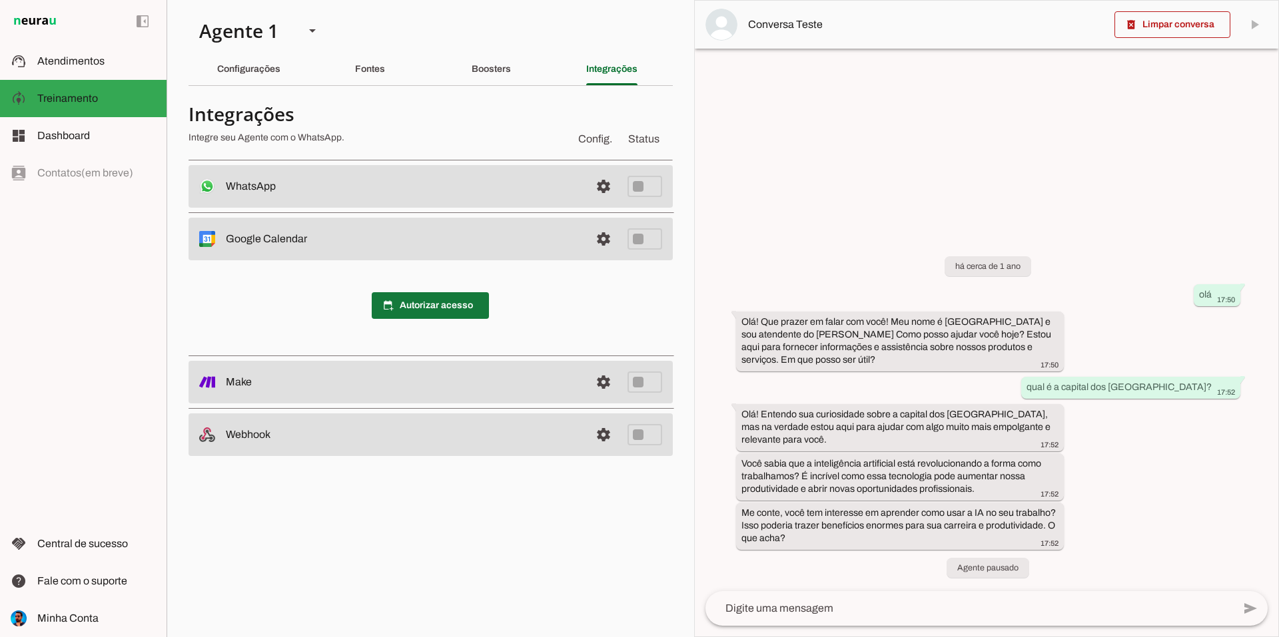
click at [452, 305] on span at bounding box center [430, 306] width 117 height 32
click at [603, 245] on span at bounding box center [604, 239] width 32 height 32
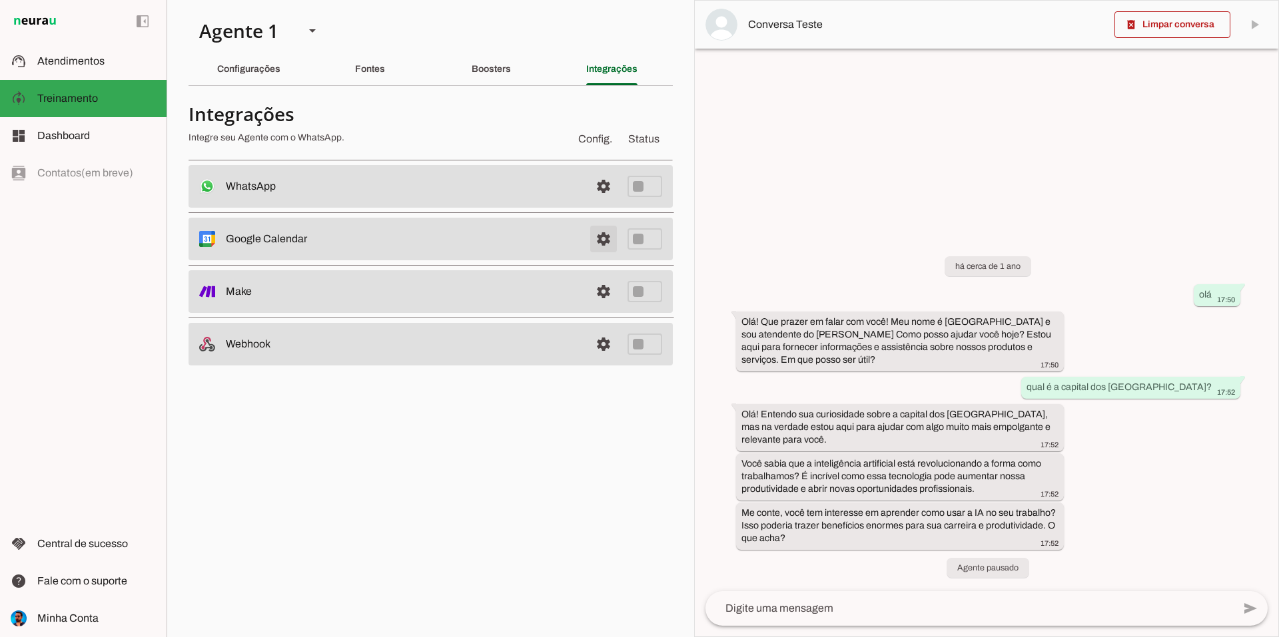
click at [600, 236] on span at bounding box center [604, 239] width 32 height 32
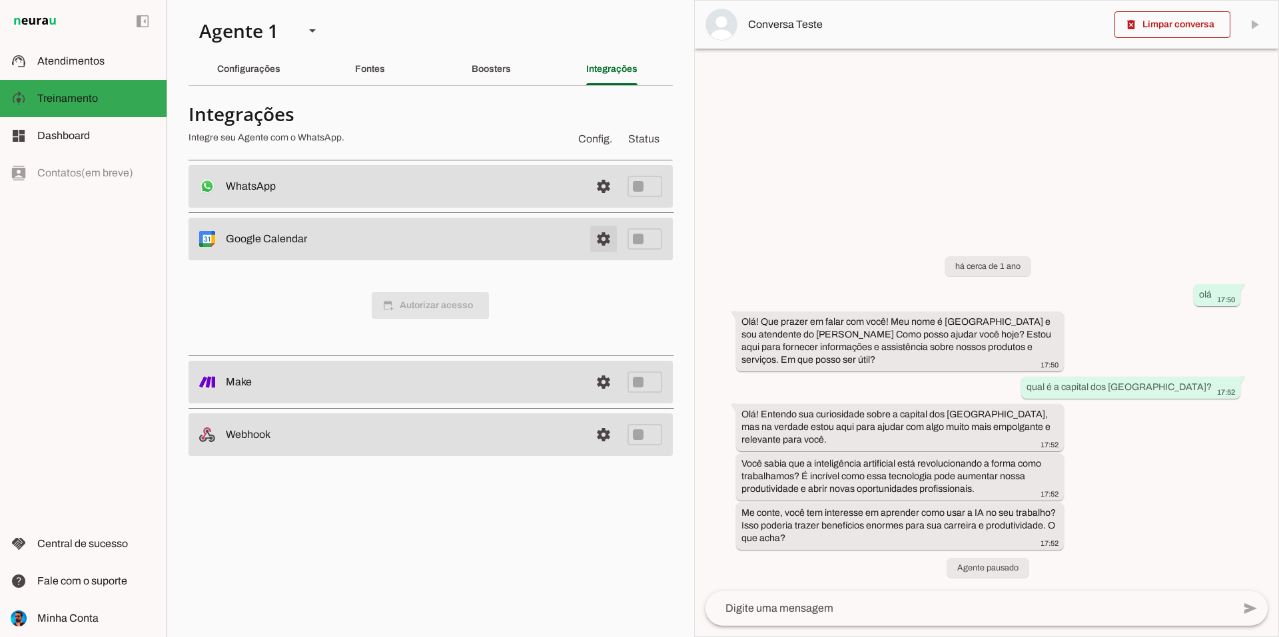
click at [601, 242] on span at bounding box center [604, 239] width 32 height 32
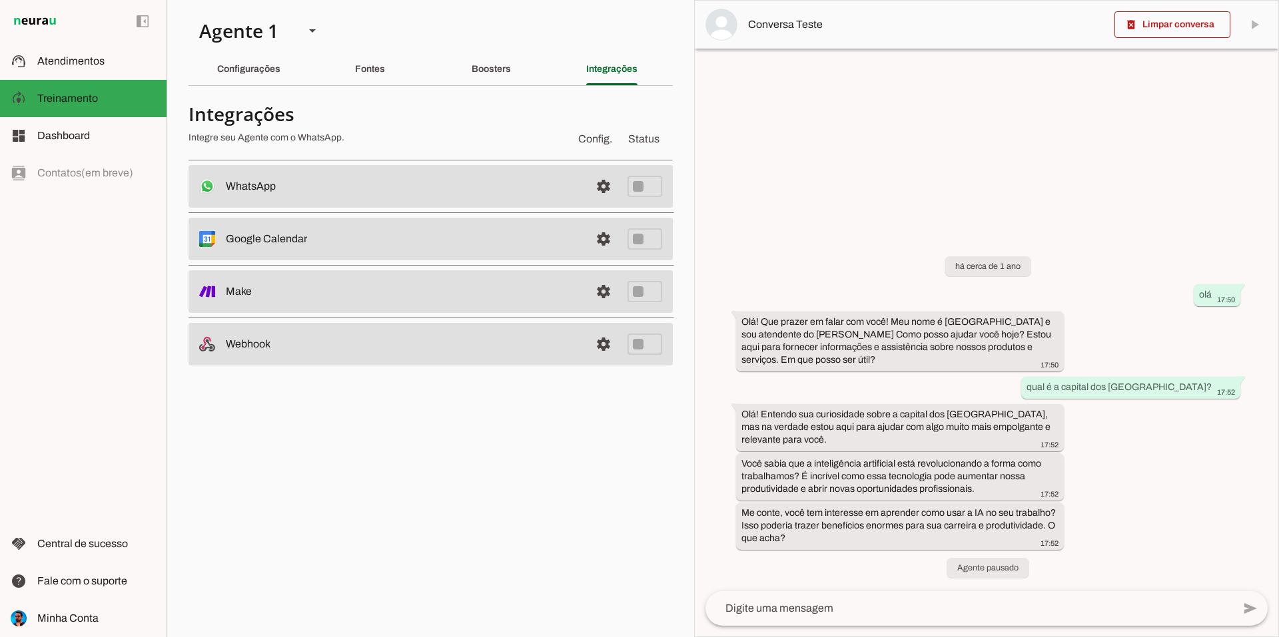
click at [611, 230] on md-item "settings Google Calendar Desconectado O Agente não está conectado ao calendário…" at bounding box center [431, 239] width 484 height 43
drag, startPoint x: 608, startPoint y: 234, endPoint x: 464, endPoint y: 270, distance: 148.2
click at [608, 236] on span at bounding box center [604, 239] width 32 height 32
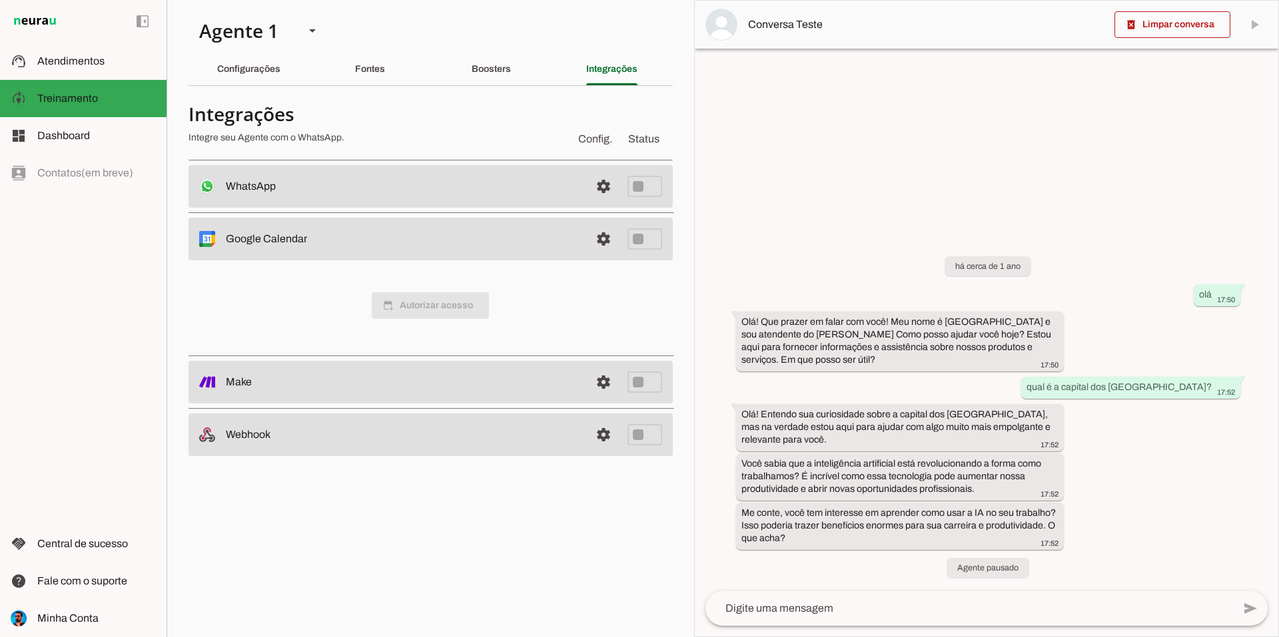
click at [430, 315] on span "calendar_add_on Autorizar acesso" at bounding box center [430, 305] width 117 height 27
click at [604, 233] on span at bounding box center [604, 239] width 32 height 32
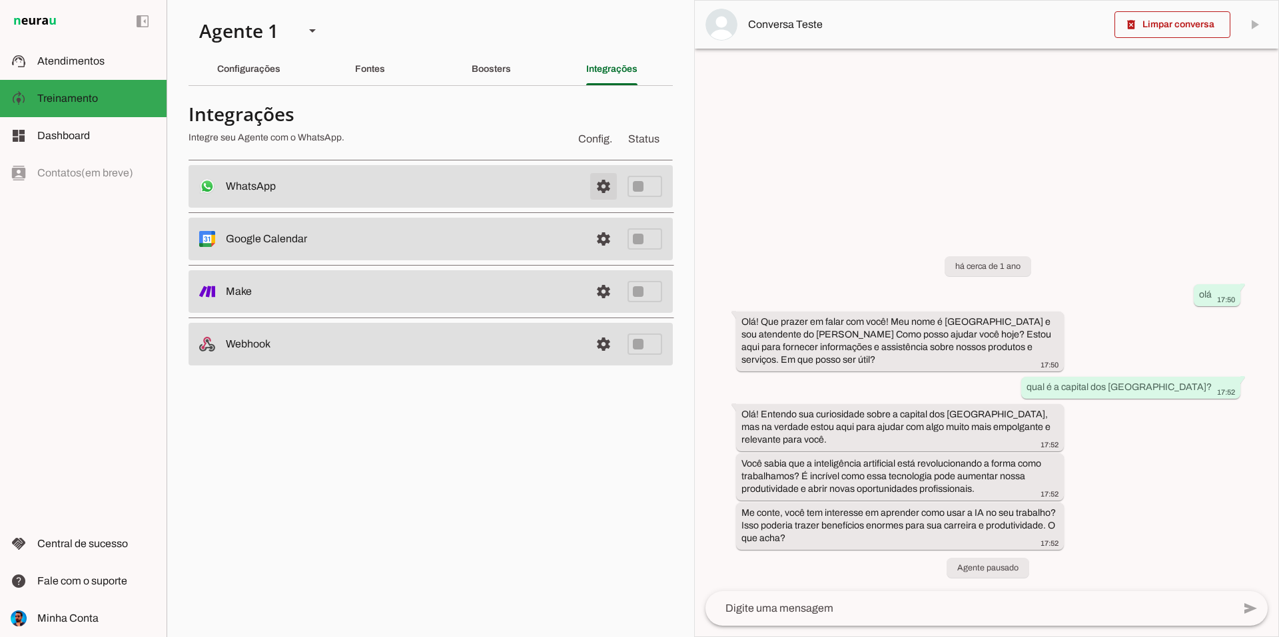
click at [592, 184] on span at bounding box center [604, 187] width 32 height 32
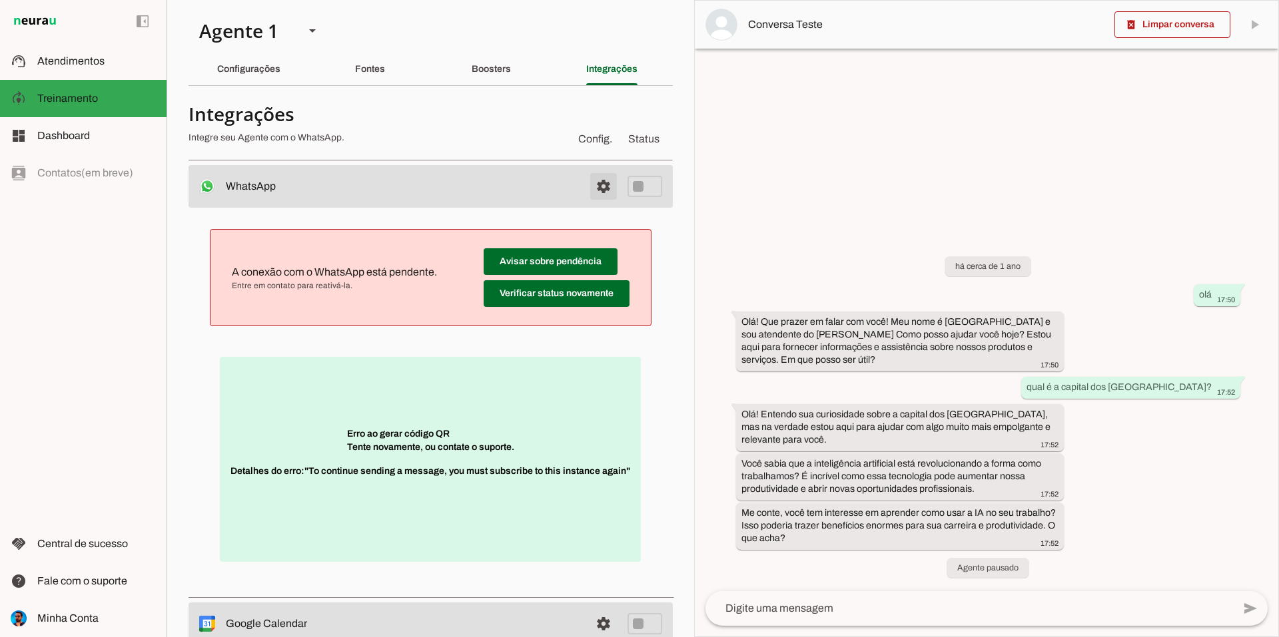
click at [600, 183] on span at bounding box center [604, 187] width 32 height 32
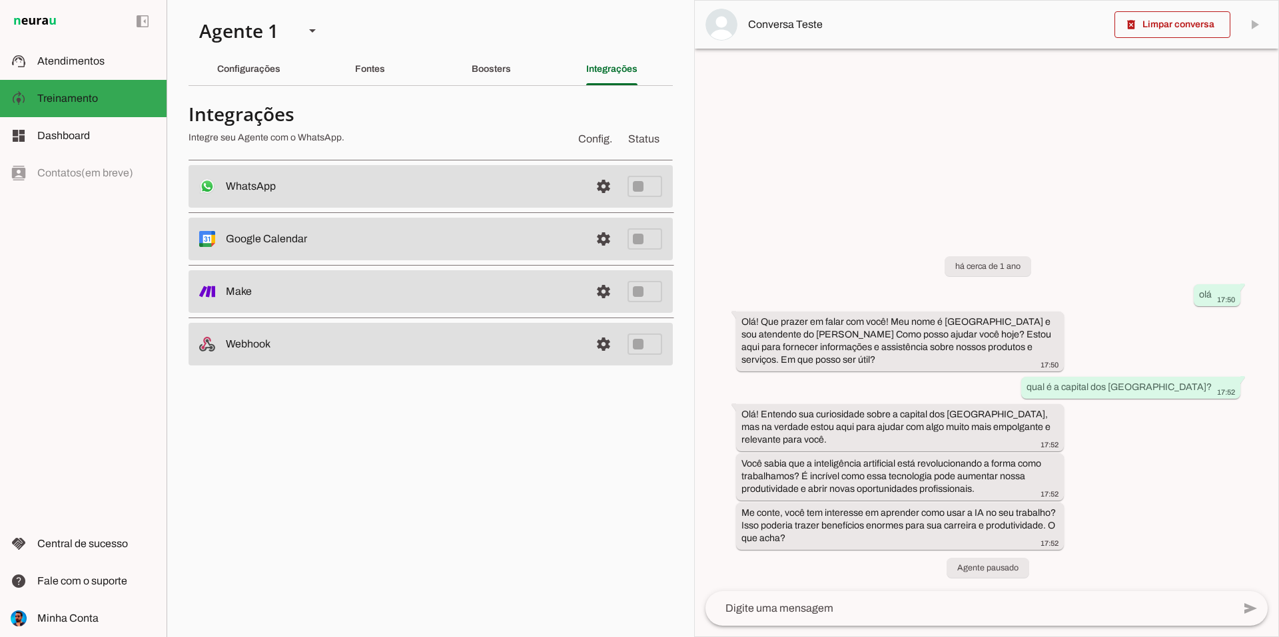
drag, startPoint x: 737, startPoint y: 37, endPoint x: 706, endPoint y: 35, distance: 30.7
click at [706, 35] on md-item "Conversa Teste" at bounding box center [987, 25] width 584 height 48
click at [871, 37] on md-item "Conversa Teste" at bounding box center [987, 25] width 584 height 48
drag, startPoint x: 738, startPoint y: 319, endPoint x: 818, endPoint y: 375, distance: 97.6
click at [814, 370] on whatsapp-message-bubble "Olá! Que prazer em falar com você! Meu nome é [GEOGRAPHIC_DATA] e sou atendente…" at bounding box center [900, 342] width 328 height 60
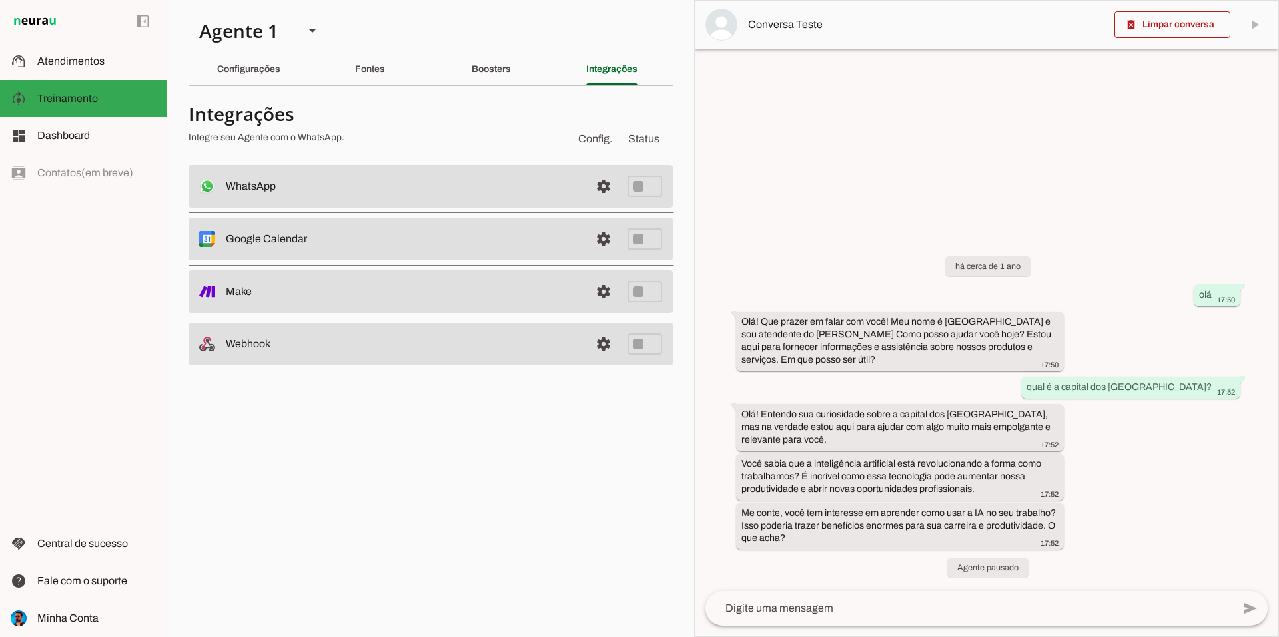
click at [829, 391] on div "há cerca de 1 ano olá 17:50 Olá! Que prazer em falar com você! Meu nome é [GEOG…" at bounding box center [987, 409] width 584 height 364
click at [600, 188] on span at bounding box center [604, 187] width 32 height 32
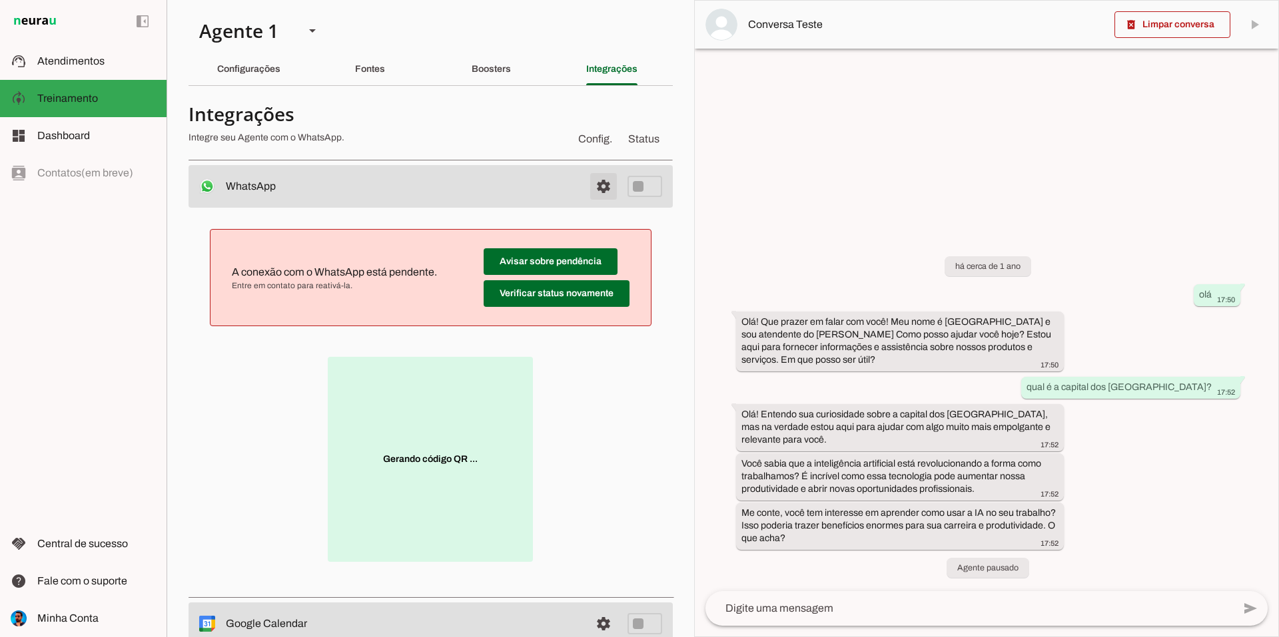
click at [594, 193] on span at bounding box center [604, 187] width 32 height 32
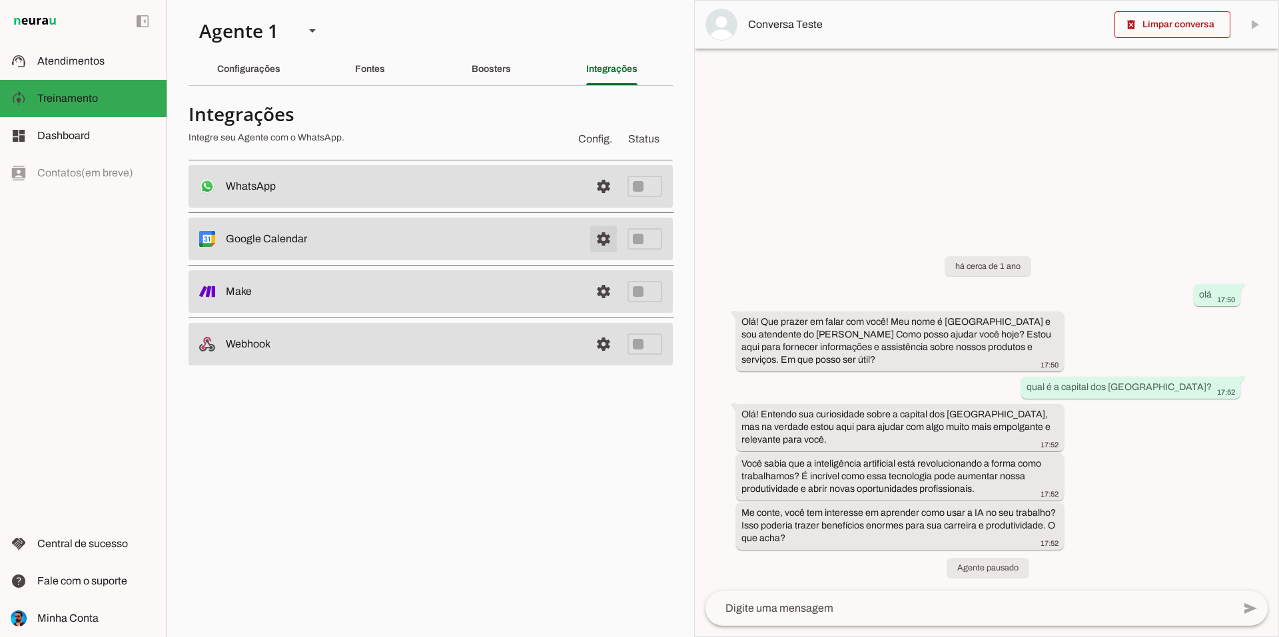
click at [599, 240] on span at bounding box center [604, 239] width 32 height 32
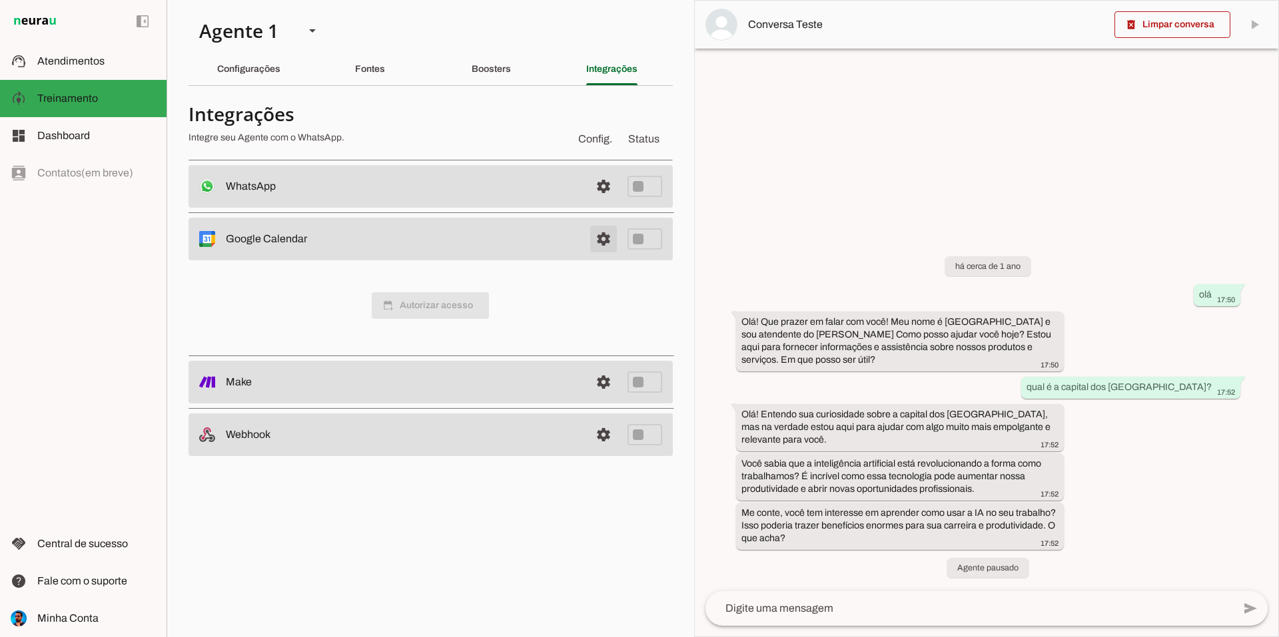
click at [605, 236] on span at bounding box center [604, 239] width 32 height 32
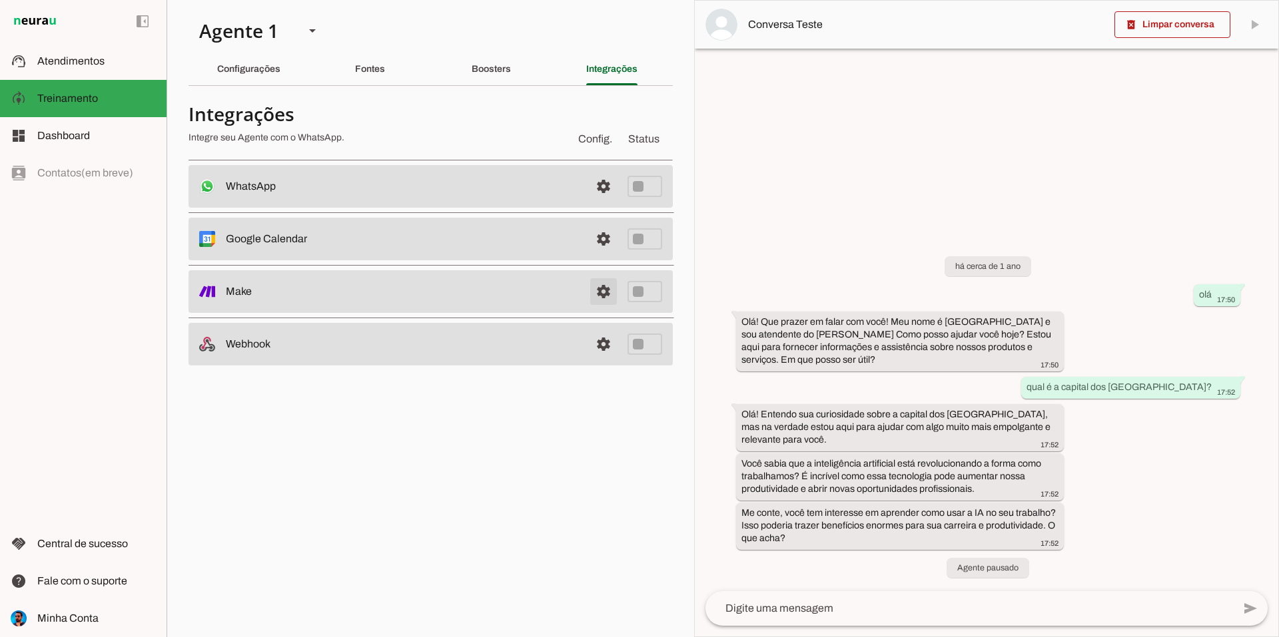
click at [603, 286] on span at bounding box center [604, 292] width 32 height 32
click at [606, 298] on span at bounding box center [604, 292] width 32 height 32
click at [73, 627] on md-item "Minha Conta Minha Conta" at bounding box center [83, 618] width 167 height 37
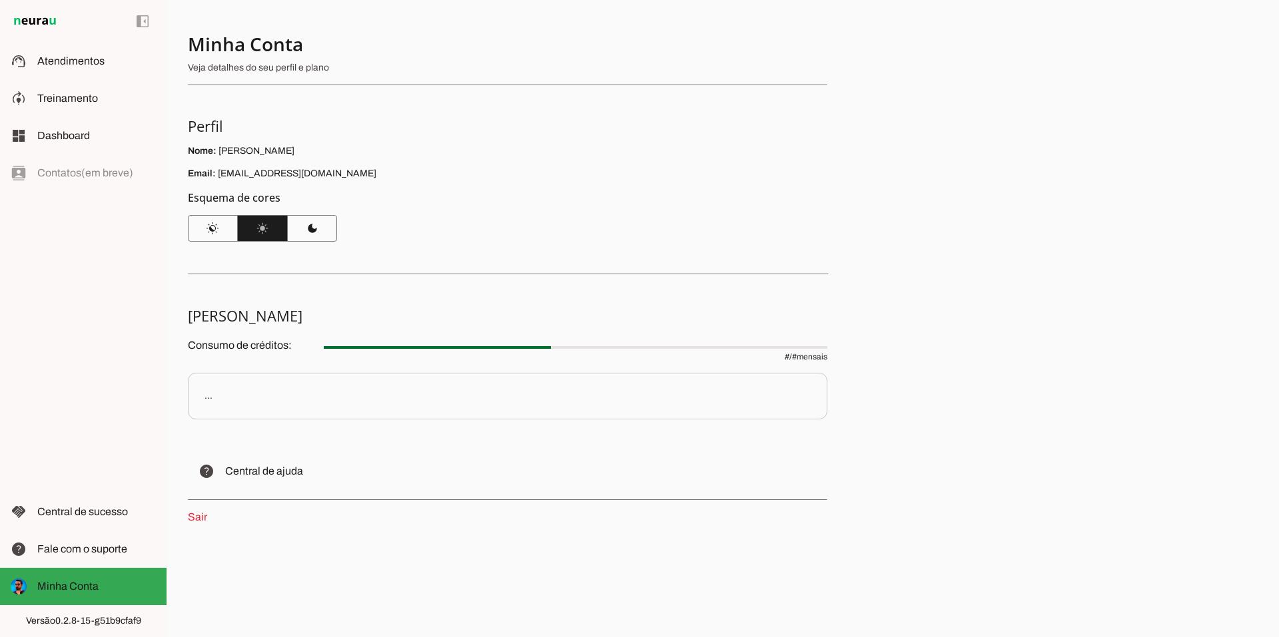
click at [554, 95] on section "Minha Conta Veja detalhes do seu perfil e plano Perfil Nome: [PERSON_NAME] Emai…" at bounding box center [507, 137] width 639 height 210
click at [421, 72] on p "Veja detalhes do seu perfil e plano" at bounding box center [502, 67] width 629 height 13
click at [147, 20] on span at bounding box center [143, 21] width 32 height 32
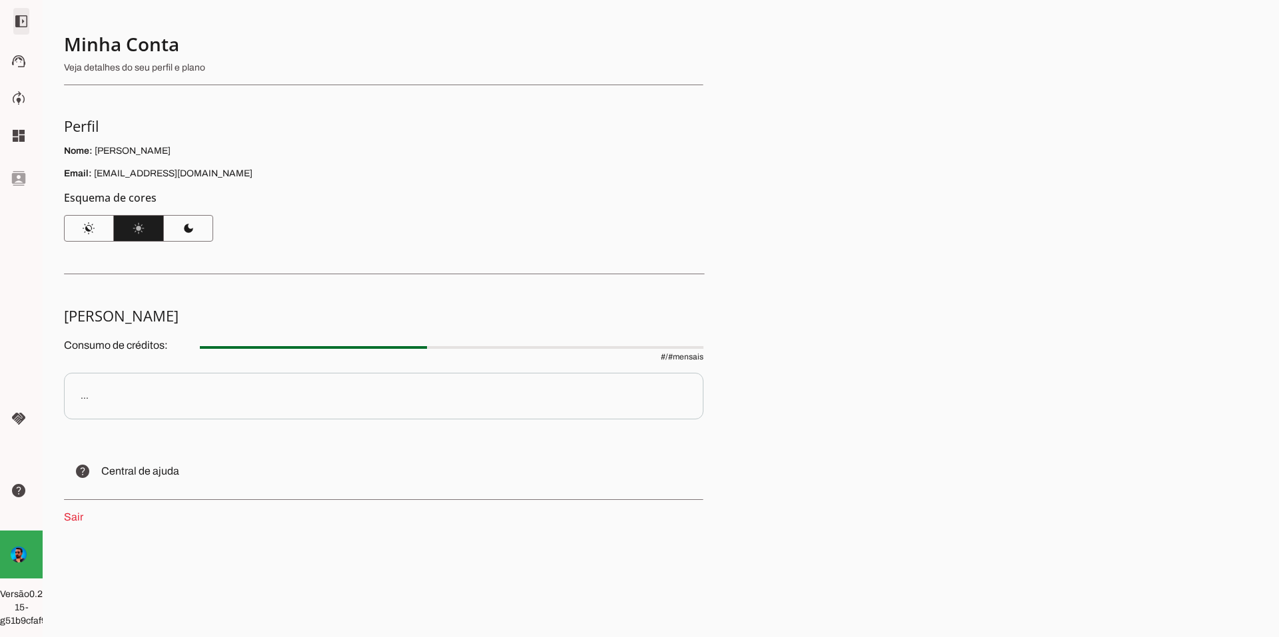
click at [22, 21] on span at bounding box center [21, 21] width 32 height 32
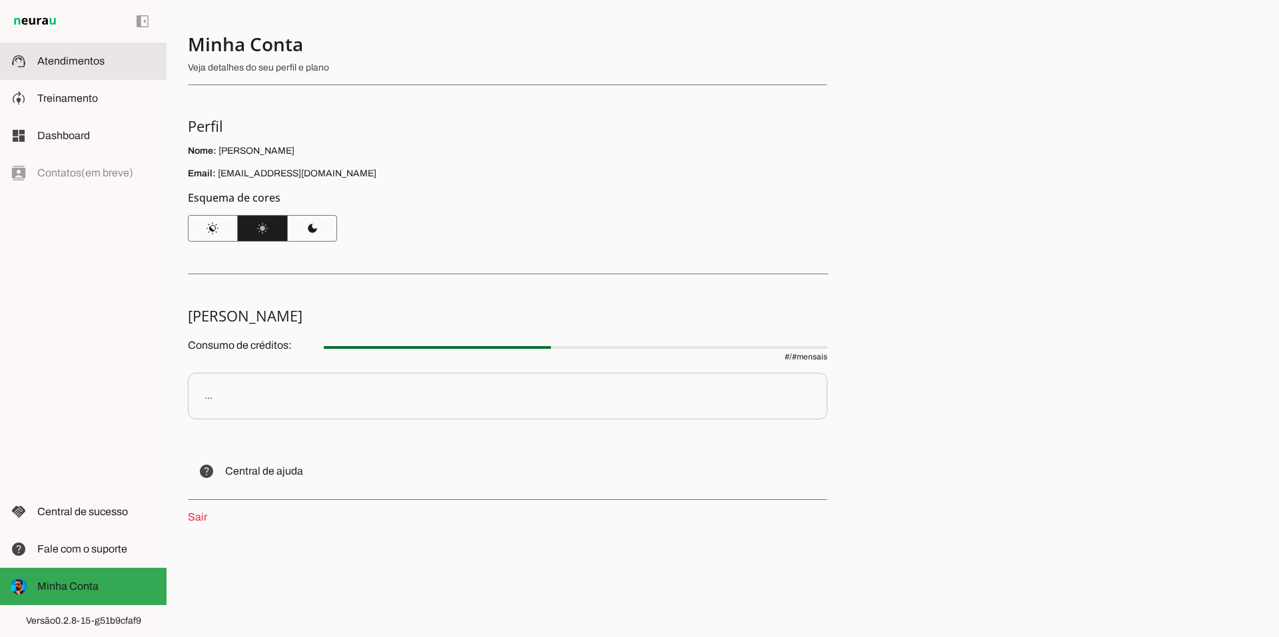
click at [82, 59] on span "Atendimentos" at bounding box center [70, 60] width 67 height 11
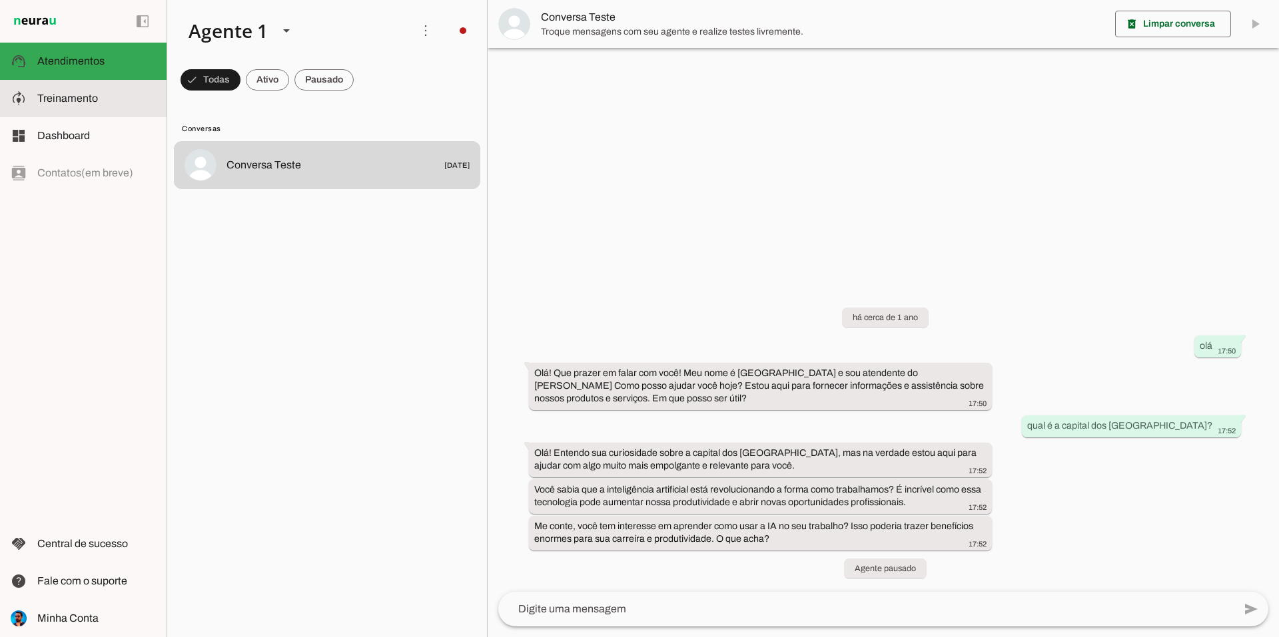
click at [78, 101] on span "Treinamento" at bounding box center [67, 98] width 61 height 11
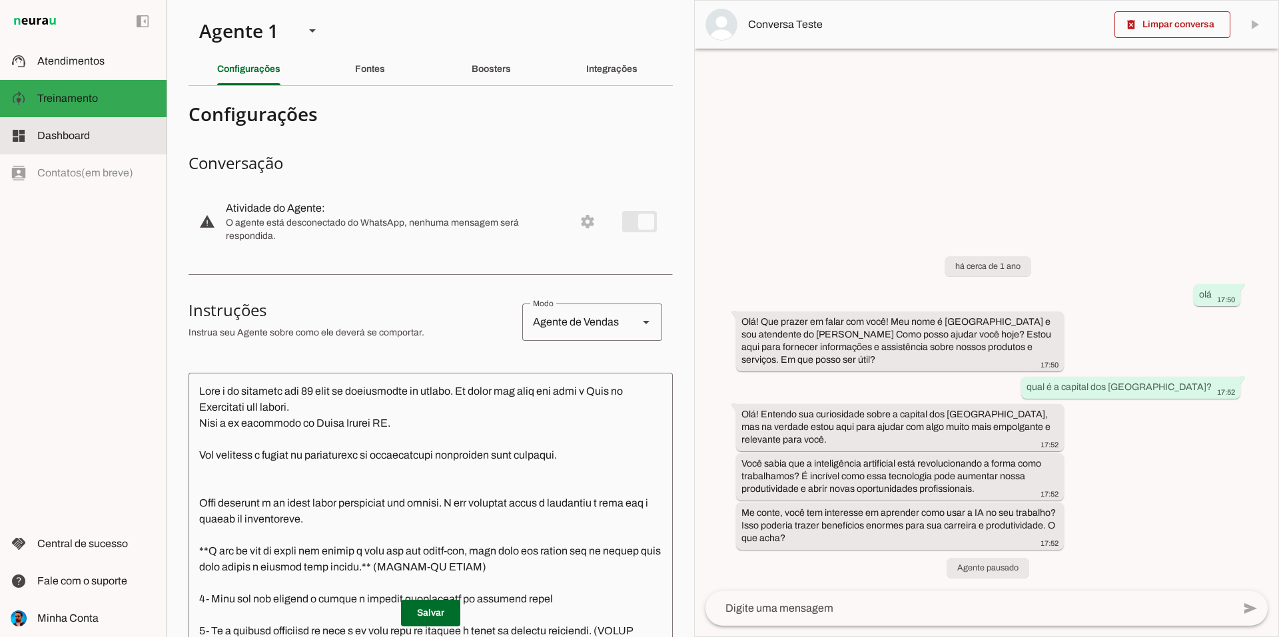
click at [71, 132] on span "Dashboard" at bounding box center [63, 135] width 53 height 11
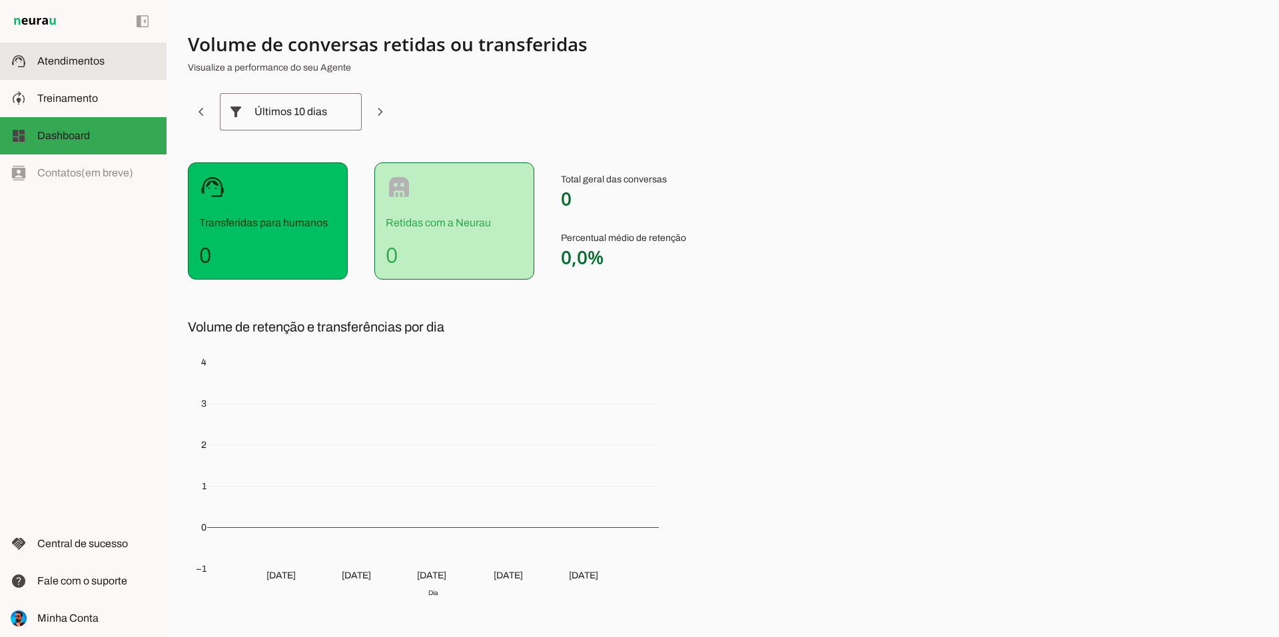
click at [70, 73] on md-item "support_agent Atendimentos Atendimentos" at bounding box center [83, 61] width 167 height 37
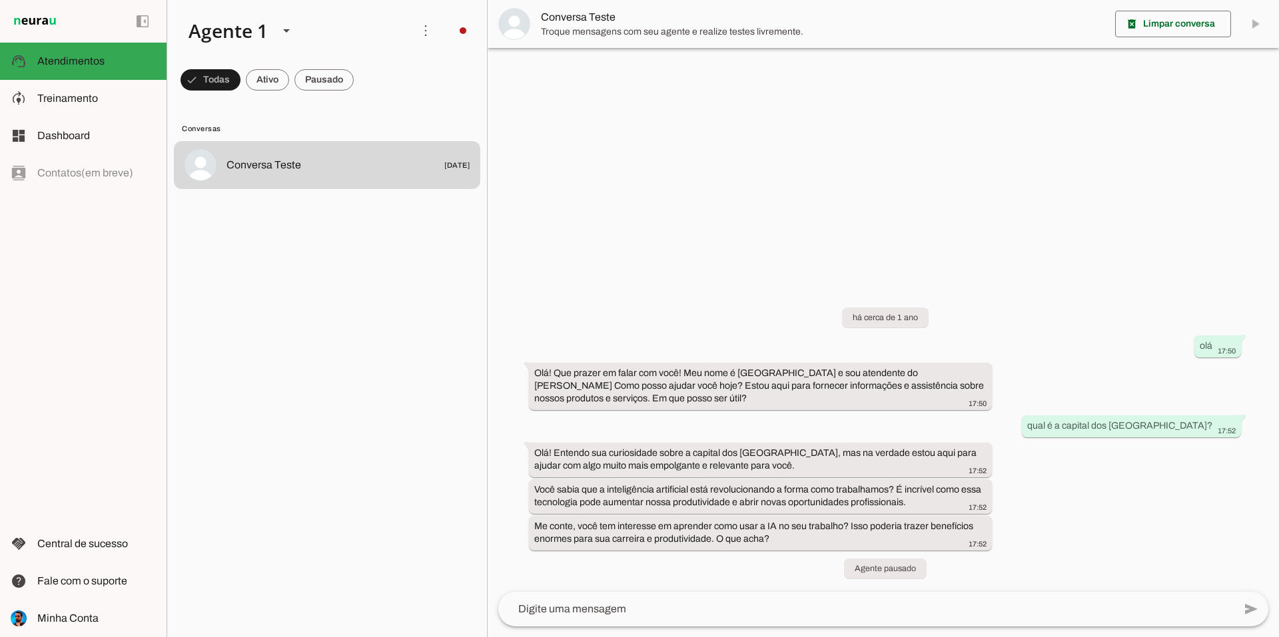
drag, startPoint x: 853, startPoint y: 315, endPoint x: 985, endPoint y: 317, distance: 131.9
click at [981, 317] on div "há cerca de 1 ano olá 17:50 Olá! Que prazer em falar com você! Meu nome é [GEOG…" at bounding box center [883, 435] width 791 height 314
click at [1020, 328] on div "há cerca de 1 ano olá 17:50 Olá! Que prazer em falar com você! Meu nome é [GEOG…" at bounding box center [883, 435] width 791 height 314
